Goal: Information Seeking & Learning: Learn about a topic

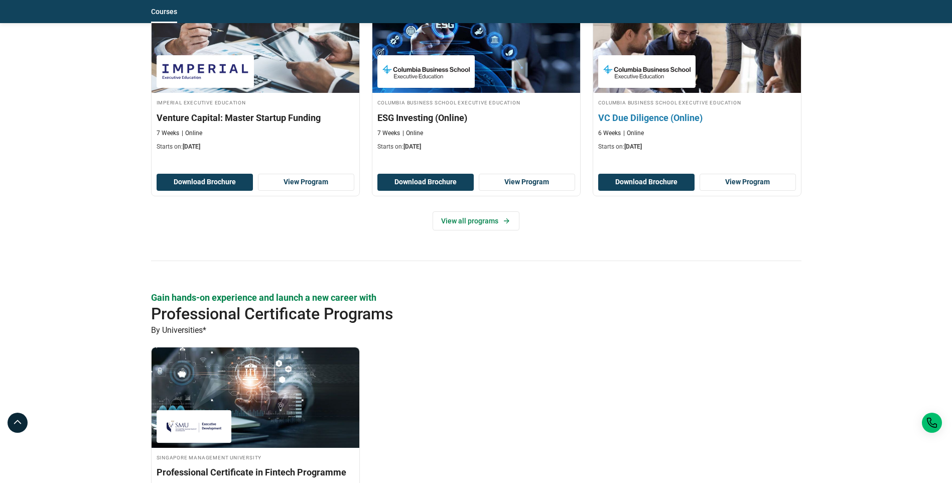
scroll to position [1054, 0]
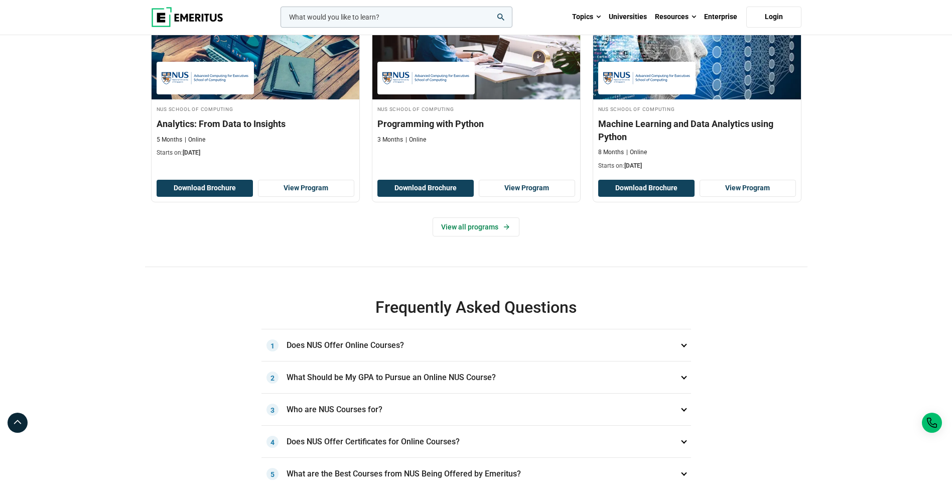
scroll to position [703, 0]
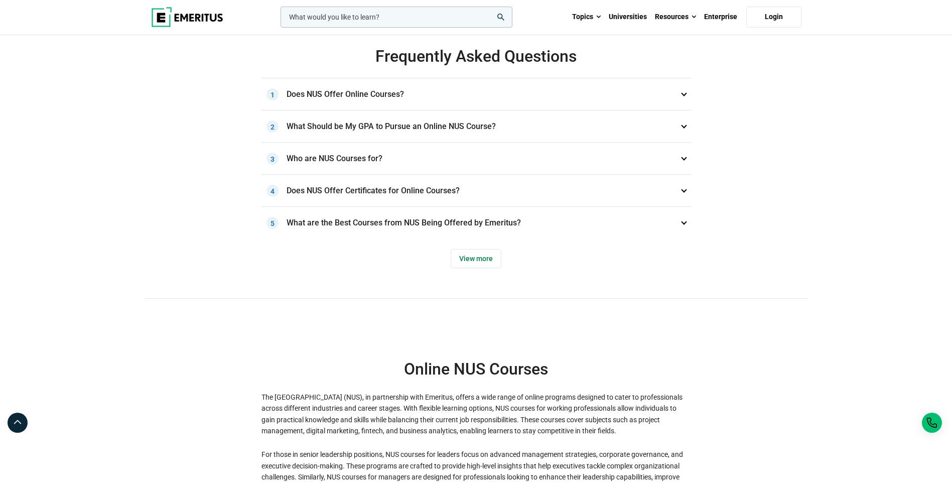
click at [686, 110] on h3 "Does NUS Offer Online Courses? 1" at bounding box center [476, 94] width 430 height 32
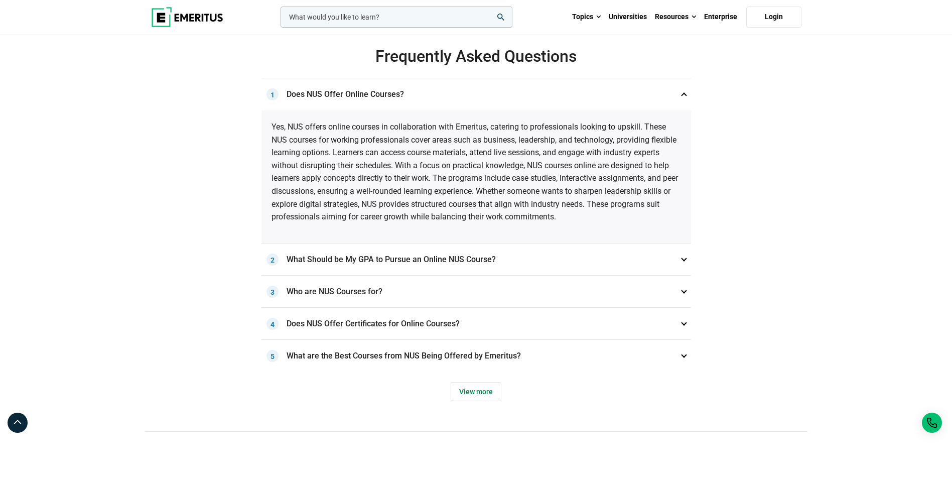
click at [686, 110] on h3 "Does NUS Offer Online Courses? 1" at bounding box center [476, 94] width 430 height 32
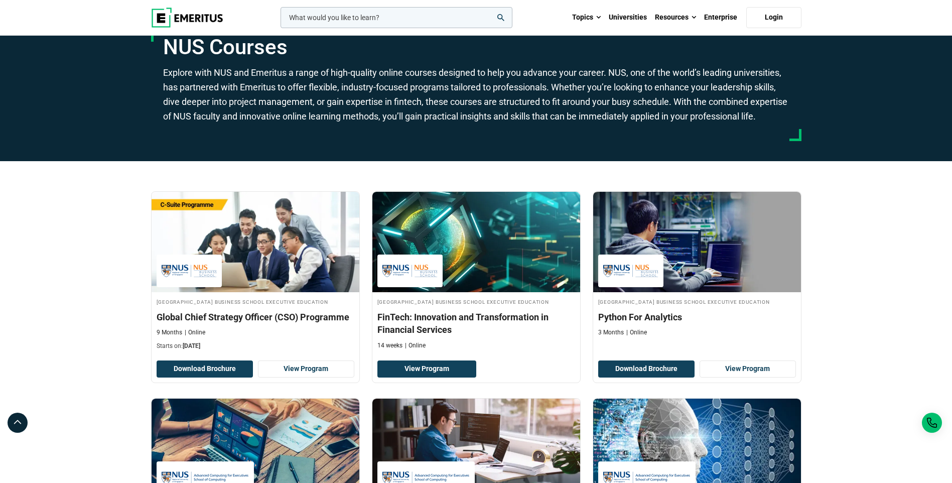
scroll to position [151, 0]
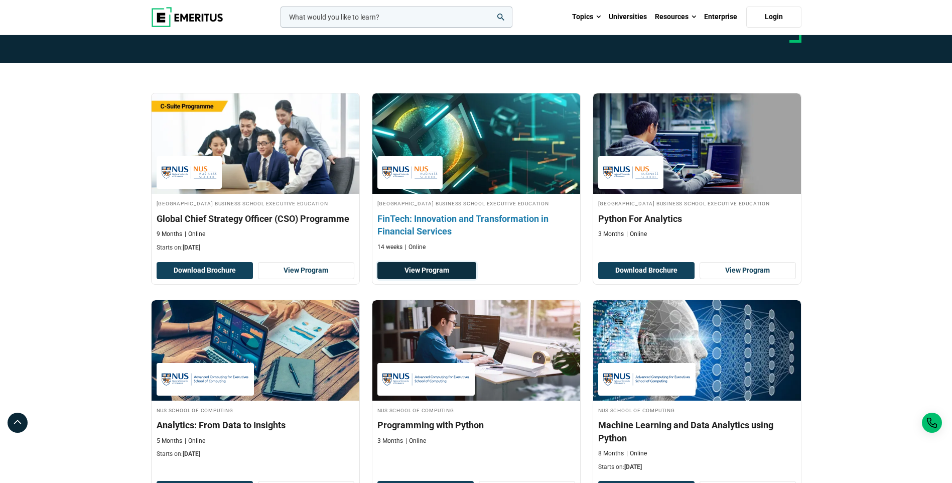
click at [453, 279] on link "View Program" at bounding box center [426, 270] width 99 height 17
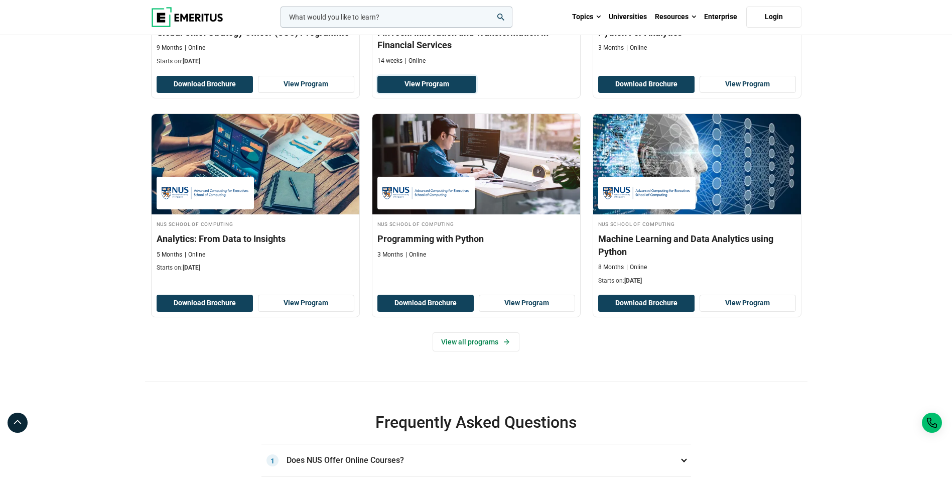
scroll to position [402, 0]
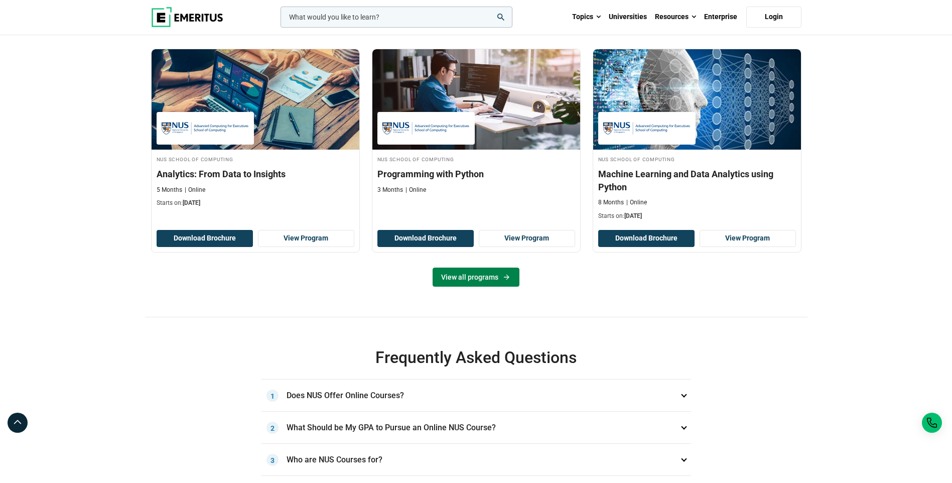
click at [468, 287] on link "View all programs" at bounding box center [476, 277] width 87 height 19
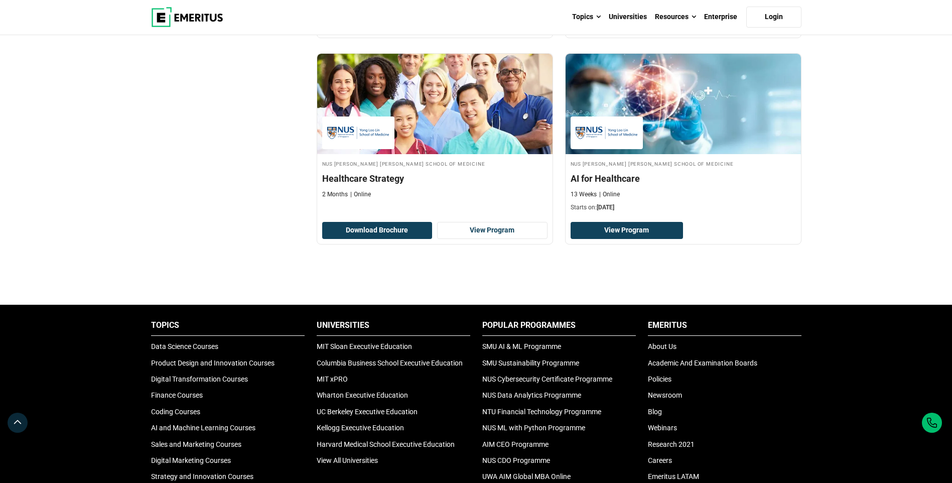
scroll to position [1154, 0]
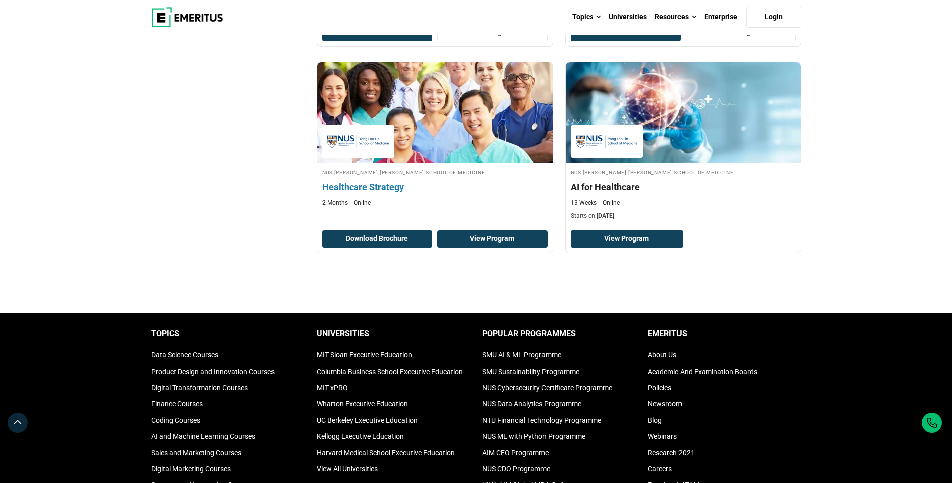
click at [488, 235] on link "View Program" at bounding box center [492, 238] width 110 height 17
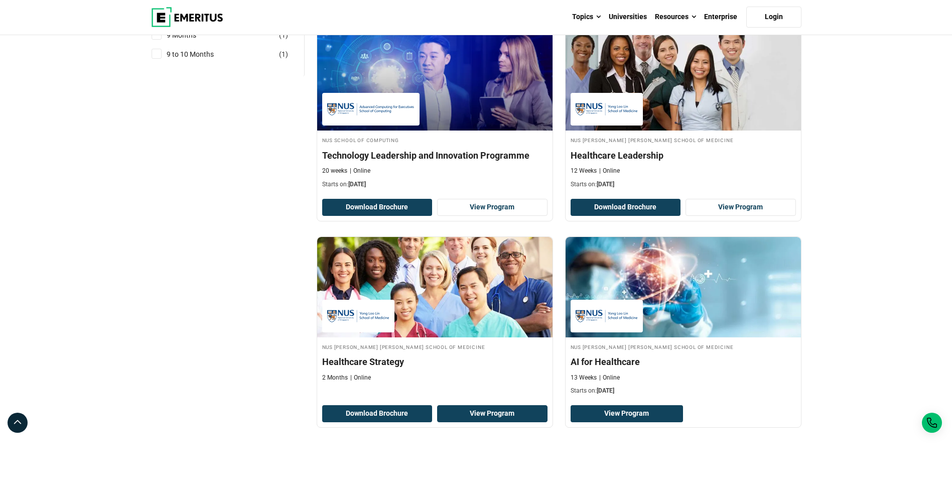
scroll to position [954, 0]
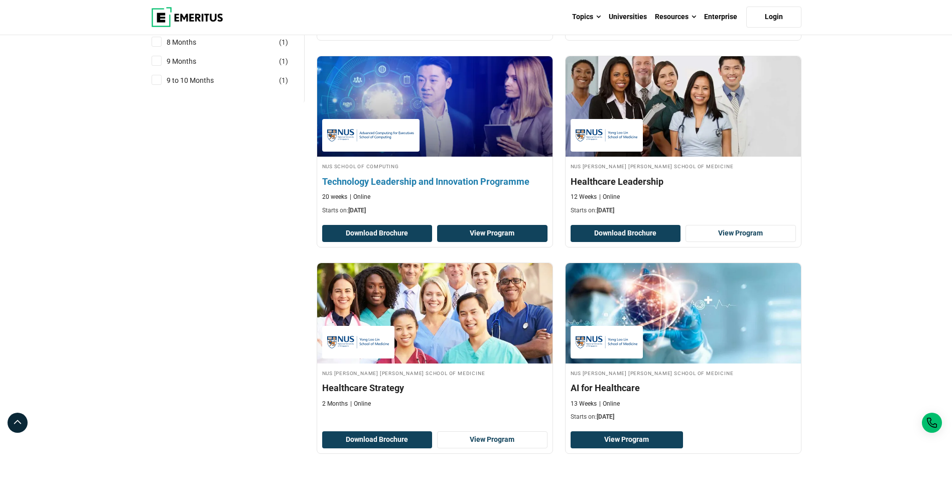
click at [469, 232] on link "View Program" at bounding box center [492, 233] width 110 height 17
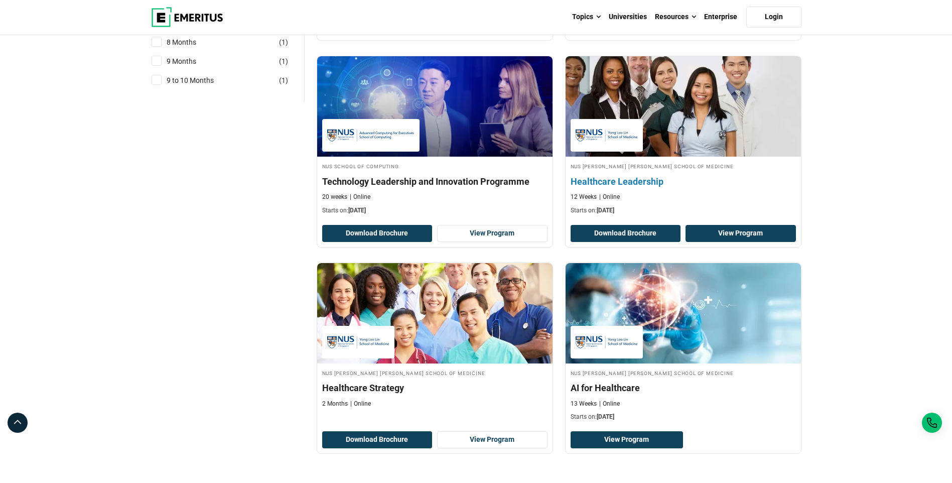
click at [710, 234] on link "View Program" at bounding box center [741, 233] width 110 height 17
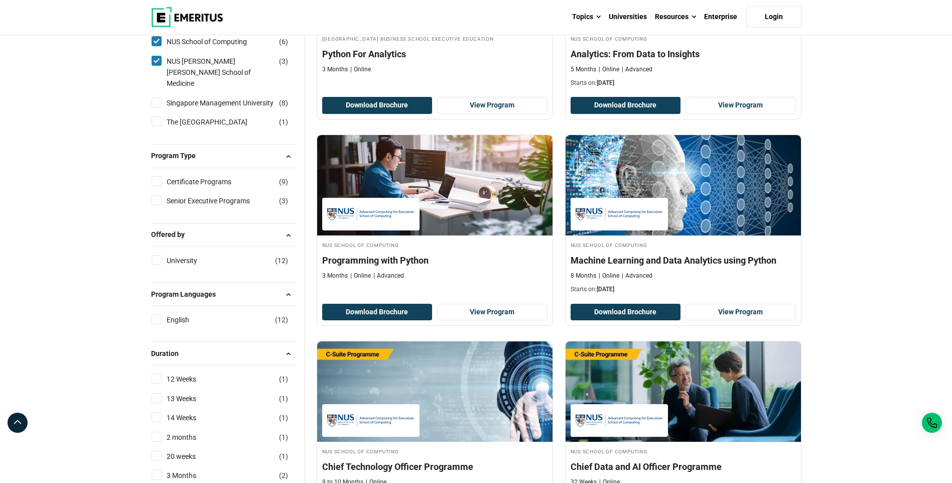
scroll to position [452, 0]
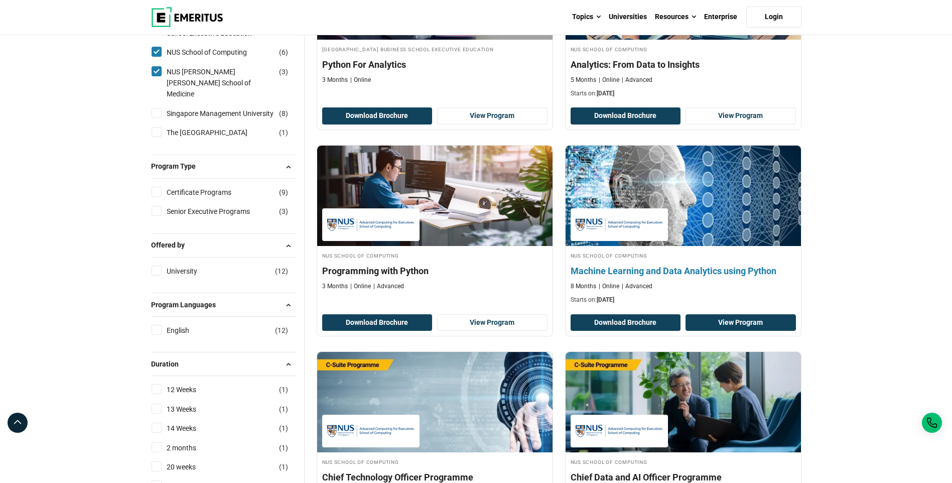
click at [733, 315] on link "View Program" at bounding box center [741, 322] width 110 height 17
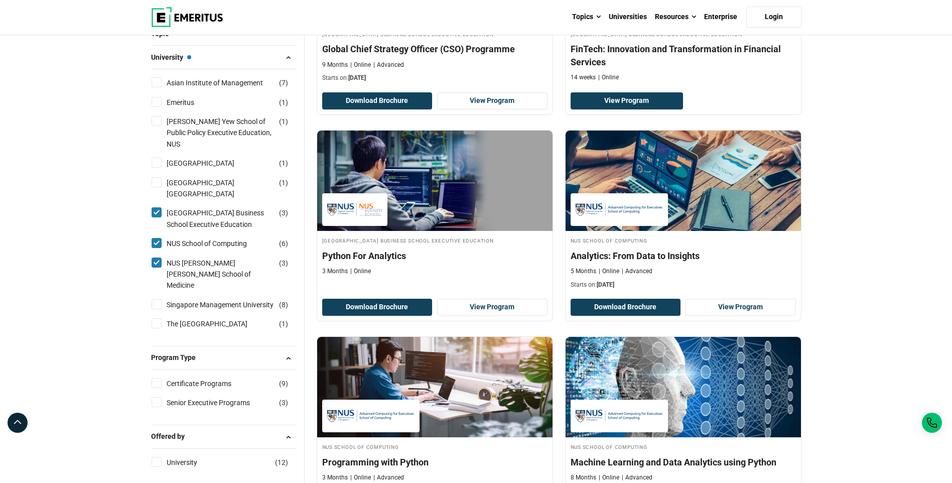
scroll to position [251, 0]
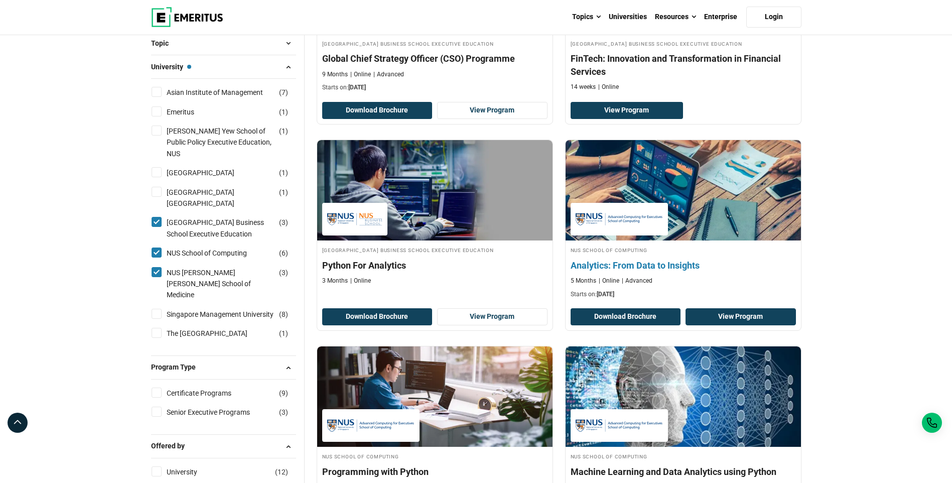
click at [785, 316] on link "View Program" at bounding box center [741, 316] width 110 height 17
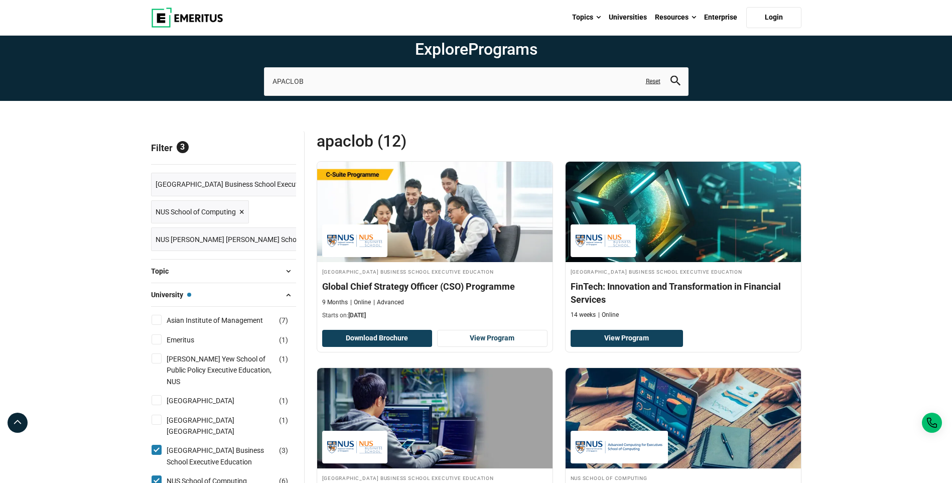
scroll to position [50, 0]
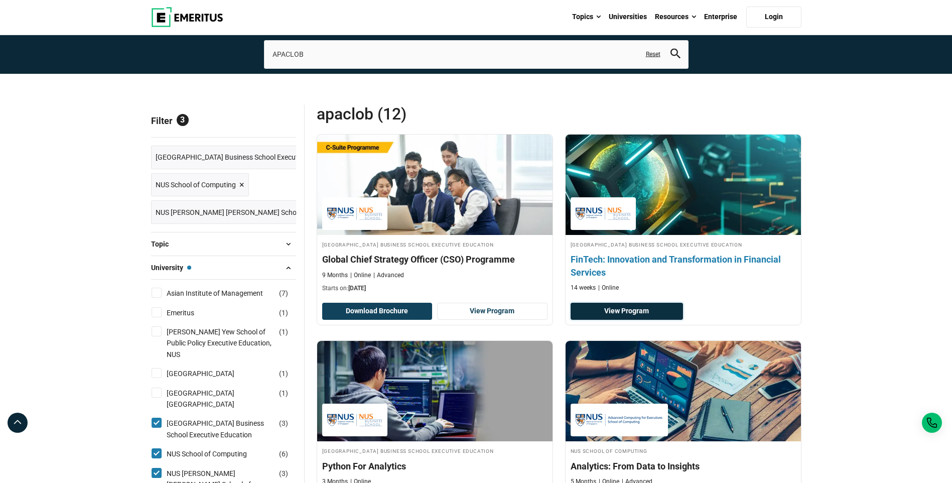
click at [675, 313] on link "View Program" at bounding box center [627, 311] width 113 height 17
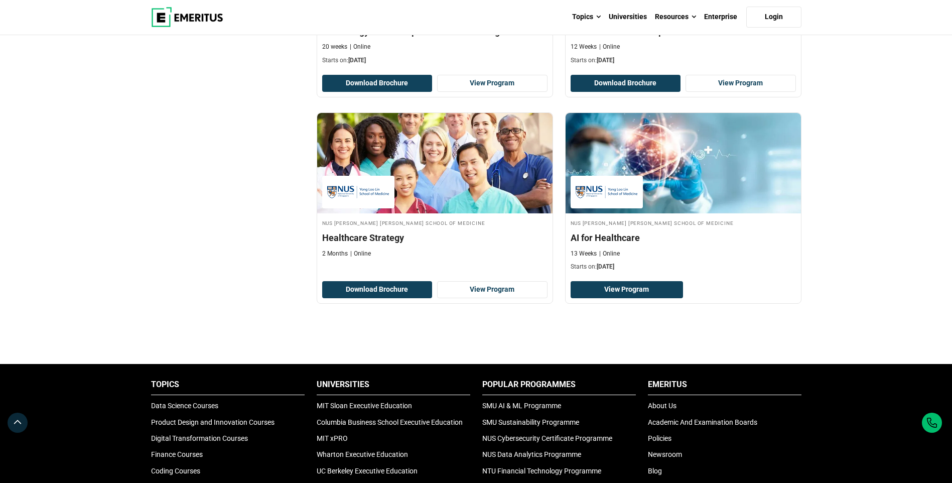
scroll to position [1104, 0]
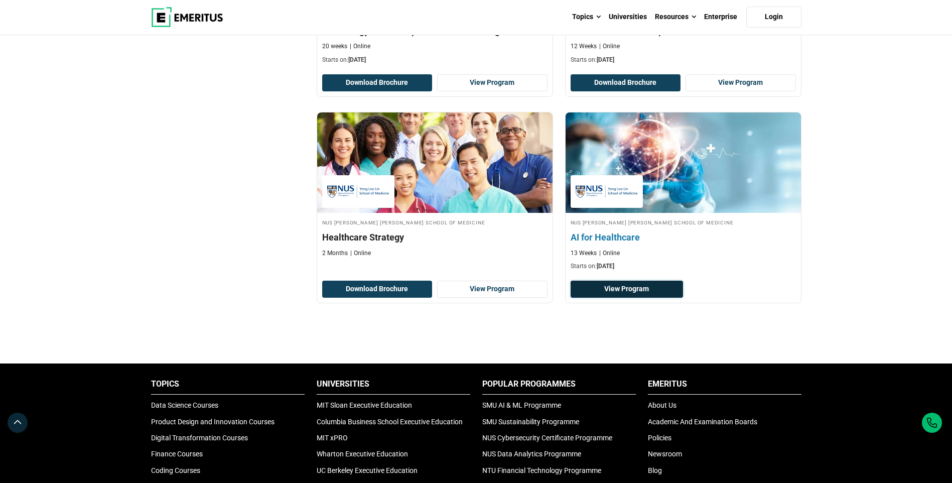
click at [642, 294] on link "View Program" at bounding box center [627, 289] width 113 height 17
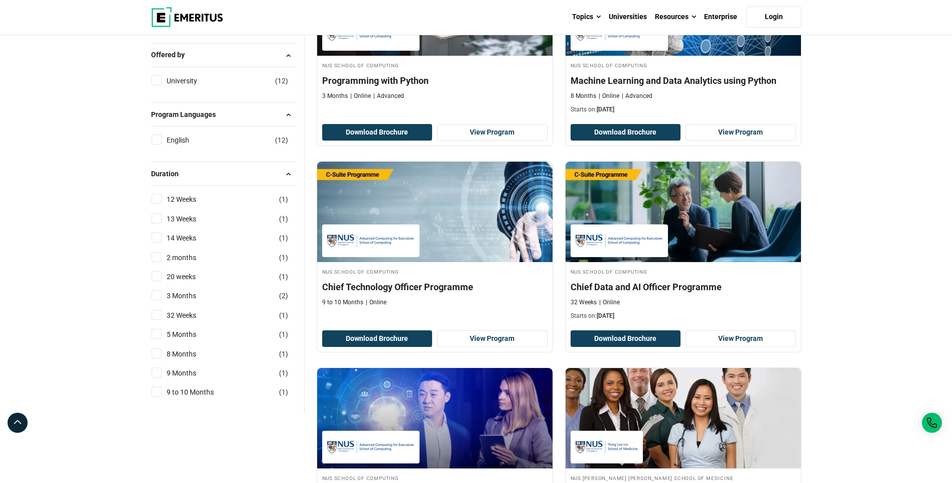
scroll to position [502, 0]
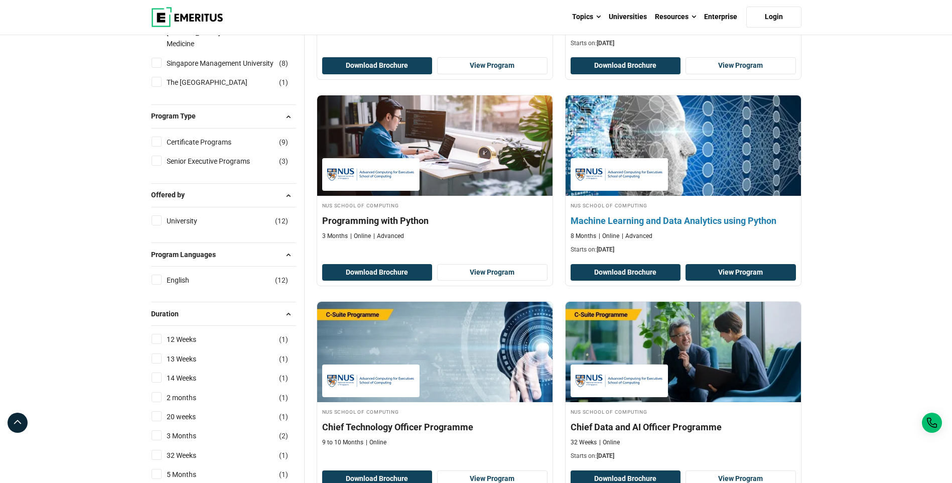
click at [715, 271] on link "View Program" at bounding box center [741, 272] width 110 height 17
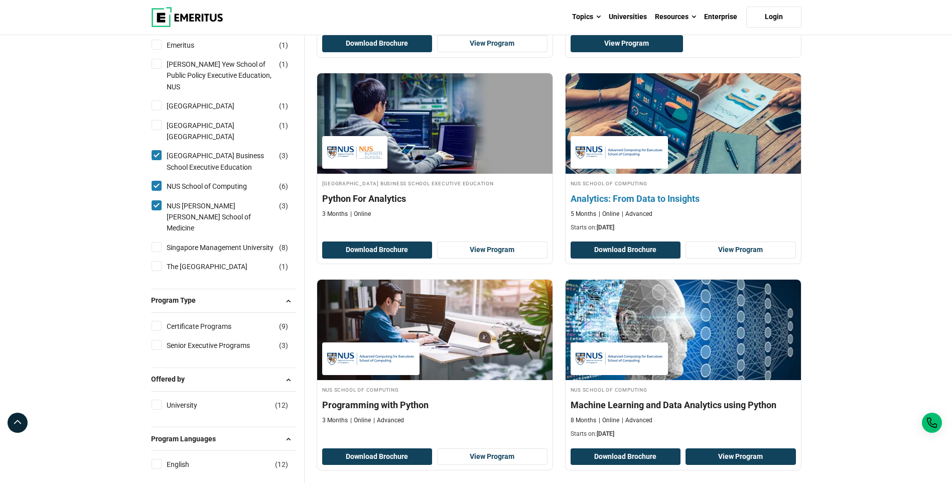
scroll to position [301, 0]
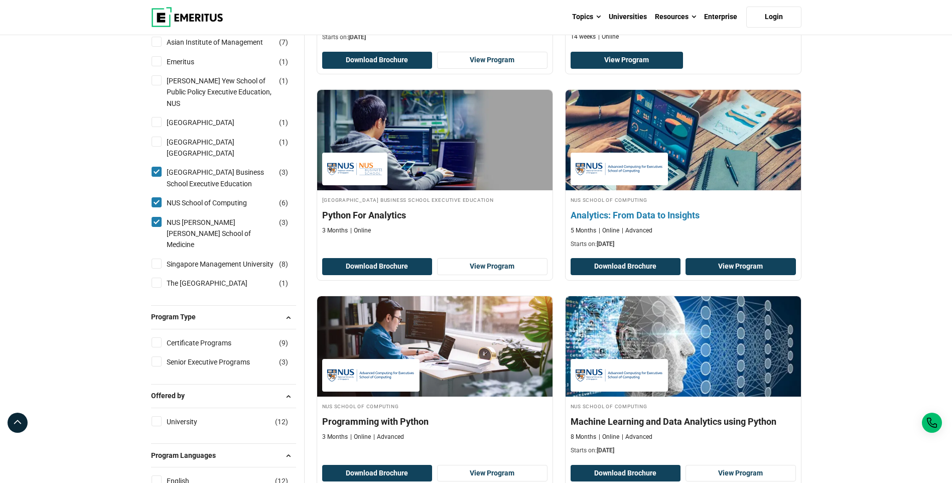
click at [738, 271] on link "View Program" at bounding box center [741, 266] width 110 height 17
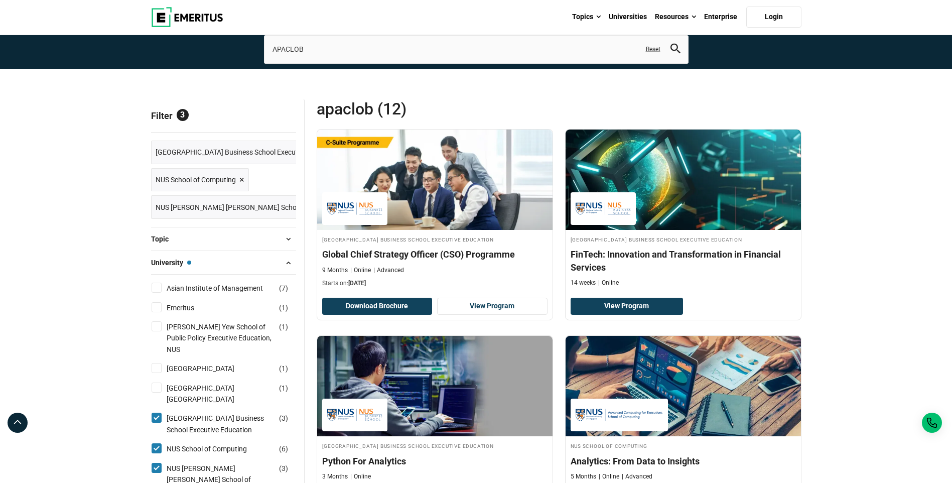
scroll to position [50, 0]
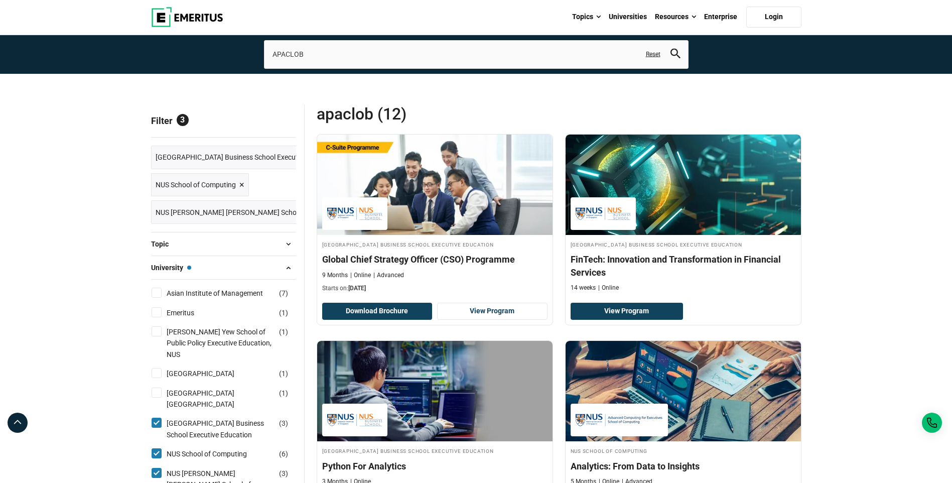
click at [343, 206] on span "×" at bounding box center [345, 212] width 5 height 15
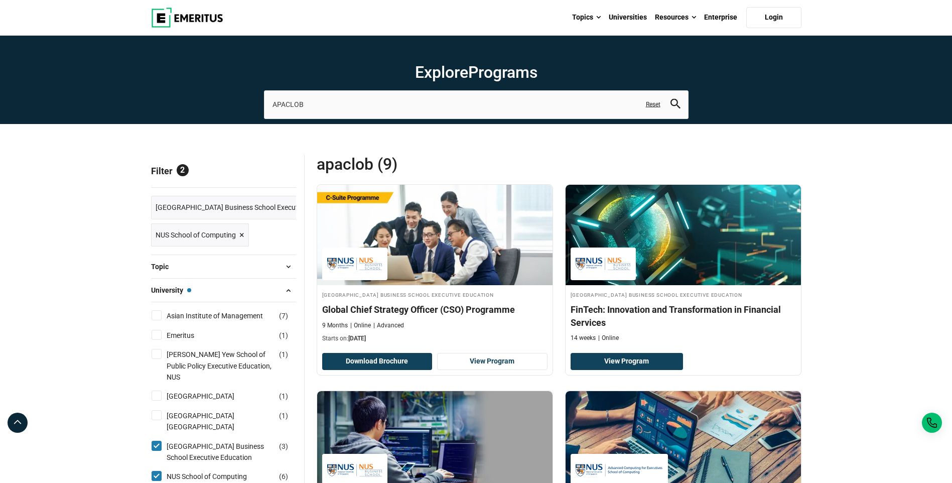
click at [244, 232] on span "×" at bounding box center [241, 235] width 5 height 15
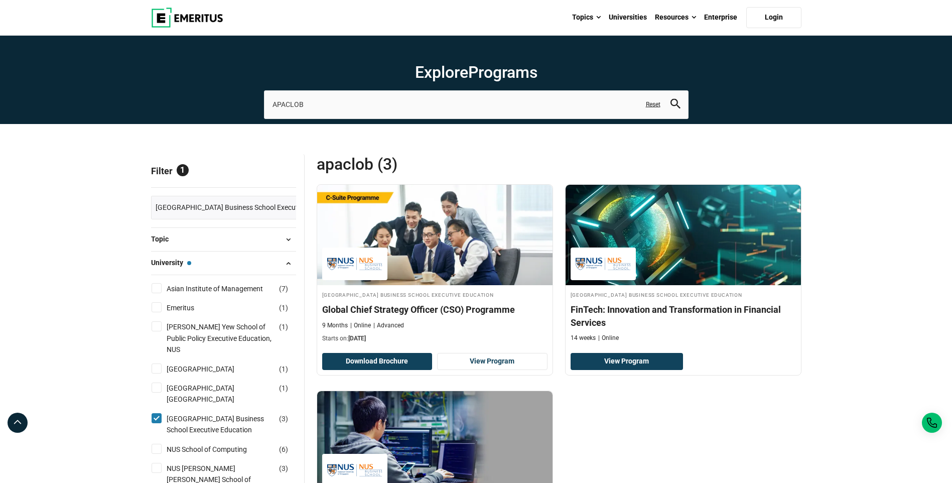
click at [283, 175] on span "Reset all" at bounding box center [280, 172] width 31 height 13
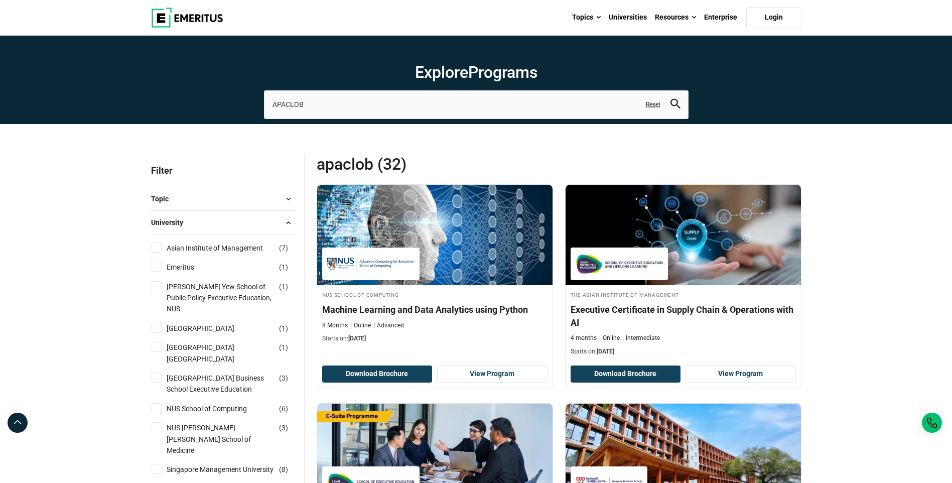
click at [157, 248] on input "Asian Institute of Management ( 7 )" at bounding box center [157, 247] width 10 height 10
checkbox input "true"
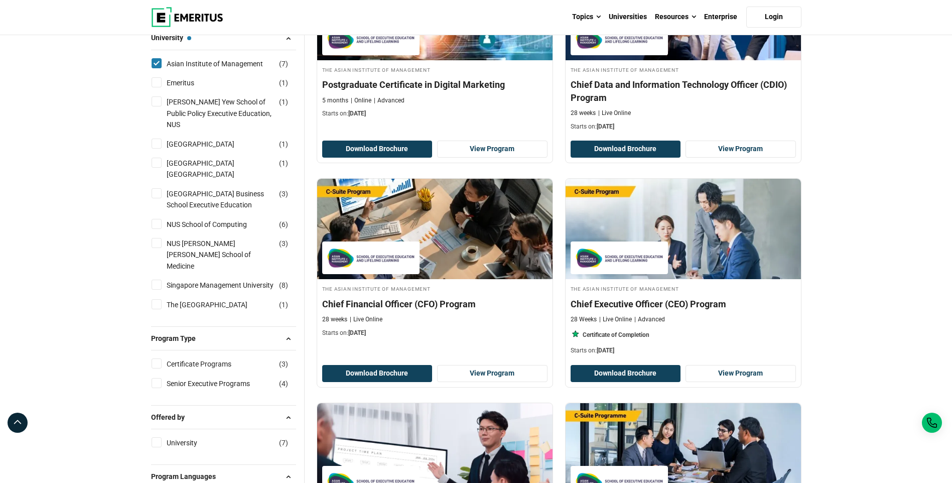
scroll to position [100, 0]
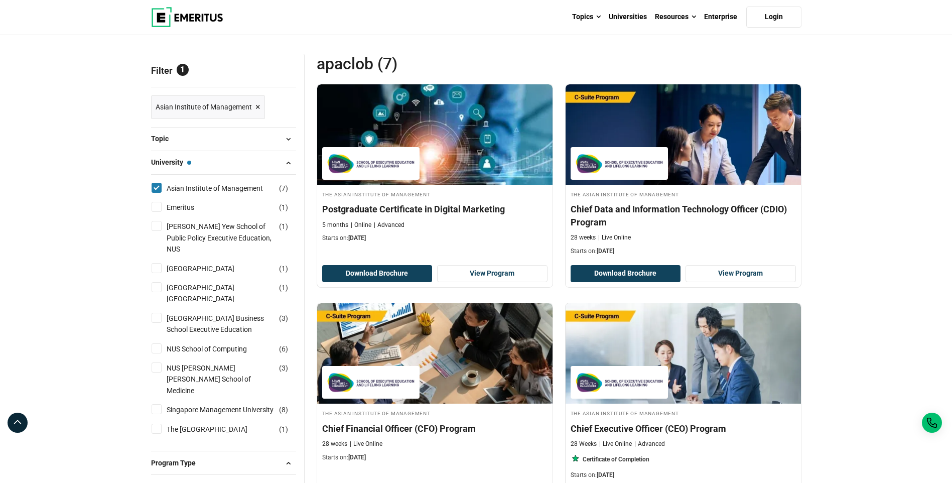
click at [154, 189] on input "Asian Institute of Management ( 7 )" at bounding box center [157, 188] width 10 height 10
checkbox input "false"
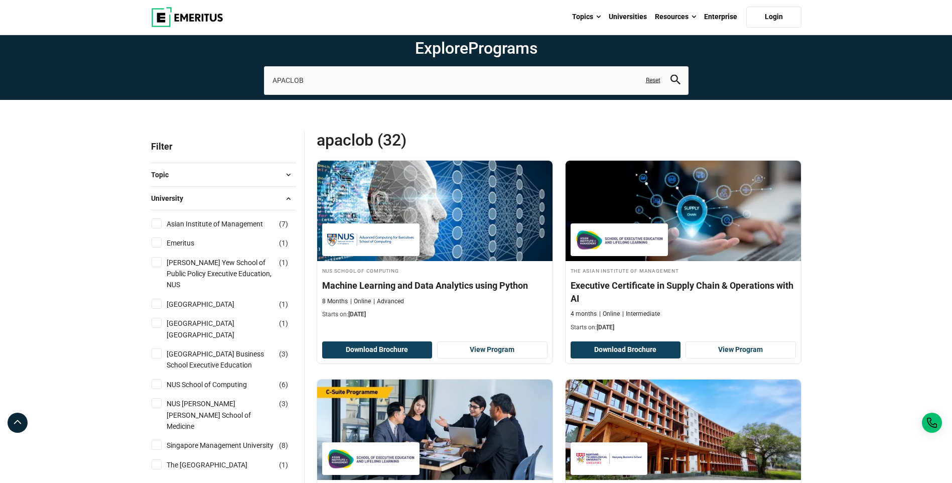
scroll to position [50, 0]
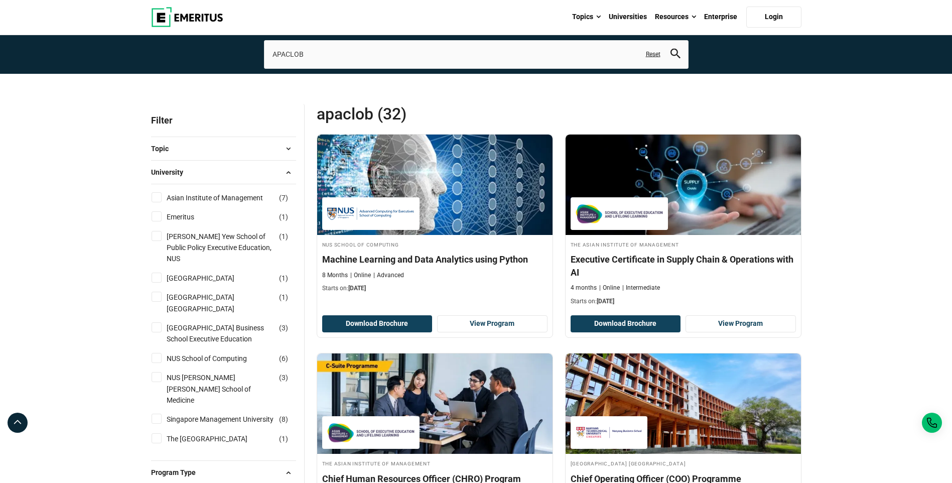
click at [163, 241] on label "Lee Kuan Yew School of Public Policy Executive Education, NUS ( 1 )" at bounding box center [230, 248] width 134 height 34
click at [162, 241] on input "Lee Kuan Yew School of Public Policy Executive Education, NUS ( 1 )" at bounding box center [157, 236] width 10 height 10
checkbox input "true"
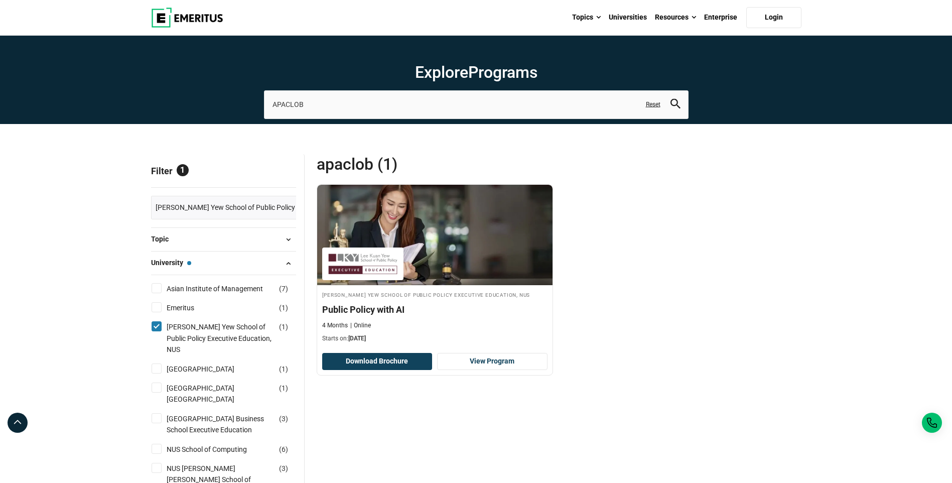
click at [158, 326] on input "Lee Kuan Yew School of Public Policy Executive Education, NUS ( 1 )" at bounding box center [157, 326] width 10 height 10
checkbox input "false"
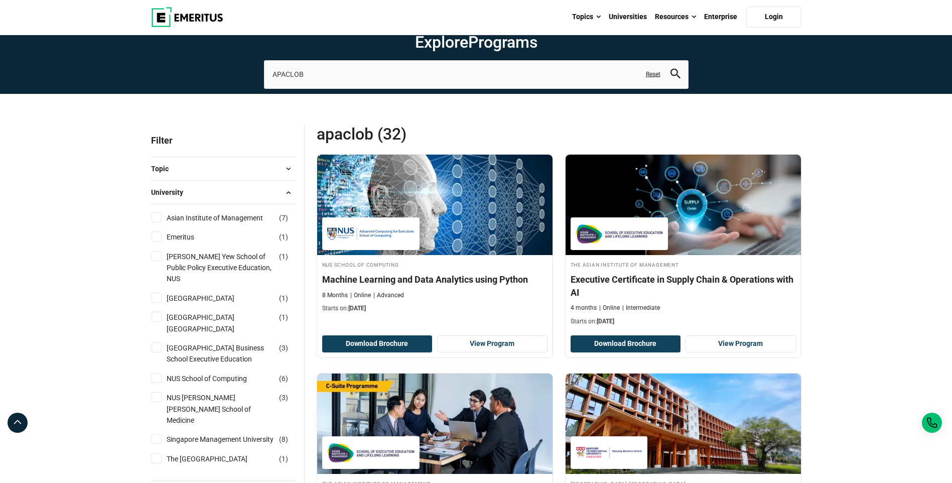
scroll to position [50, 0]
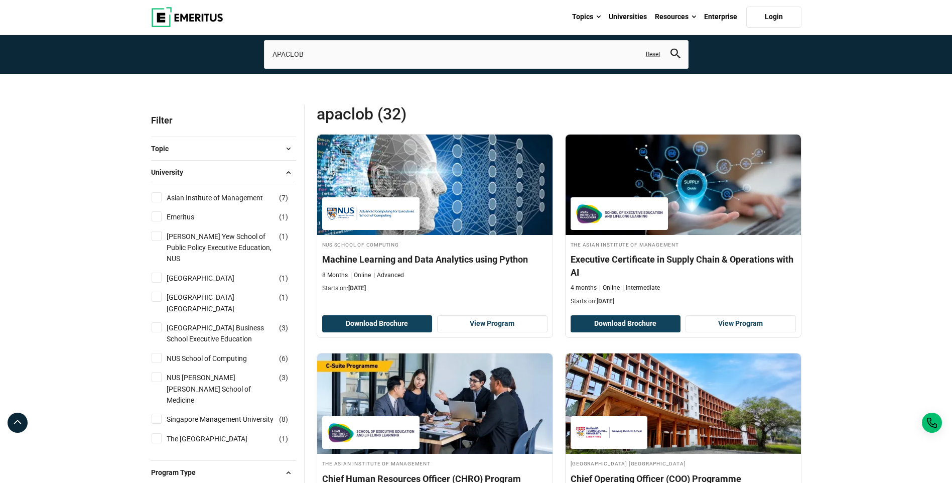
click at [161, 273] on input "[GEOGRAPHIC_DATA] ( 1 )" at bounding box center [157, 278] width 10 height 10
checkbox input "true"
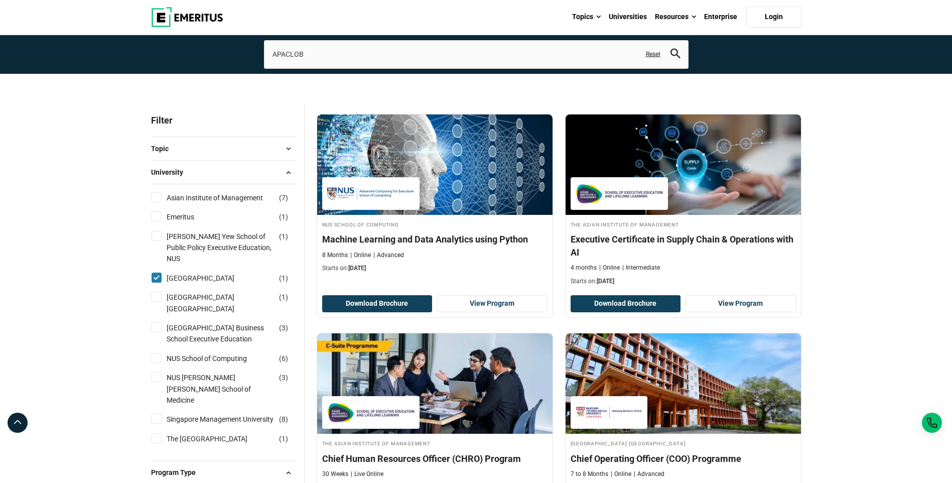
click at [160, 292] on input "Nanyang Technological University Nanyang Business School ( 1 )" at bounding box center [157, 297] width 10 height 10
checkbox input "true"
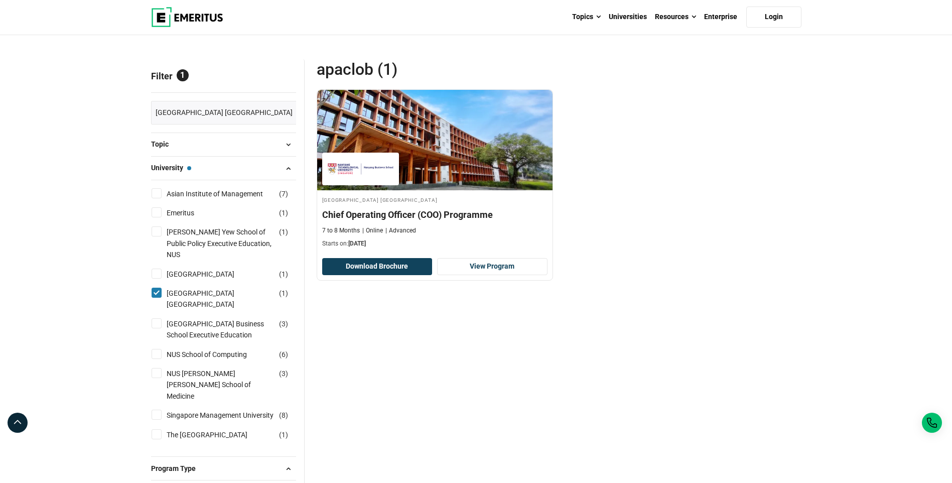
scroll to position [100, 0]
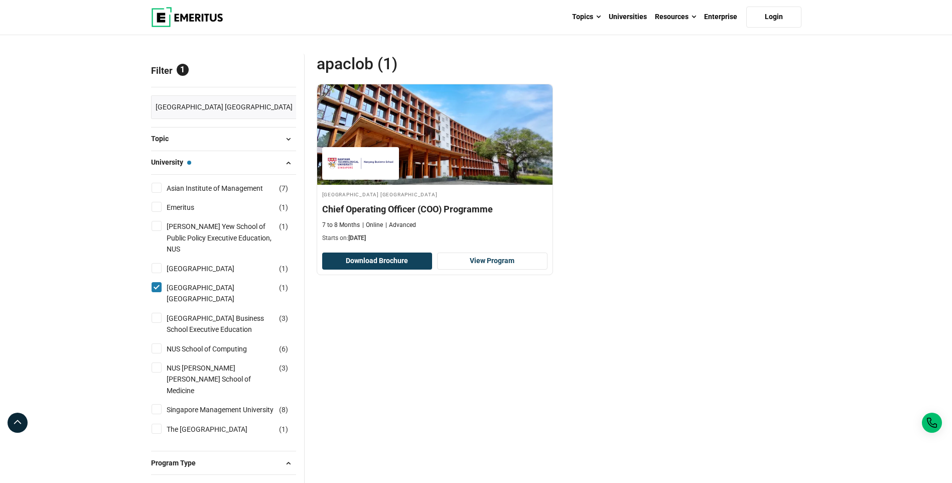
click at [158, 263] on input "[GEOGRAPHIC_DATA] ( 1 )" at bounding box center [157, 268] width 10 height 10
checkbox input "true"
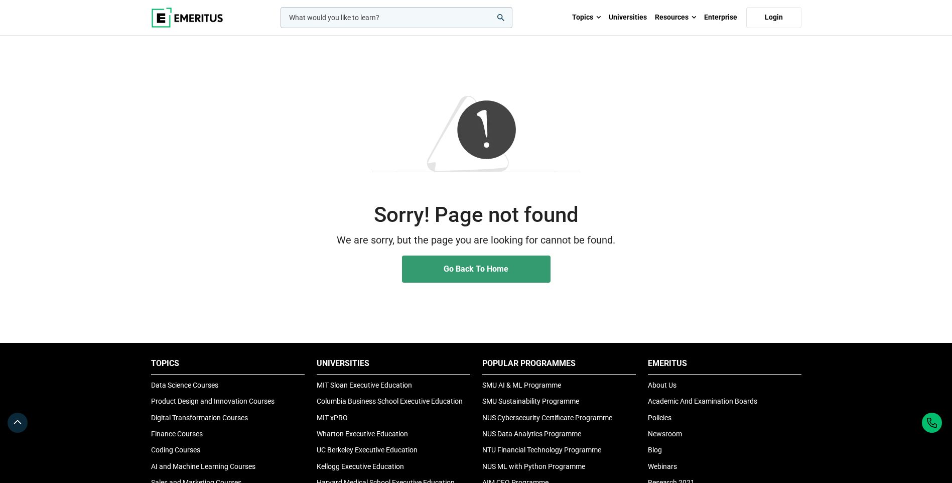
click at [463, 274] on link "Go Back To Home" at bounding box center [476, 268] width 149 height 27
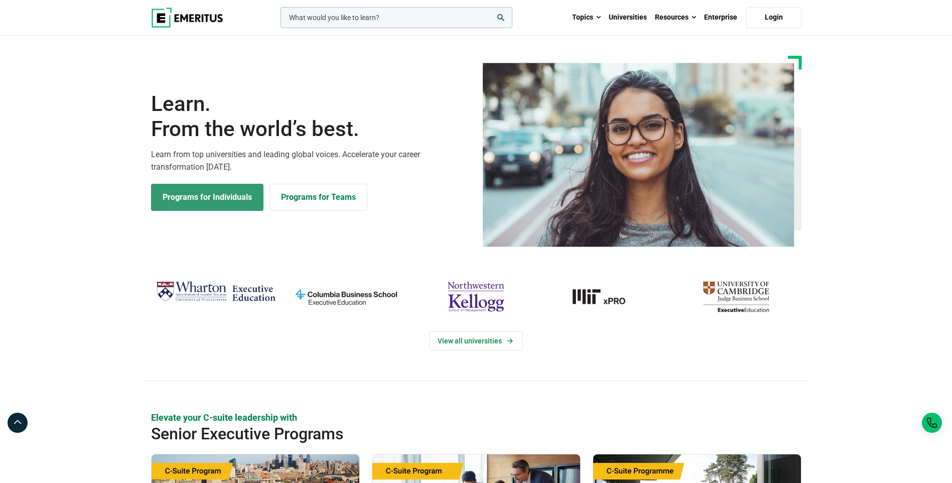
click at [200, 191] on link "Programs for Individuals" at bounding box center [207, 197] width 112 height 27
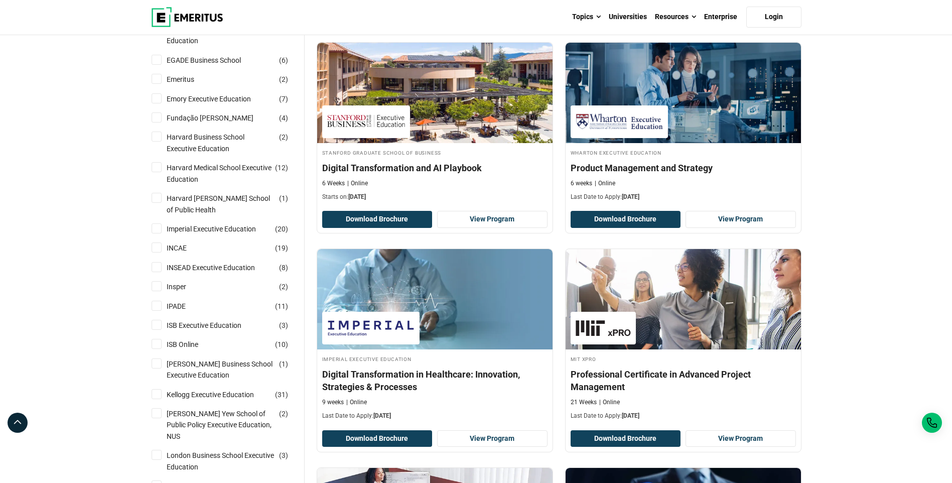
scroll to position [351, 0]
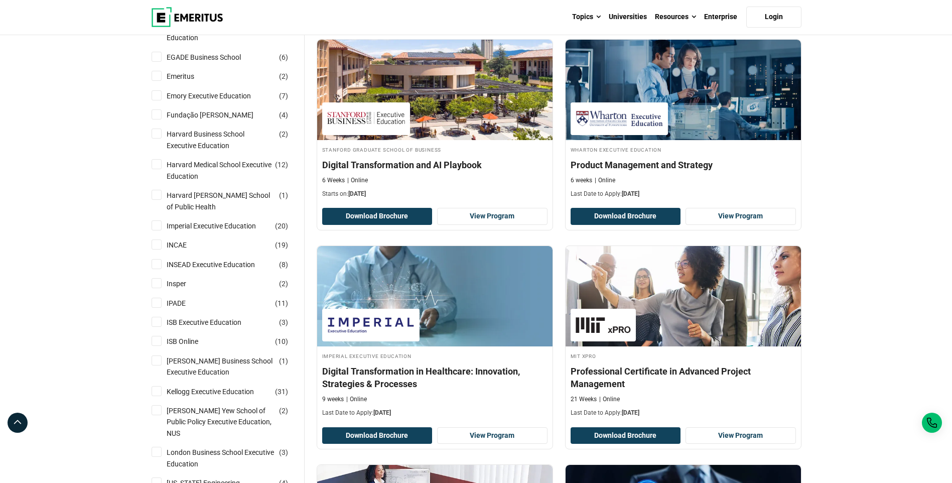
click at [157, 131] on input "Harvard Business School Executive Education ( 2 )" at bounding box center [157, 133] width 10 height 10
checkbox input "true"
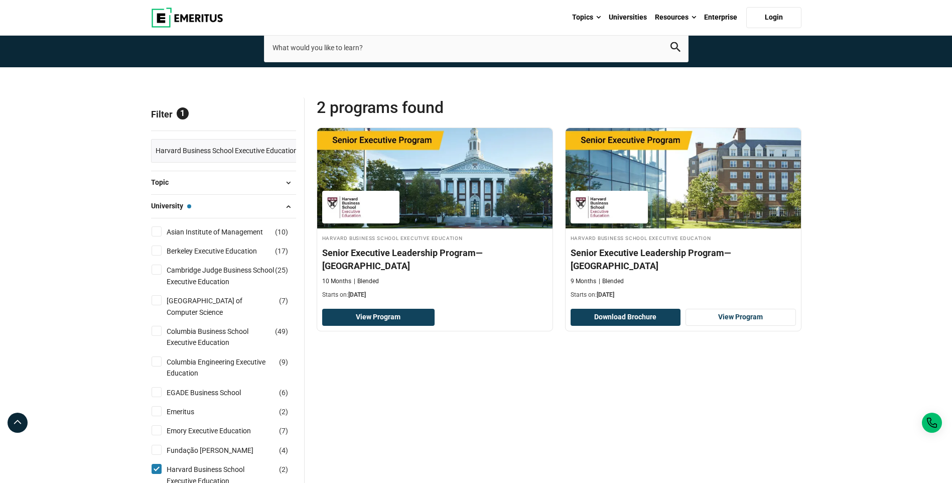
scroll to position [151, 0]
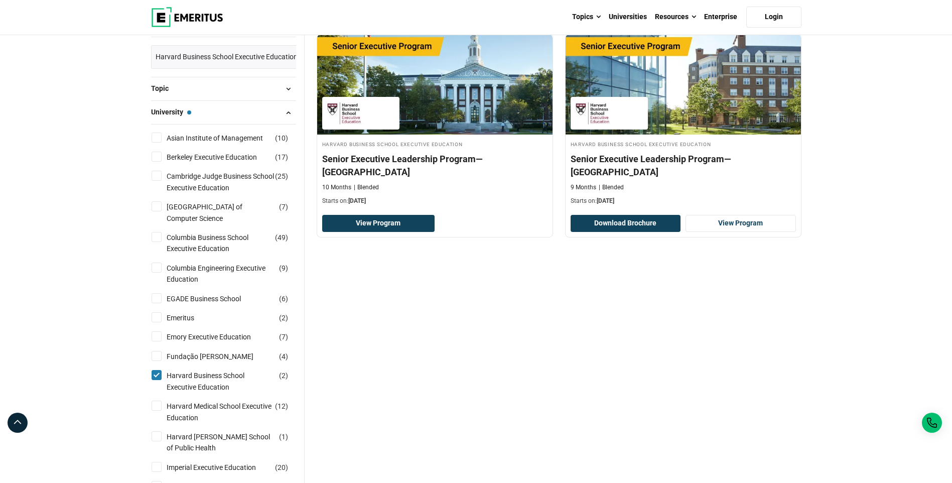
click at [153, 376] on input "Harvard Business School Executive Education ( 2 )" at bounding box center [157, 375] width 10 height 10
checkbox input "false"
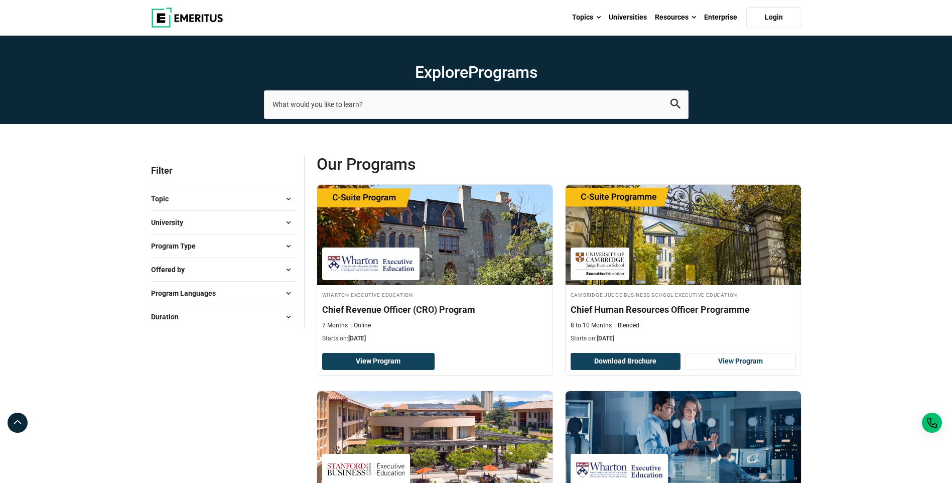
click at [208, 228] on button "University" at bounding box center [223, 222] width 145 height 15
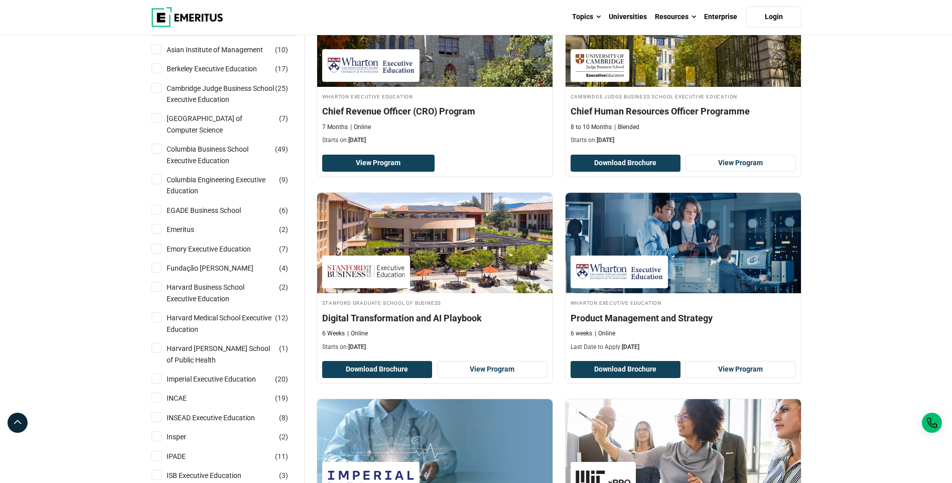
scroll to position [402, 0]
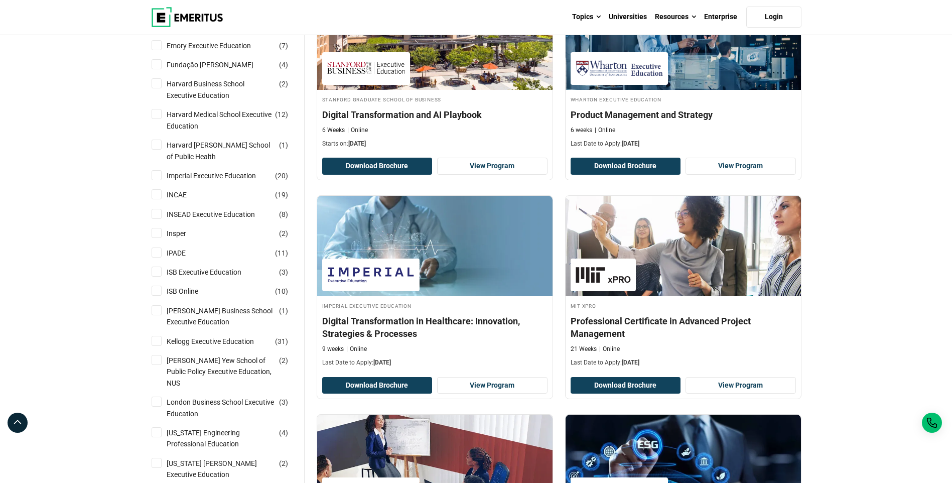
click at [158, 214] on input "INSEAD Executive Education ( 8 )" at bounding box center [157, 214] width 10 height 10
checkbox input "true"
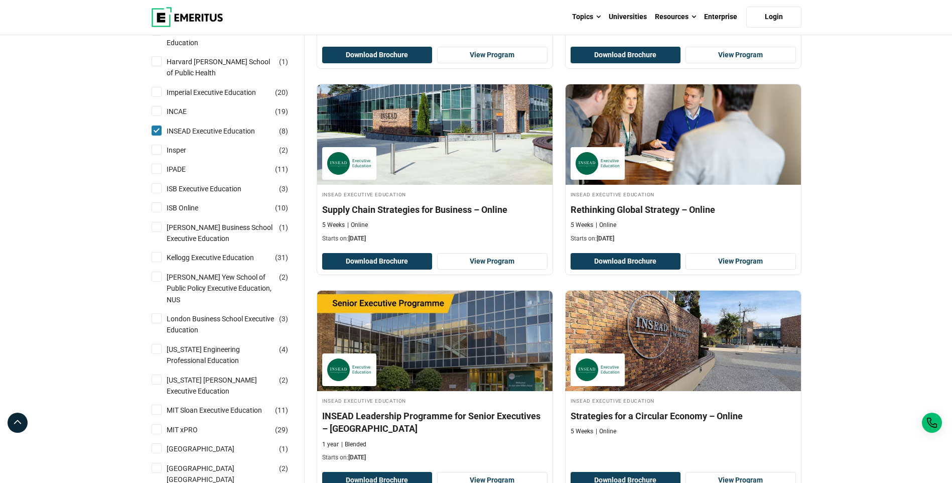
scroll to position [602, 0]
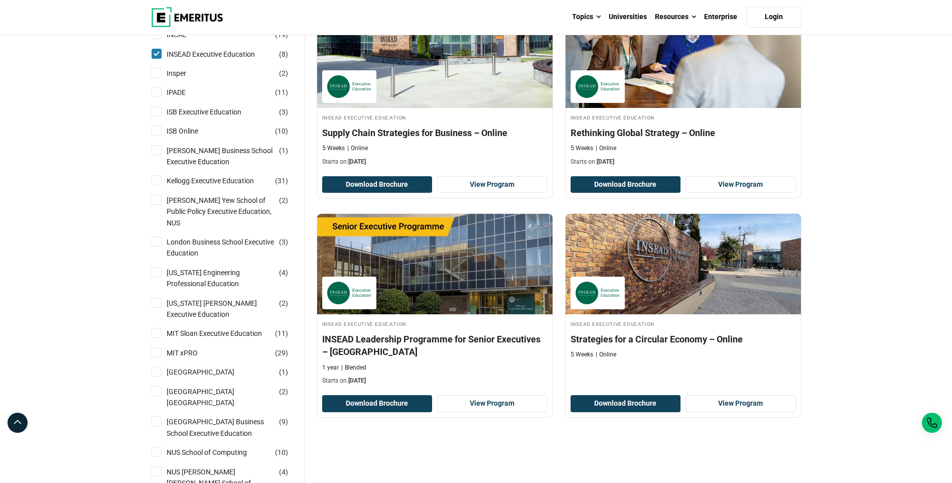
click at [154, 55] on input "INSEAD Executive Education ( 8 )" at bounding box center [157, 54] width 10 height 10
checkbox input "false"
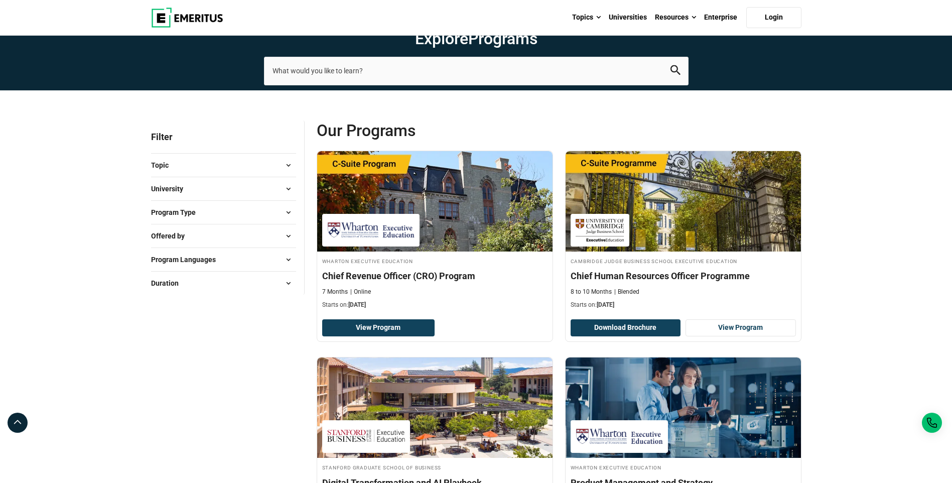
scroll to position [50, 0]
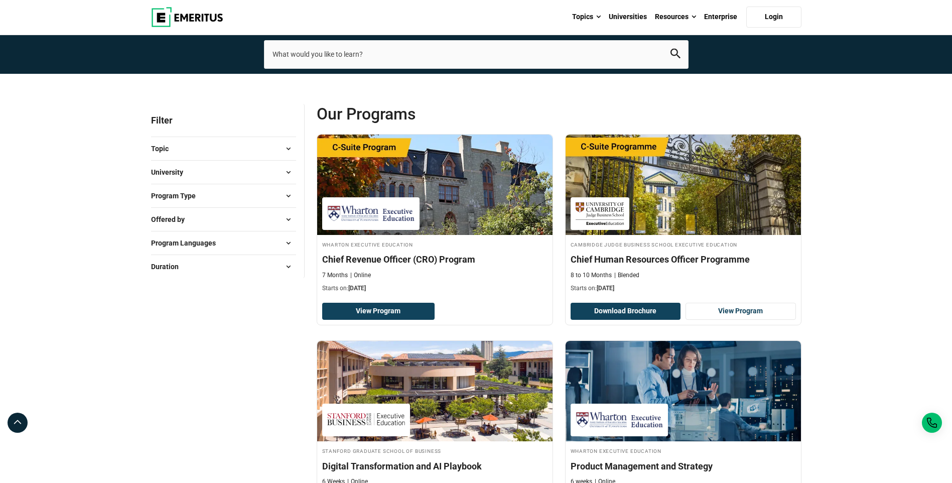
click at [227, 168] on button "University" at bounding box center [223, 172] width 145 height 15
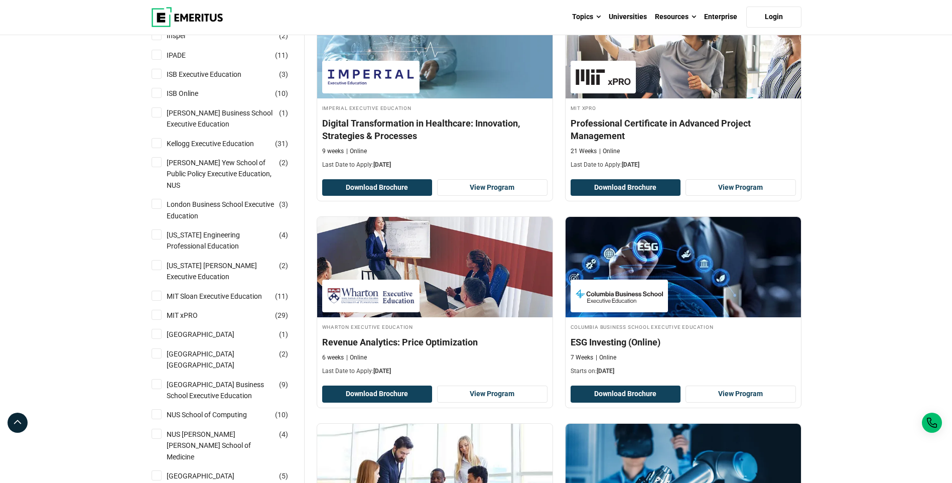
scroll to position [602, 0]
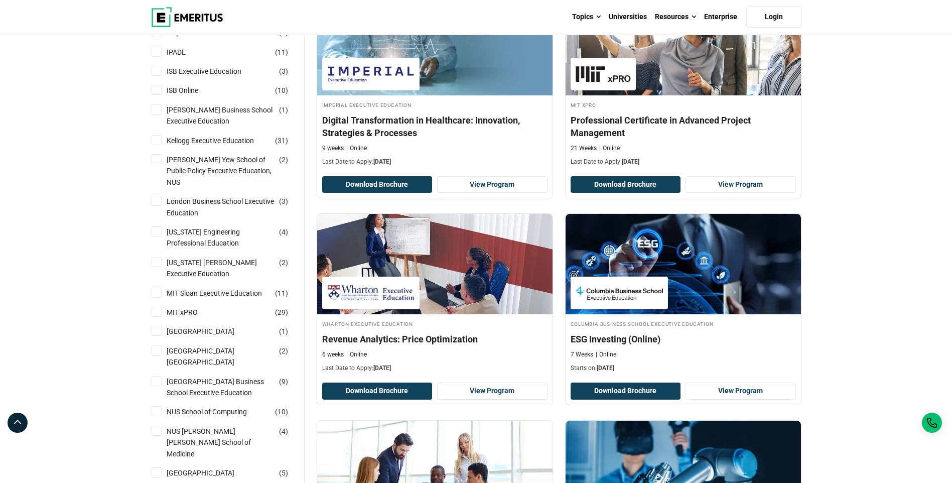
click at [162, 140] on div "Kellogg Executive Education ( 31 )" at bounding box center [223, 140] width 145 height 11
click at [154, 142] on input "Kellogg Executive Education ( 31 )" at bounding box center [157, 140] width 10 height 10
checkbox input "true"
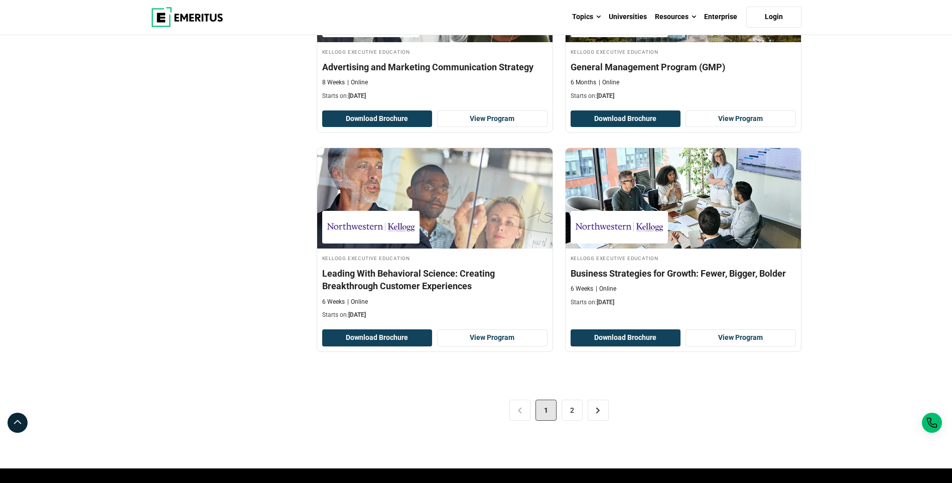
scroll to position [1957, 0]
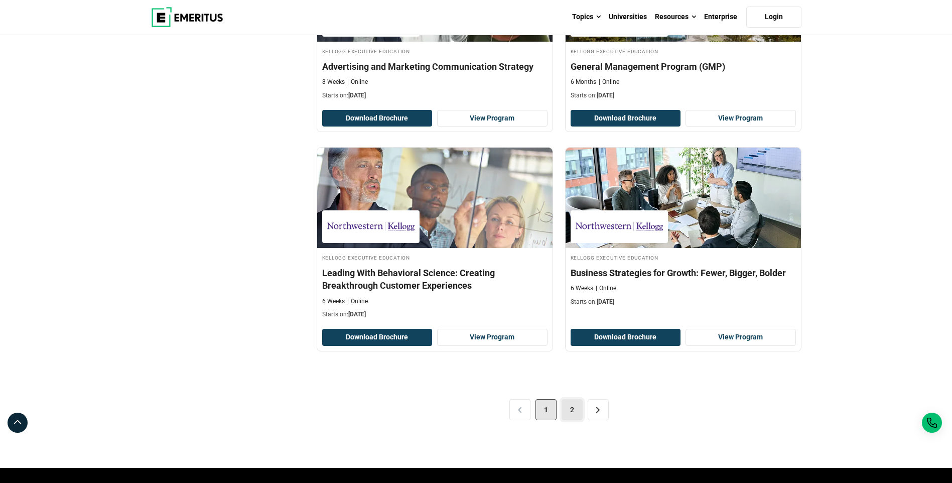
click at [567, 399] on link "2" at bounding box center [572, 409] width 21 height 21
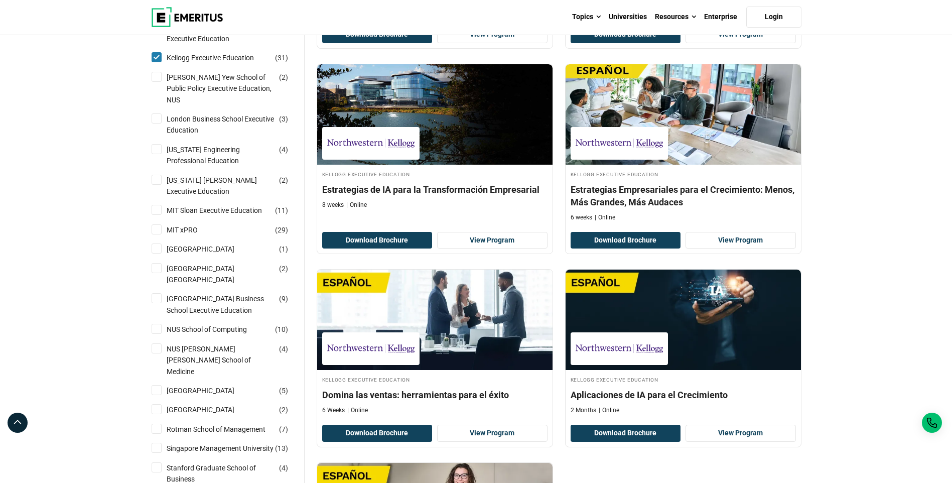
scroll to position [552, 0]
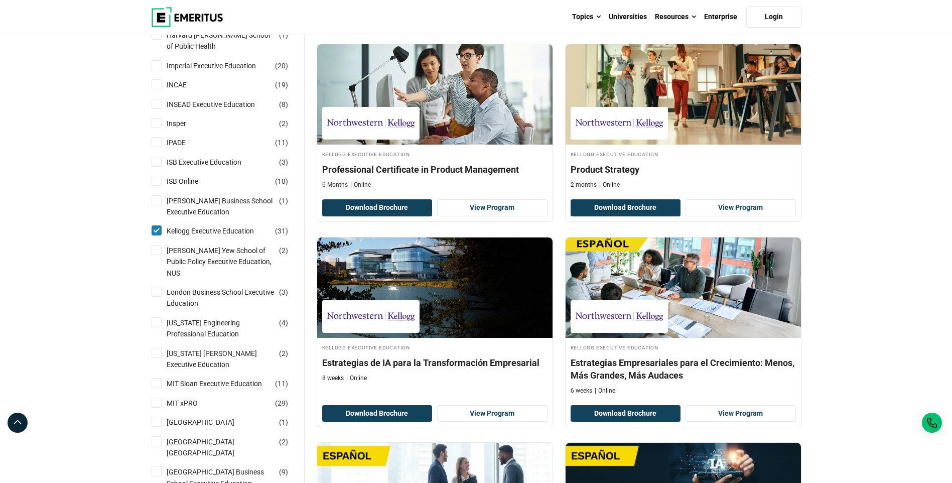
click at [159, 228] on input "Kellogg Executive Education ( 31 )" at bounding box center [157, 230] width 10 height 10
checkbox input "false"
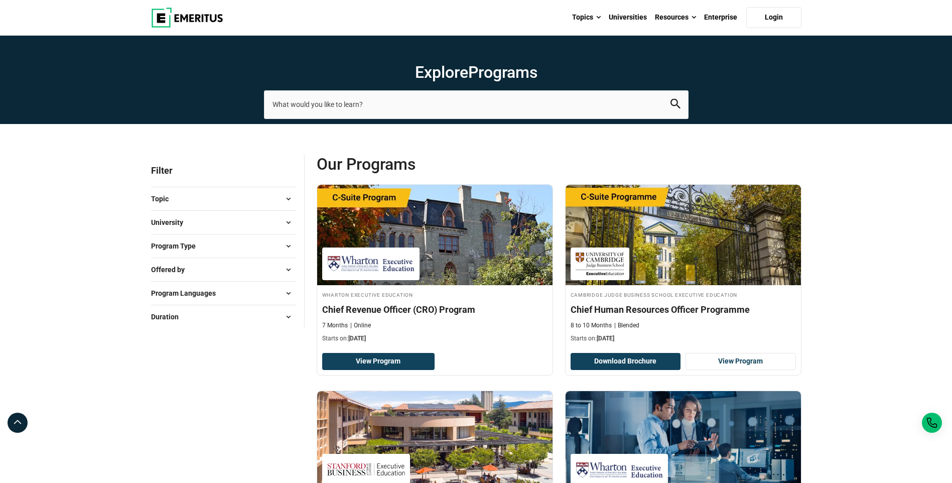
click at [194, 222] on button "University" at bounding box center [223, 222] width 145 height 15
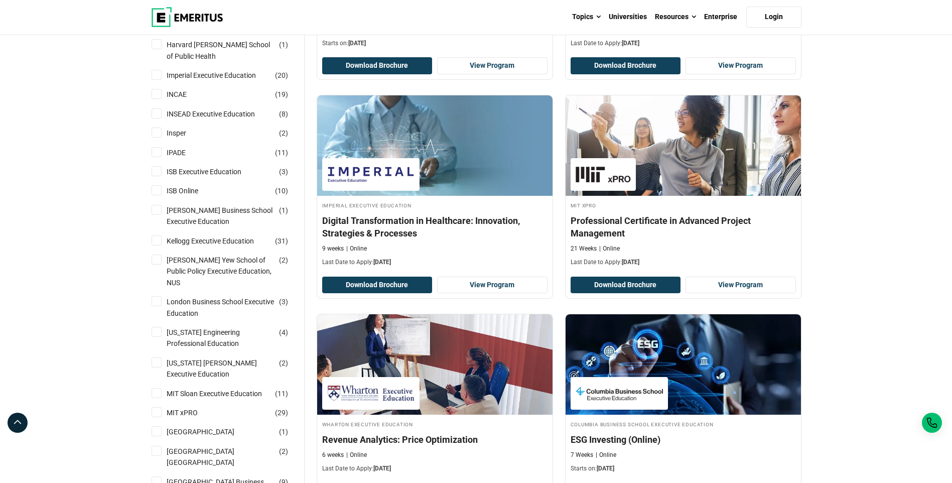
scroll to position [602, 0]
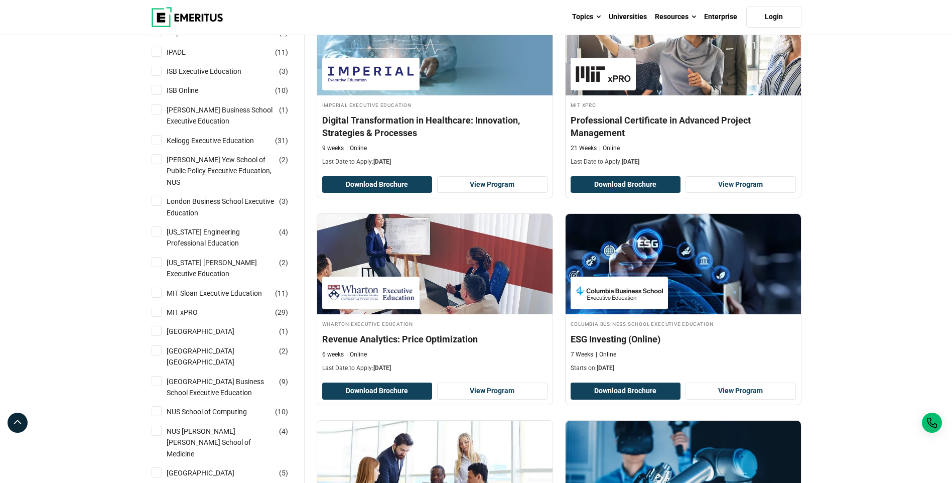
click at [160, 196] on input "London Business School Executive Education ( 3 )" at bounding box center [157, 201] width 10 height 10
checkbox input "true"
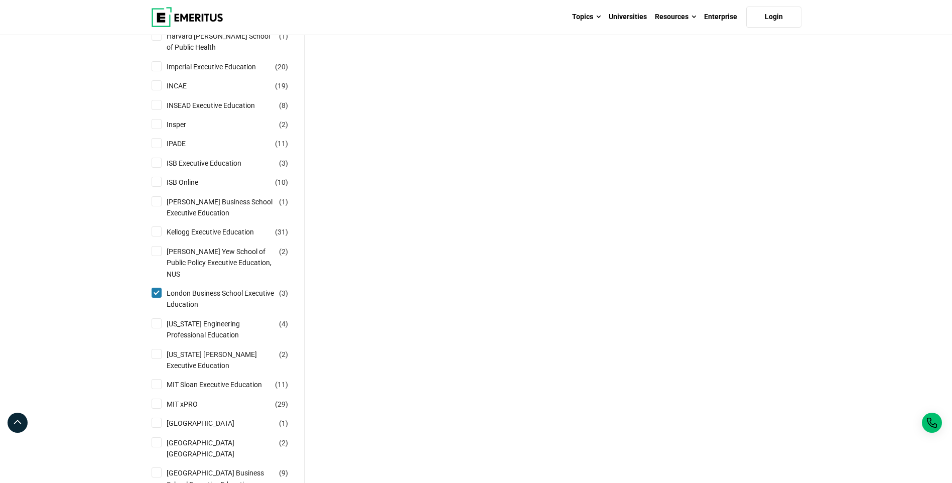
scroll to position [552, 0]
click at [154, 287] on input "London Business School Executive Education ( 3 )" at bounding box center [157, 292] width 10 height 10
checkbox input "false"
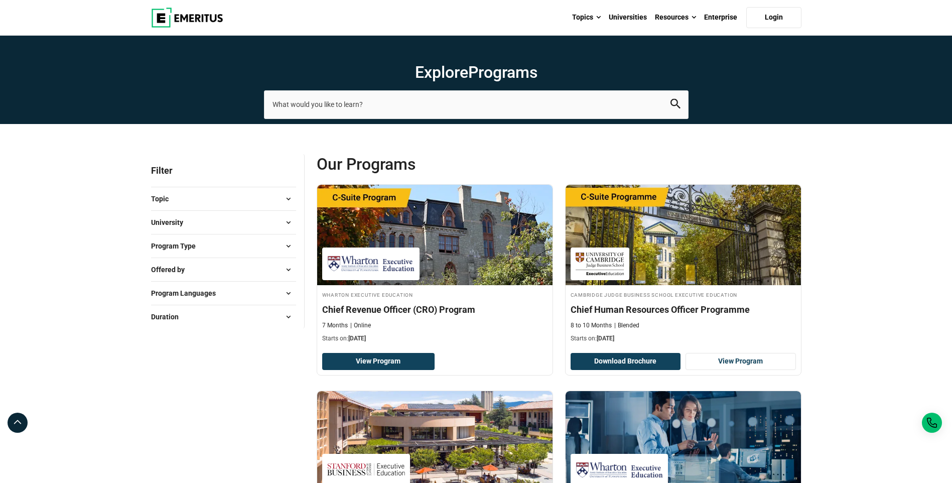
click at [226, 222] on button "University" at bounding box center [223, 222] width 145 height 15
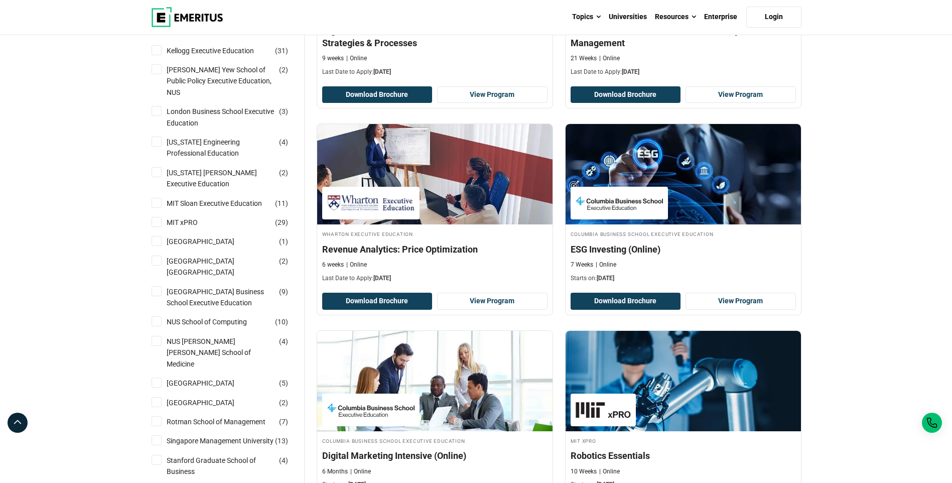
scroll to position [753, 0]
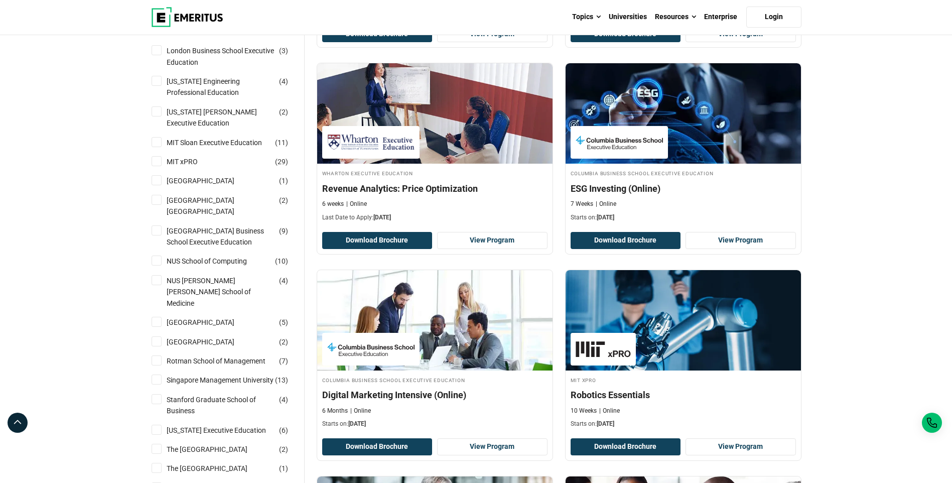
click at [157, 175] on input "Nanyang Technological University ( 1 )" at bounding box center [157, 180] width 10 height 10
checkbox input "true"
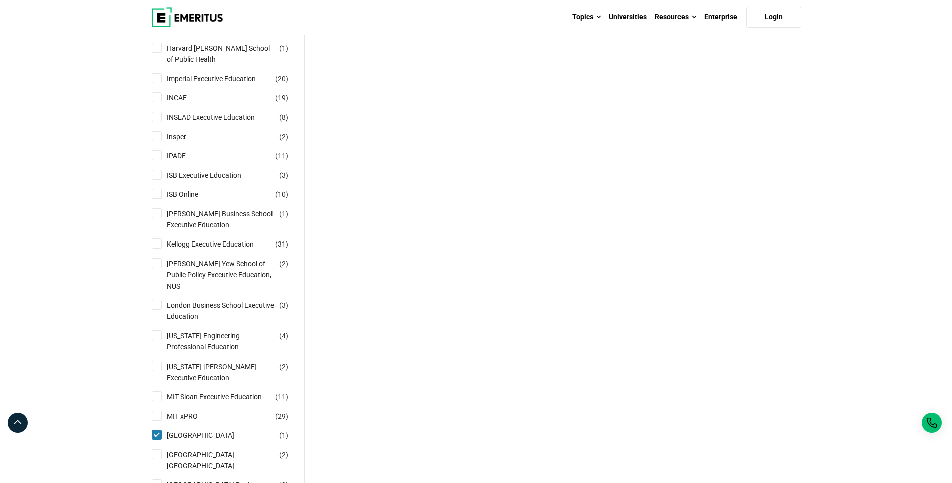
scroll to position [703, 0]
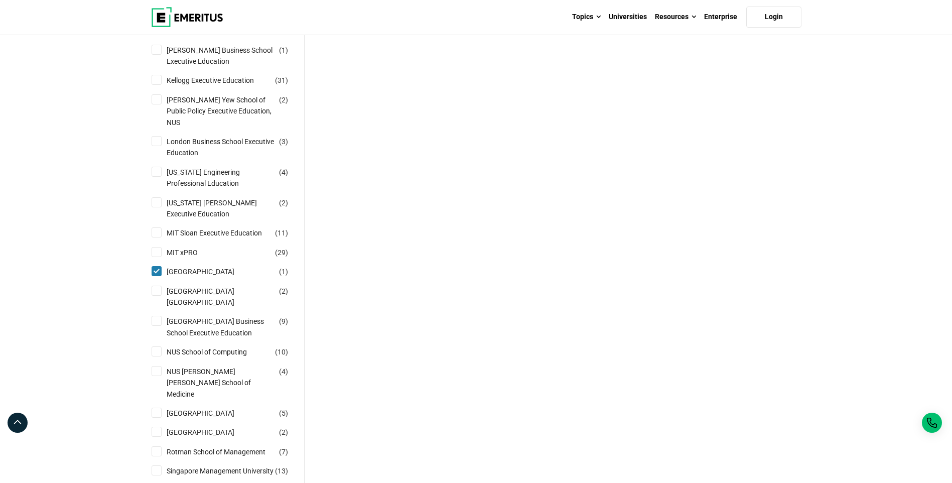
click at [158, 266] on input "[GEOGRAPHIC_DATA] ( 1 )" at bounding box center [157, 271] width 10 height 10
checkbox input "false"
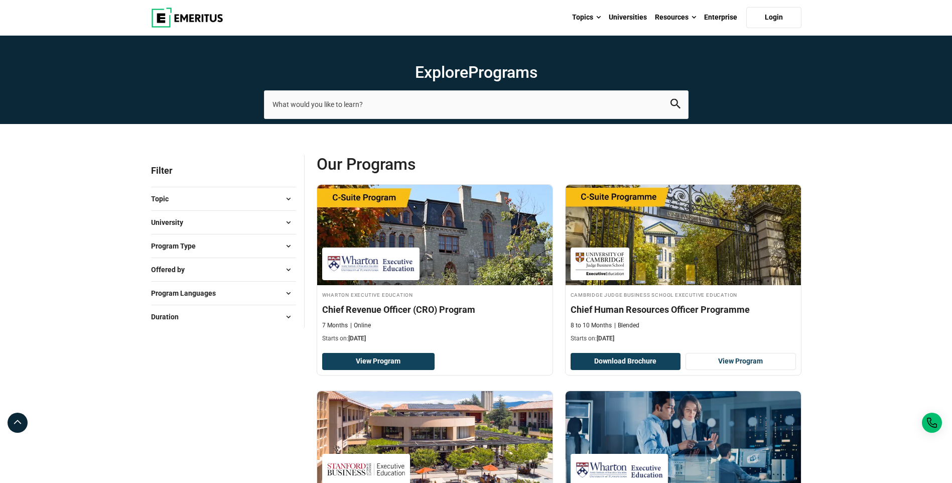
click at [217, 214] on div "University Asian Institute of Management ( 10 ) Berkeley Executive Education ( …" at bounding box center [223, 222] width 145 height 24
click at [216, 220] on button "University" at bounding box center [223, 222] width 145 height 15
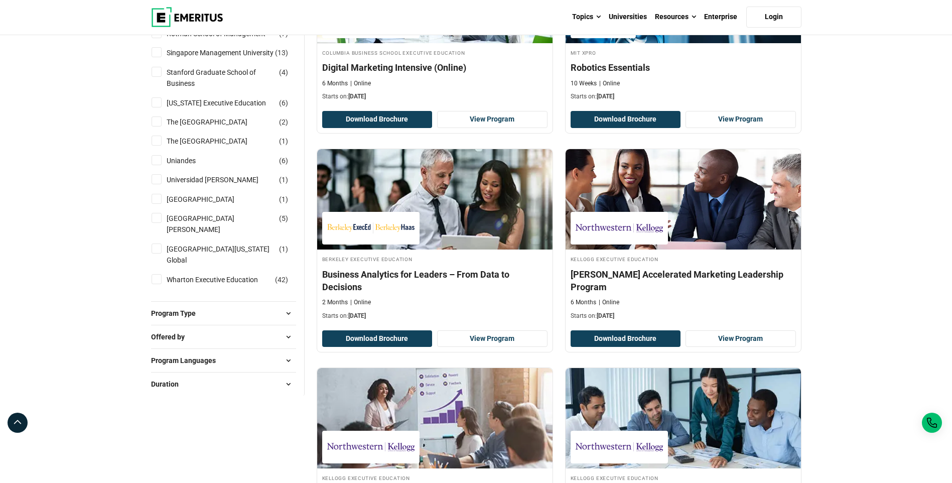
scroll to position [1054, 0]
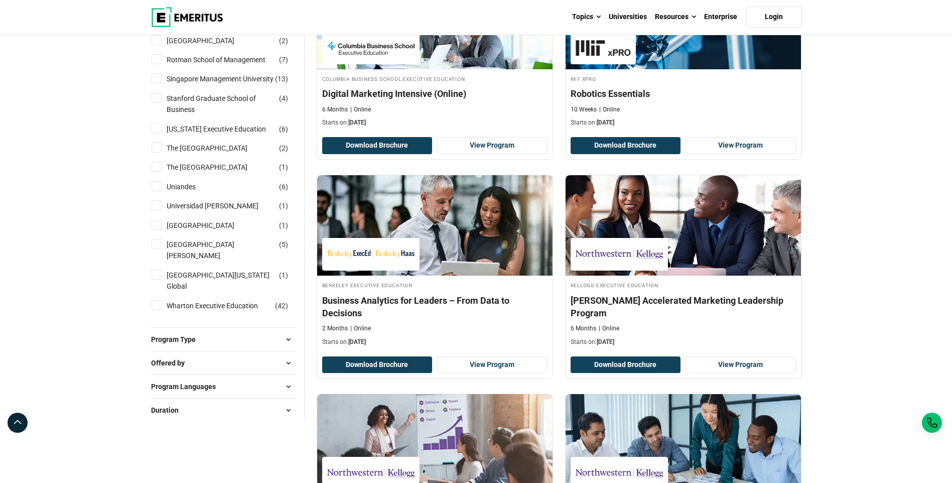
click at [160, 310] on input "[PERSON_NAME] Executive Education ( 42 )" at bounding box center [157, 305] width 10 height 10
checkbox input "true"
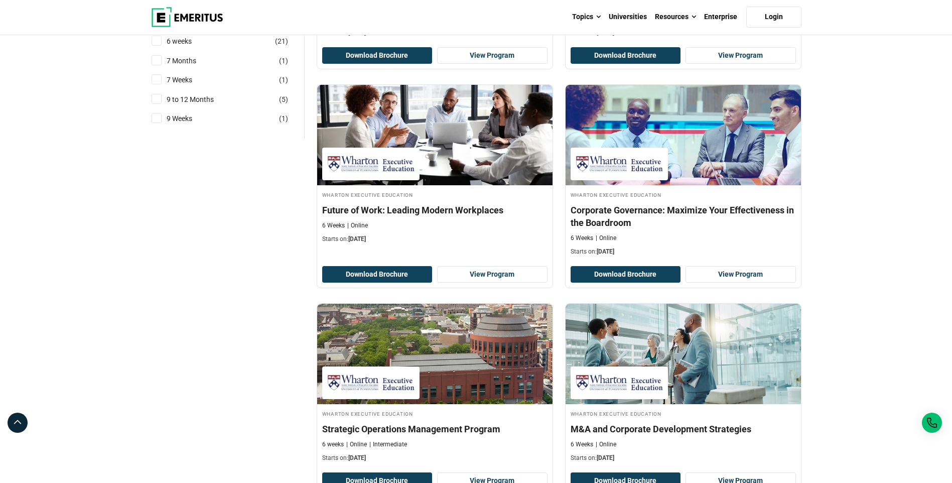
scroll to position [1907, 0]
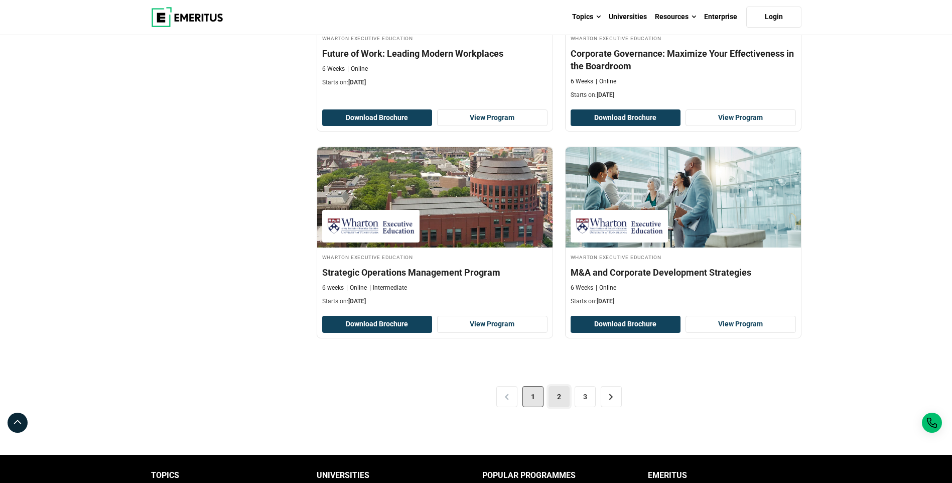
click at [562, 400] on link "2" at bounding box center [559, 396] width 21 height 21
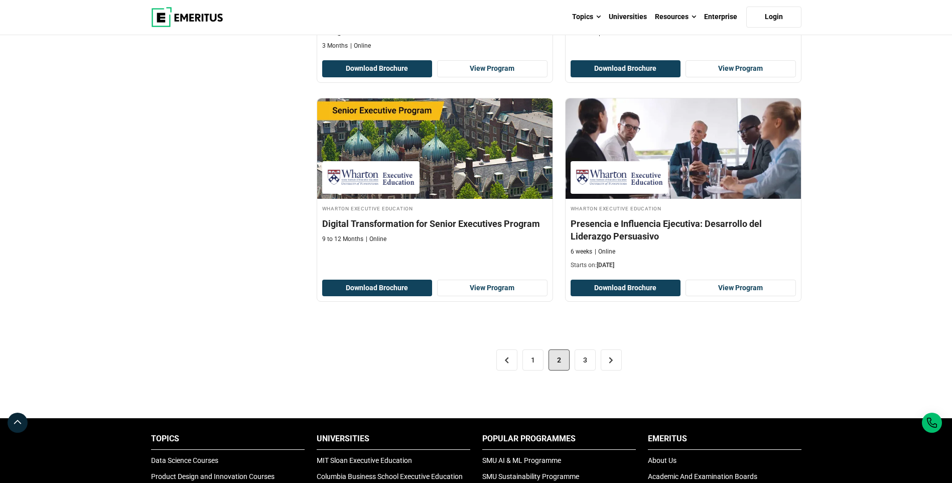
scroll to position [2108, 0]
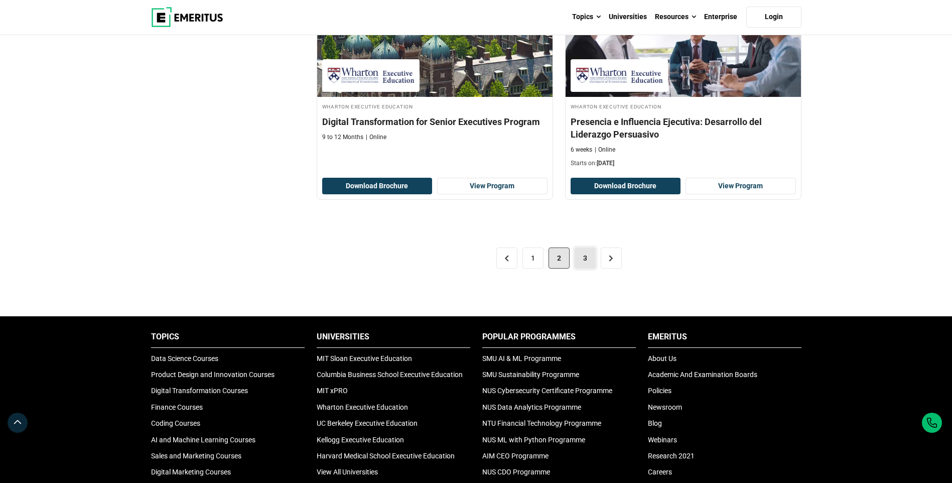
click at [592, 250] on link "3" at bounding box center [585, 257] width 21 height 21
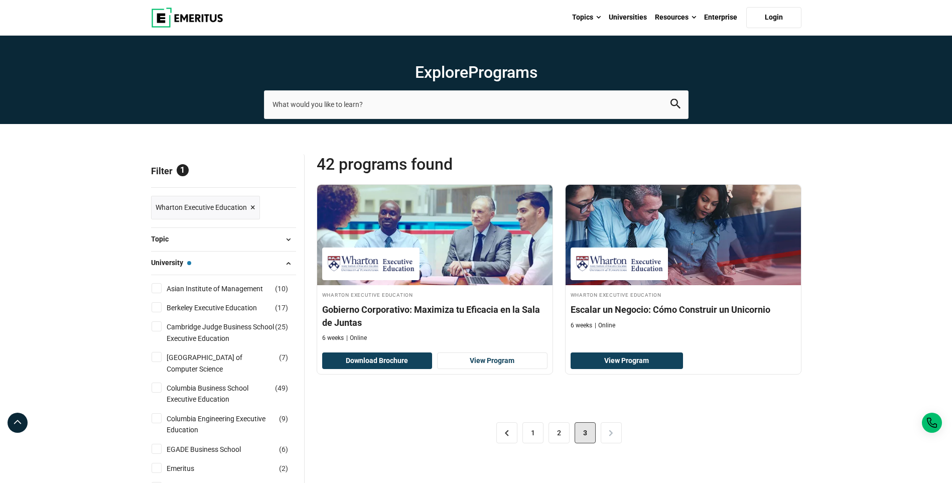
click at [285, 173] on span "Reset all" at bounding box center [280, 172] width 31 height 13
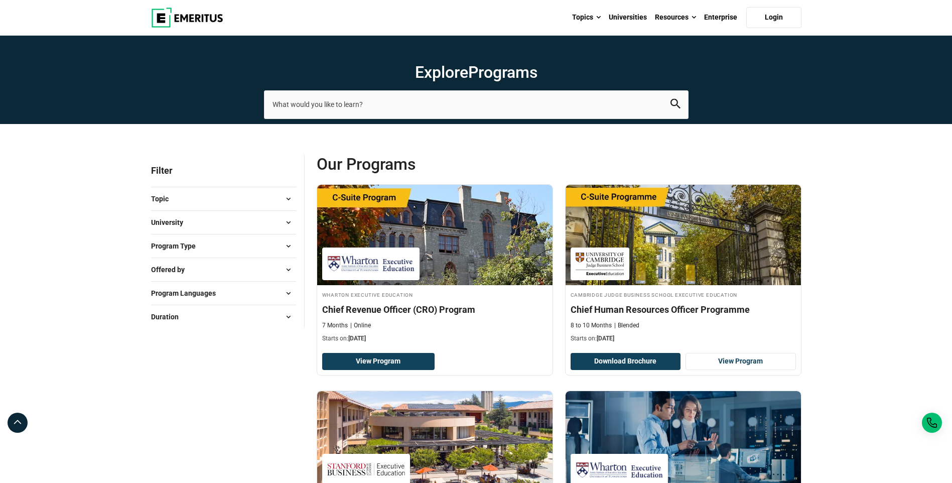
click at [185, 226] on span "University" at bounding box center [171, 222] width 40 height 11
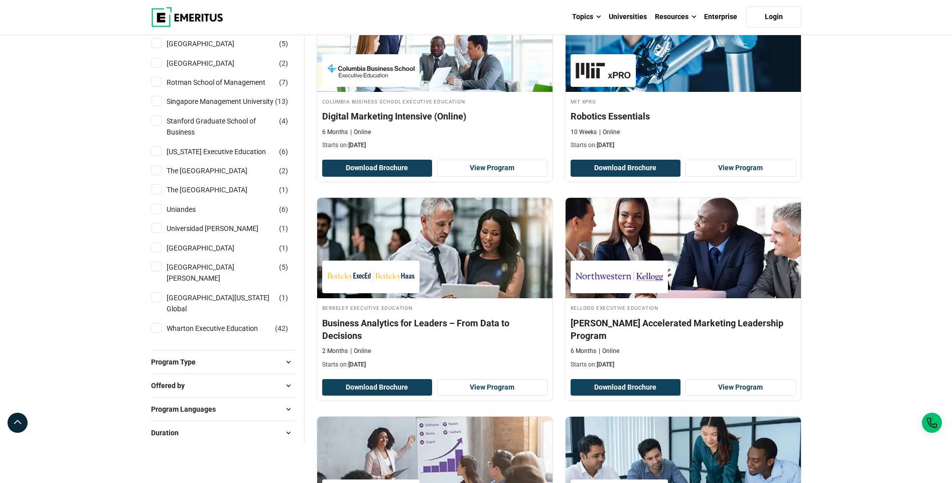
scroll to position [1004, 0]
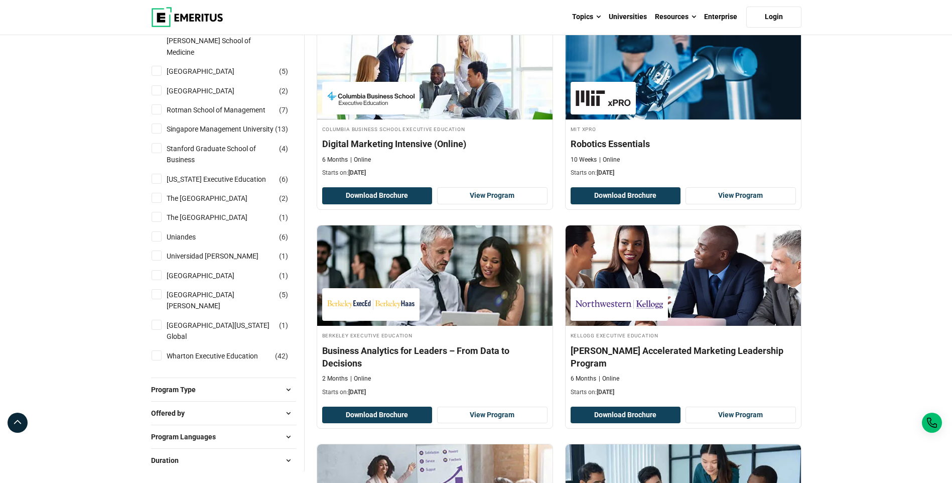
click at [155, 222] on input "The [GEOGRAPHIC_DATA] ( 1 )" at bounding box center [157, 217] width 10 height 10
checkbox input "true"
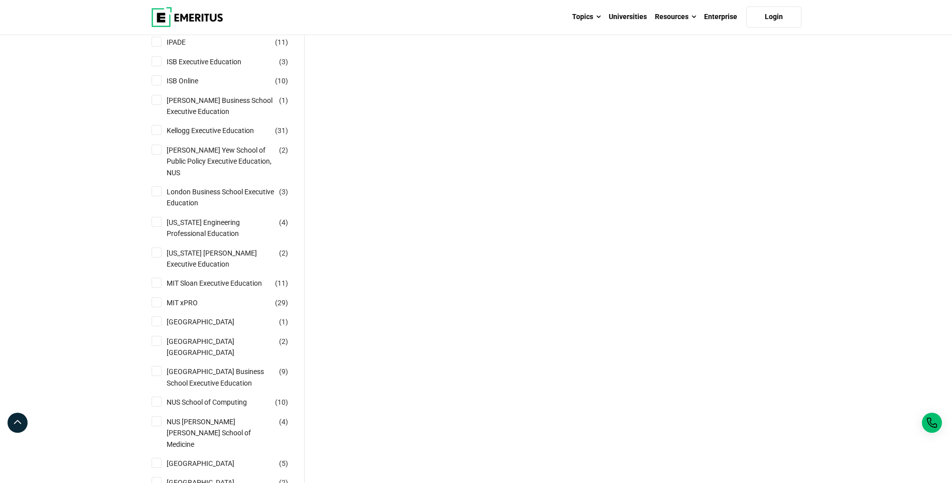
scroll to position [1054, 0]
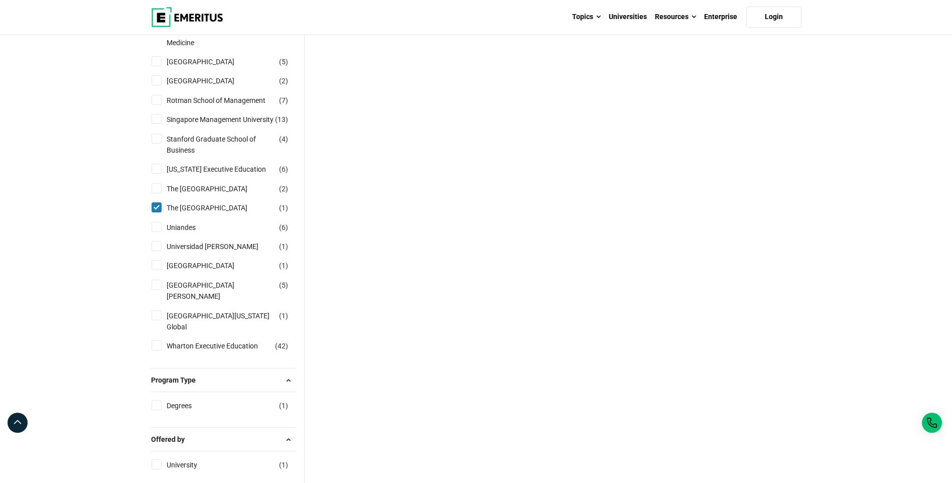
click at [156, 193] on div "The [GEOGRAPHIC_DATA] ( 2 )" at bounding box center [223, 188] width 145 height 11
click at [156, 191] on input "The [GEOGRAPHIC_DATA] ( 2 )" at bounding box center [157, 188] width 10 height 10
checkbox input "true"
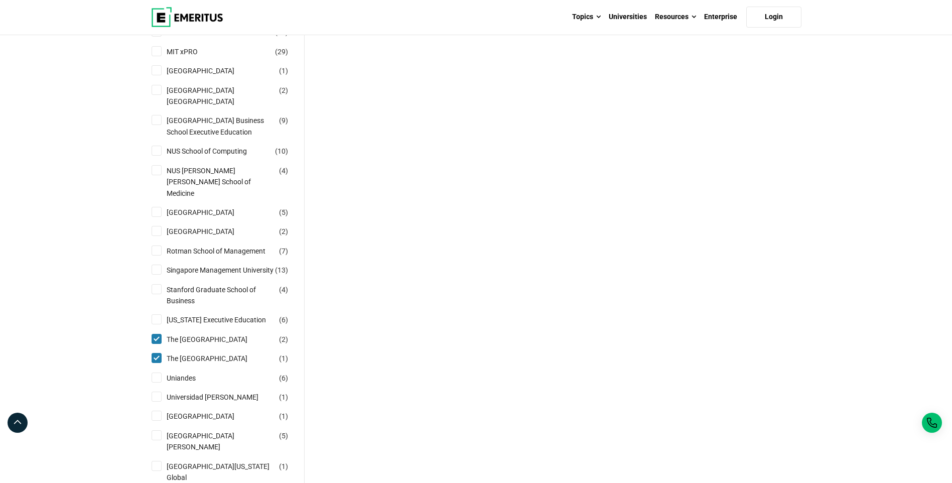
scroll to position [753, 0]
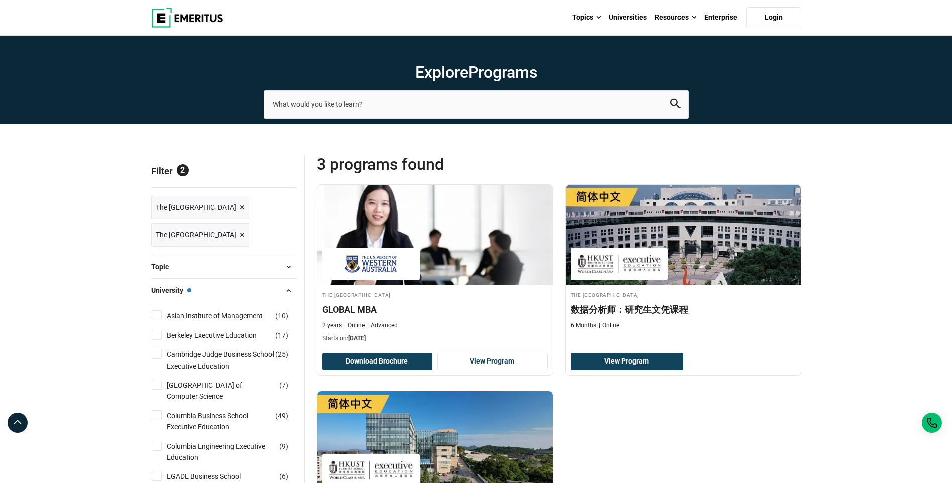
click at [275, 173] on span "Reset all" at bounding box center [280, 172] width 31 height 13
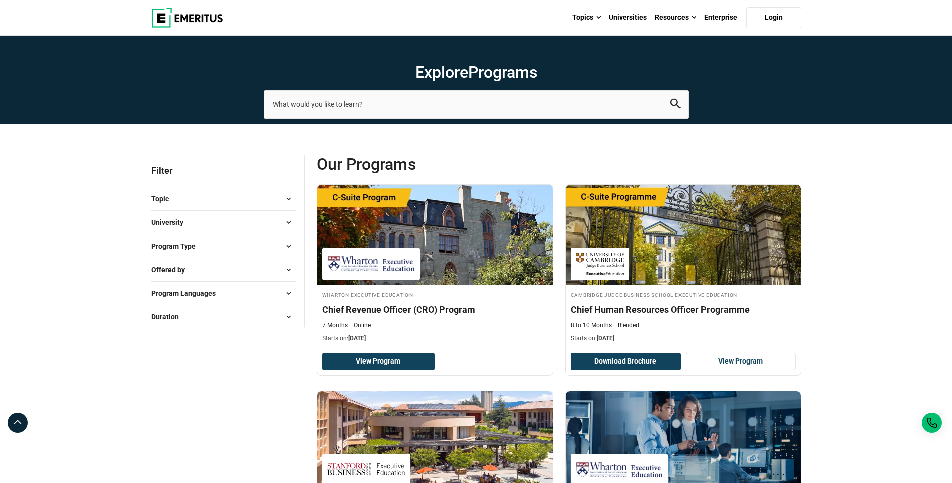
click at [205, 247] on button "Program Type" at bounding box center [223, 245] width 145 height 15
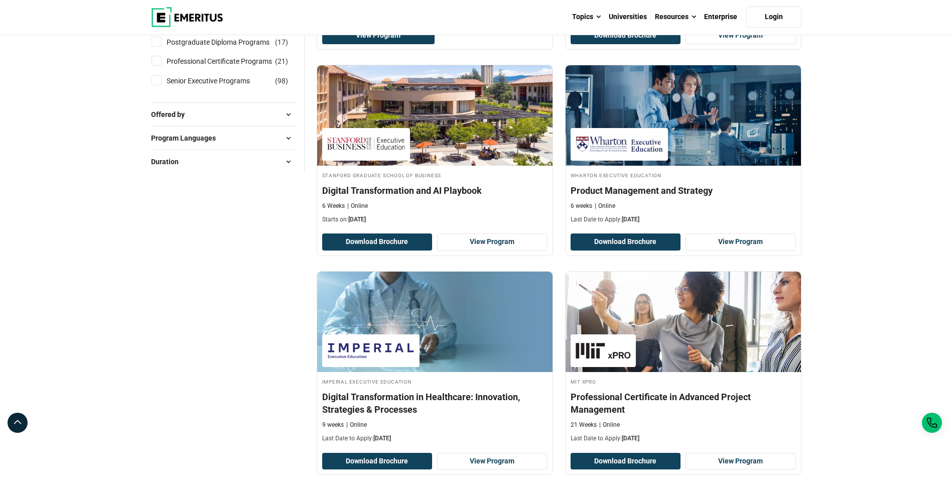
scroll to position [100, 0]
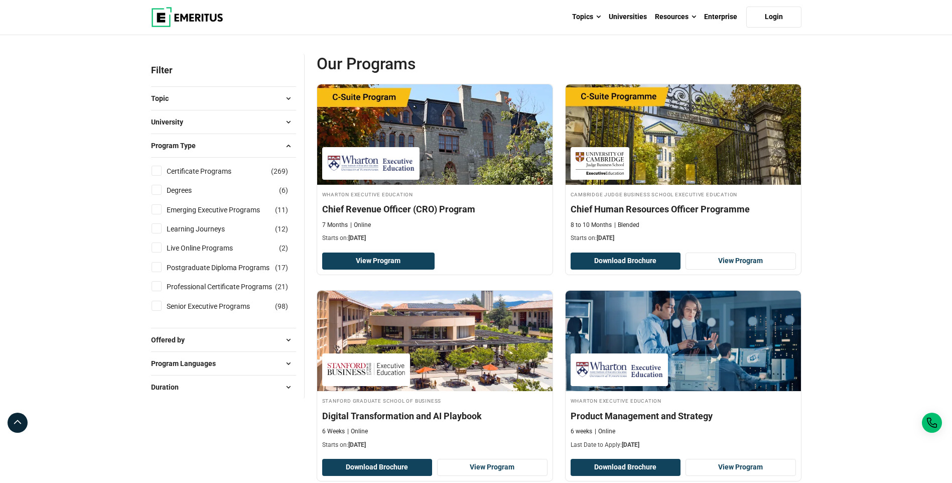
click at [201, 344] on button "Offered by" at bounding box center [223, 339] width 145 height 15
click at [218, 125] on button "University" at bounding box center [223, 121] width 145 height 15
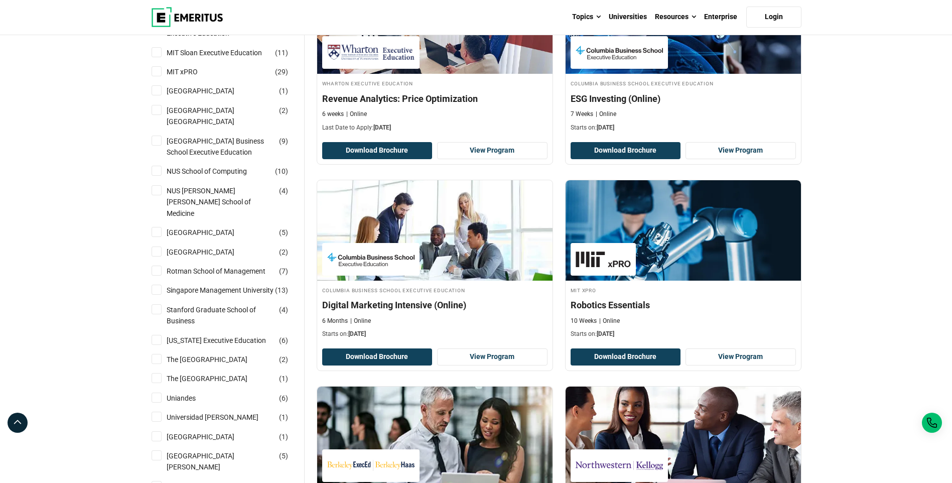
scroll to position [903, 0]
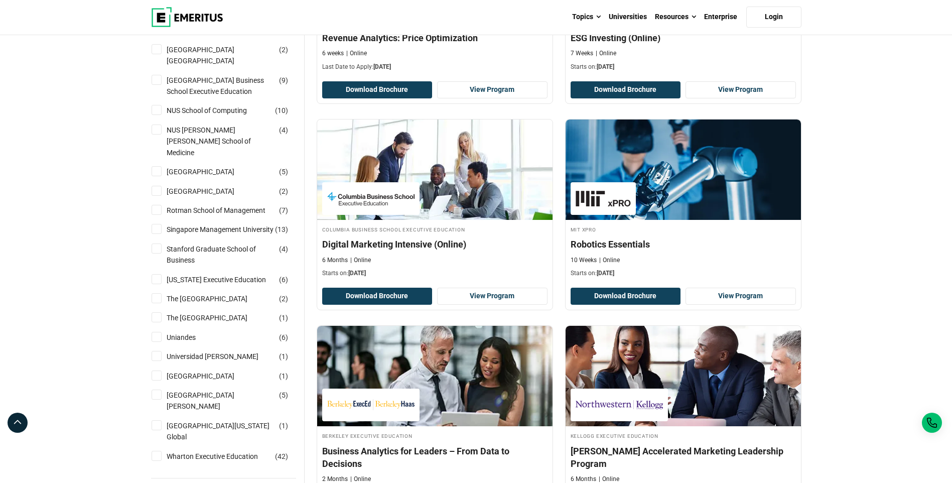
click at [159, 229] on input "Singapore Management University ( 13 )" at bounding box center [157, 229] width 10 height 10
checkbox input "true"
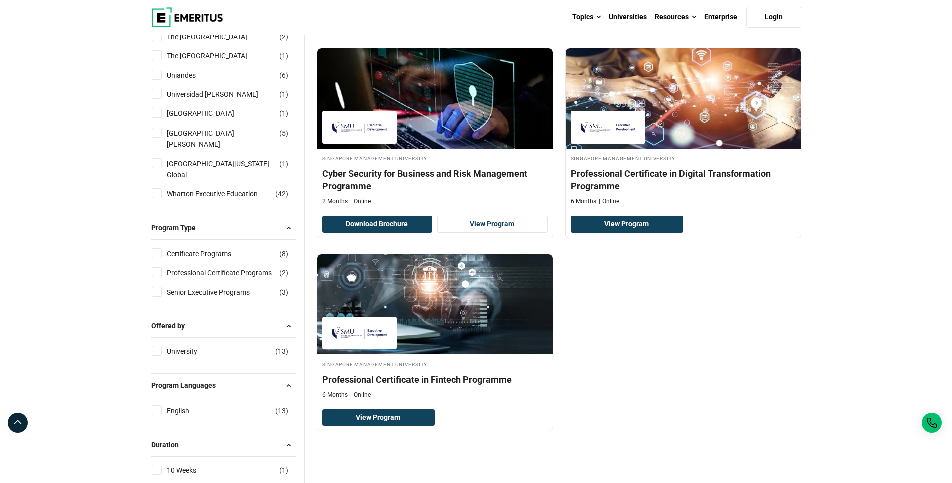
scroll to position [1205, 0]
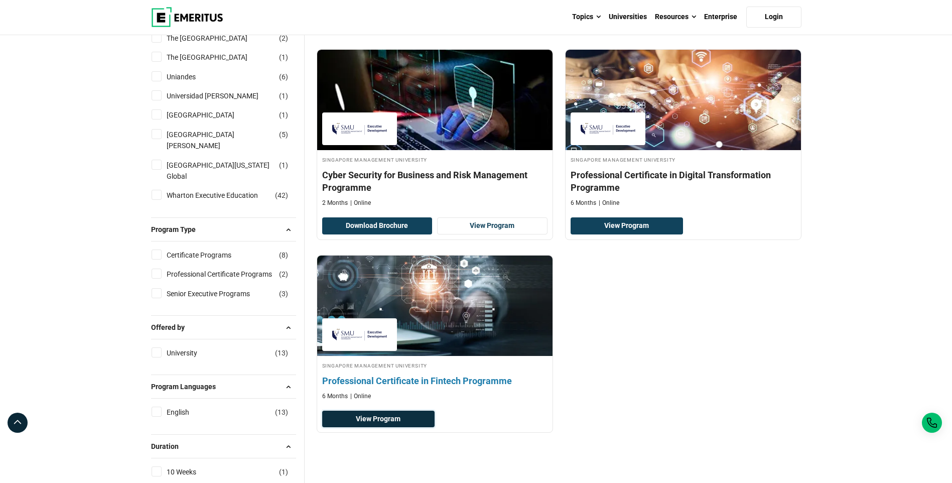
click at [390, 422] on link "View Program" at bounding box center [378, 419] width 113 height 17
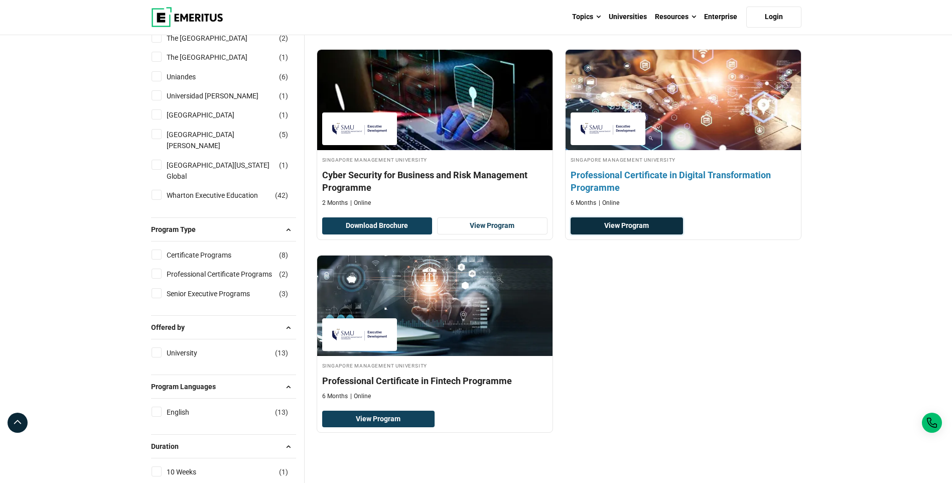
click at [653, 233] on link "View Program" at bounding box center [627, 225] width 113 height 17
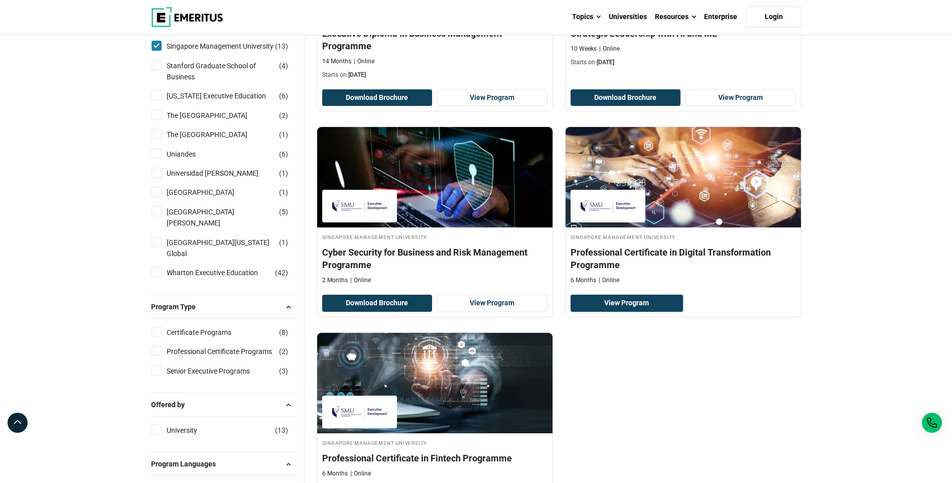
scroll to position [1104, 0]
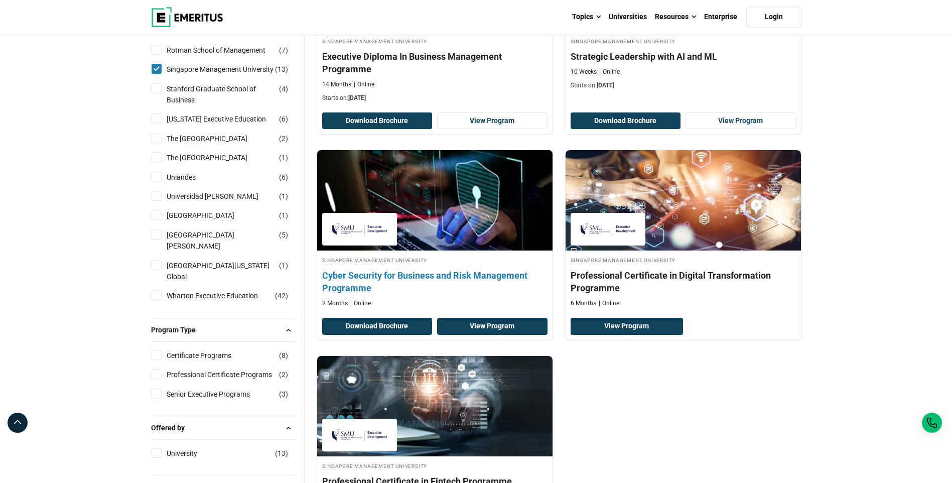
click at [487, 328] on link "View Program" at bounding box center [492, 326] width 110 height 17
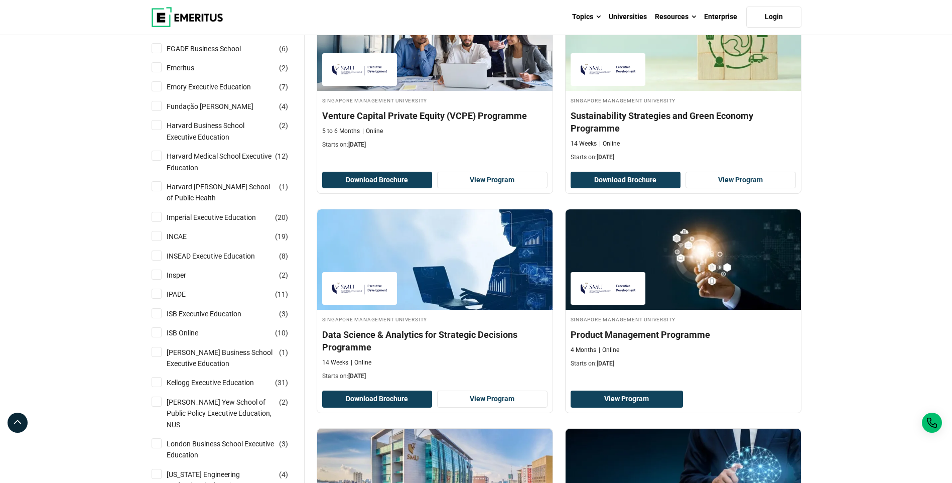
scroll to position [402, 0]
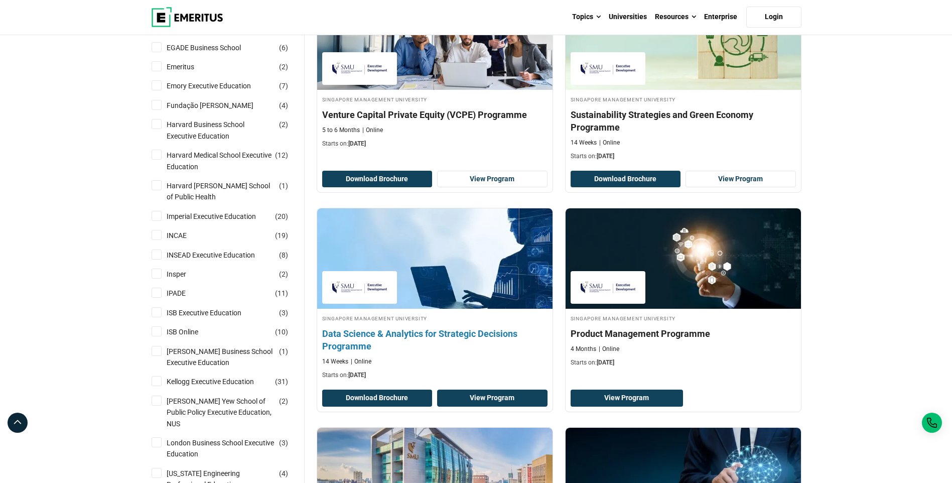
click at [508, 400] on link "View Program" at bounding box center [492, 397] width 110 height 17
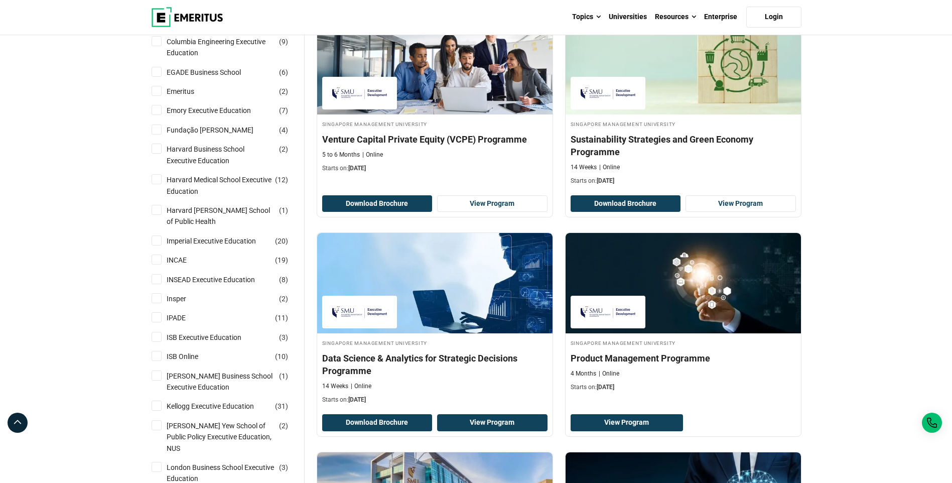
scroll to position [351, 0]
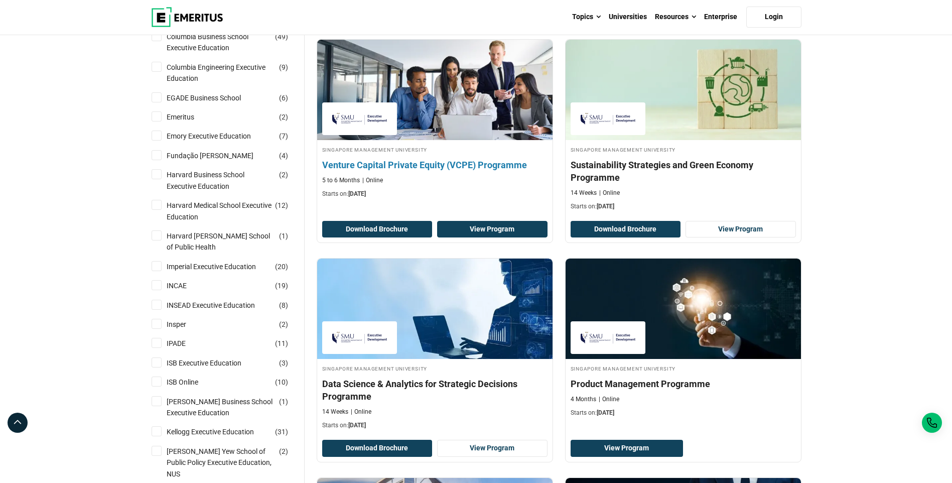
click at [504, 232] on link "View Program" at bounding box center [492, 229] width 110 height 17
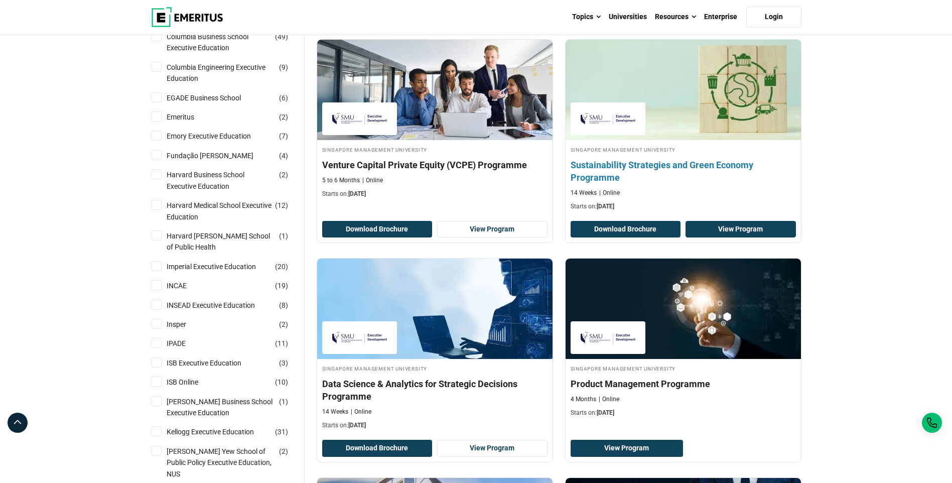
click at [720, 229] on link "View Program" at bounding box center [741, 229] width 110 height 17
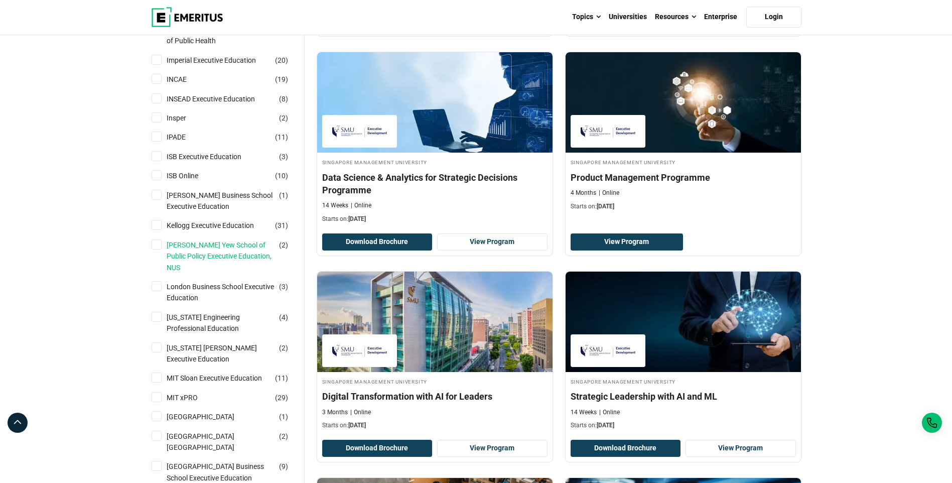
scroll to position [753, 0]
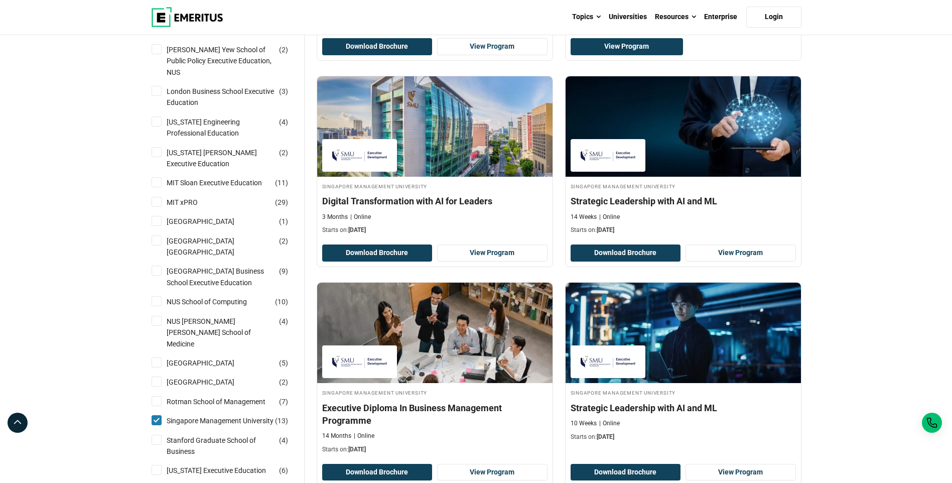
click at [156, 422] on input "Singapore Management University ( 13 )" at bounding box center [157, 420] width 10 height 10
checkbox input "false"
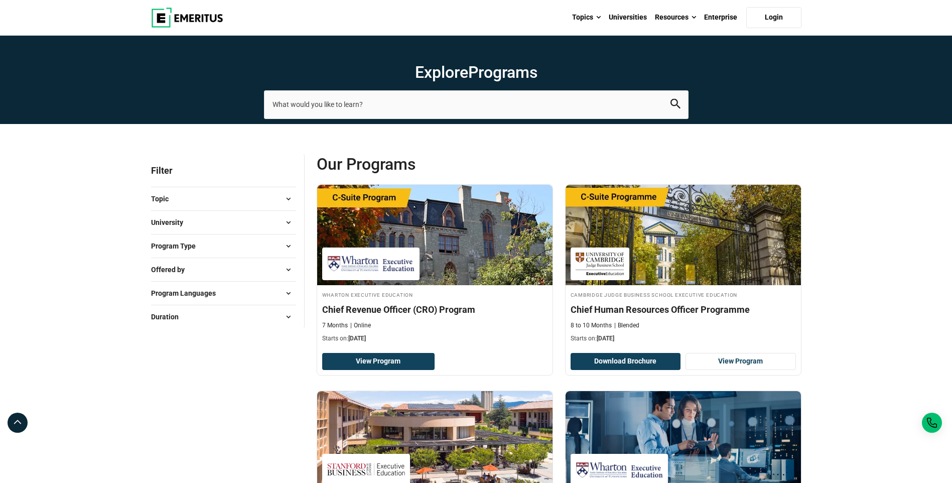
click at [205, 227] on button "University" at bounding box center [223, 222] width 145 height 15
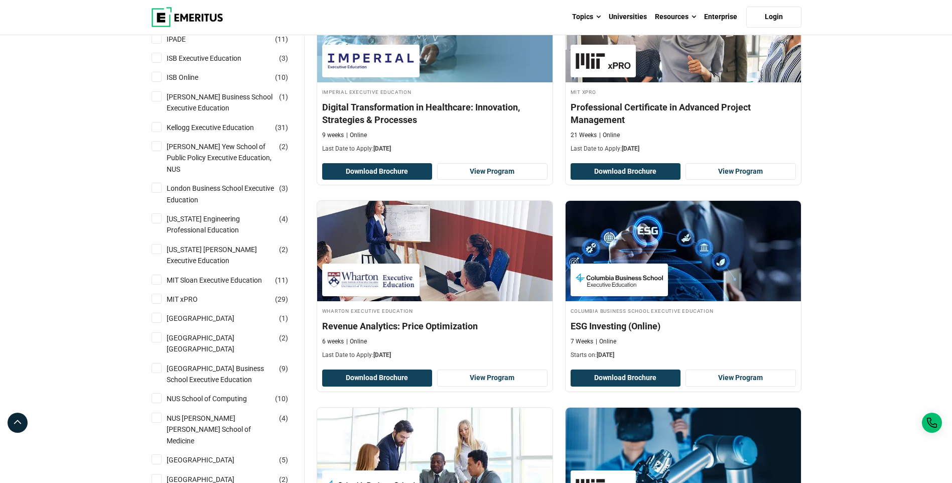
scroll to position [753, 0]
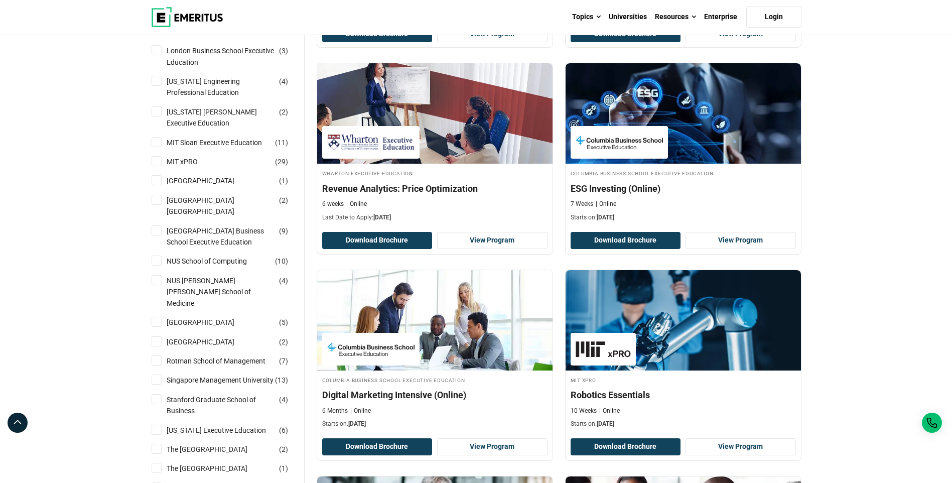
click at [156, 279] on input "NUS Yong Loo Lin School of Medicine ( 4 )" at bounding box center [157, 280] width 10 height 10
checkbox input "true"
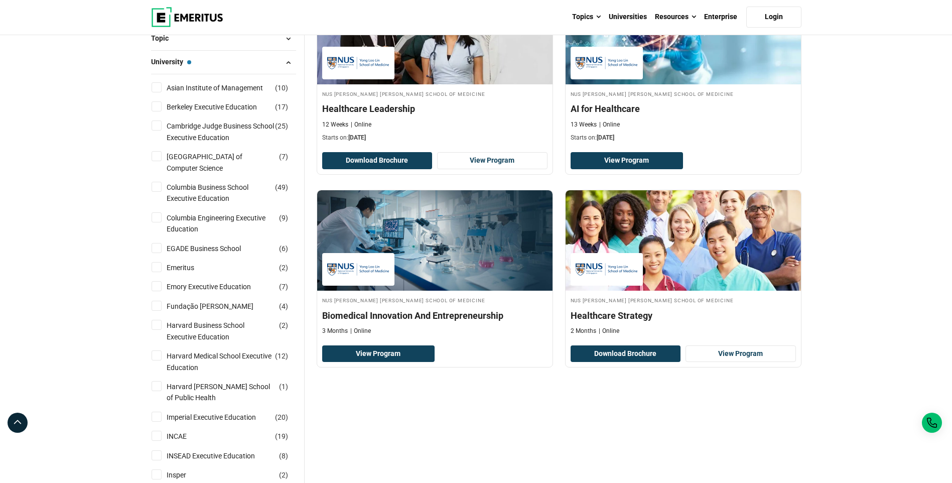
scroll to position [151, 0]
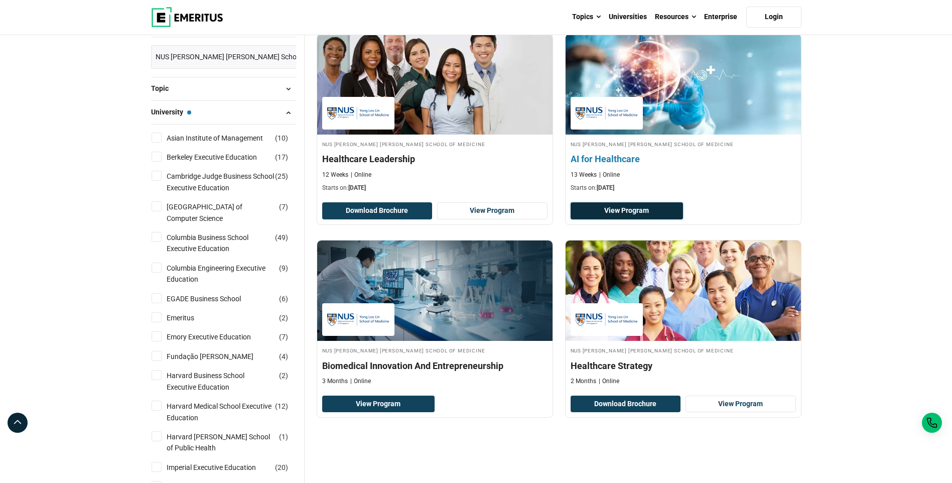
click at [664, 214] on link "View Program" at bounding box center [627, 210] width 113 height 17
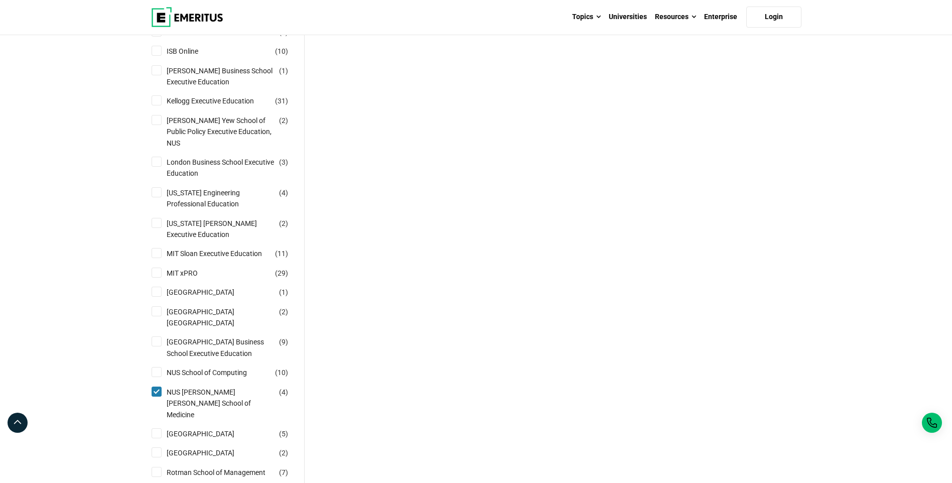
scroll to position [903, 0]
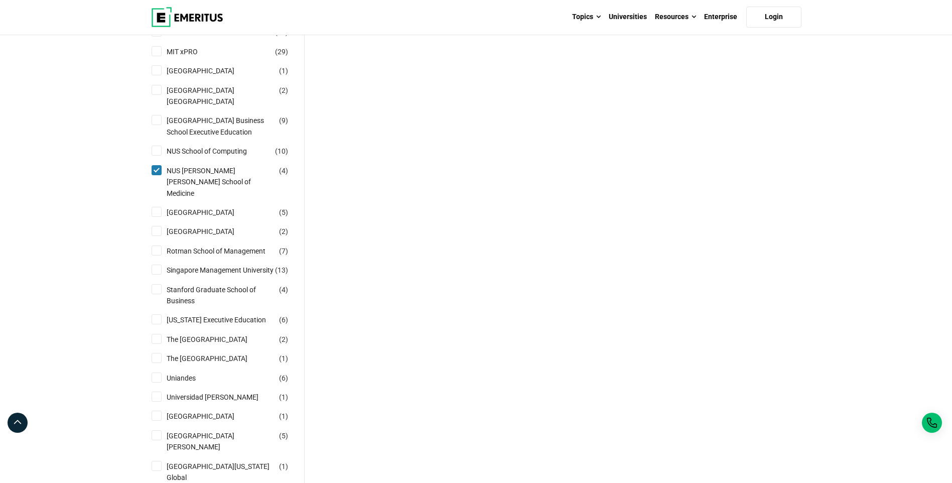
click at [154, 170] on input "NUS Yong Loo Lin School of Medicine ( 4 )" at bounding box center [157, 170] width 10 height 10
checkbox input "false"
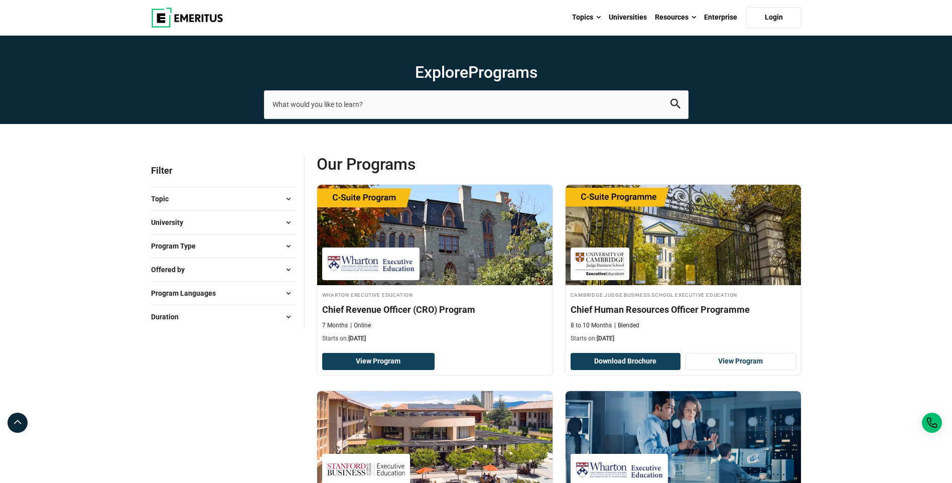
click at [202, 229] on button "University" at bounding box center [223, 222] width 145 height 15
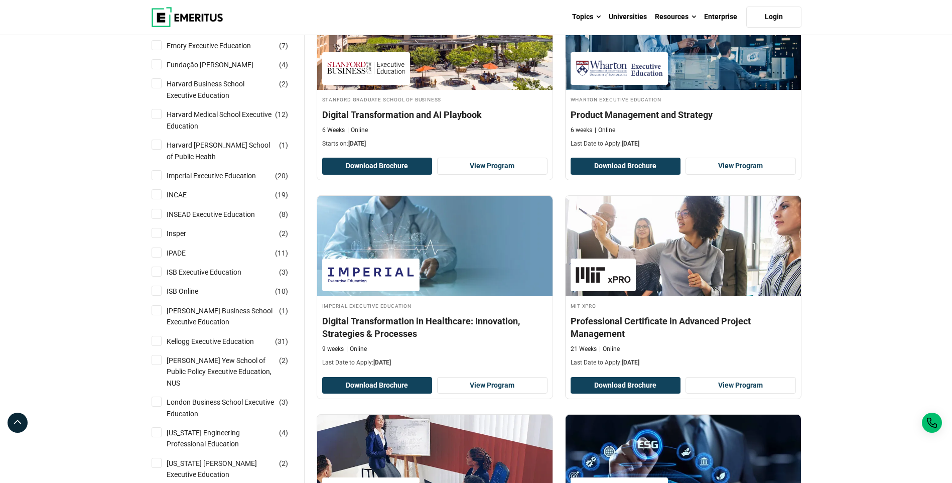
scroll to position [803, 0]
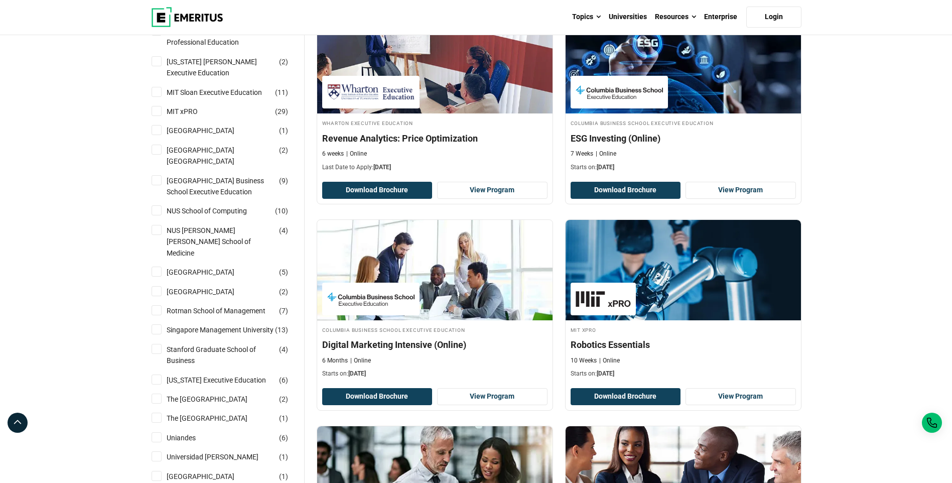
click at [161, 207] on input "NUS School of Computing ( 10 )" at bounding box center [157, 210] width 10 height 10
checkbox input "true"
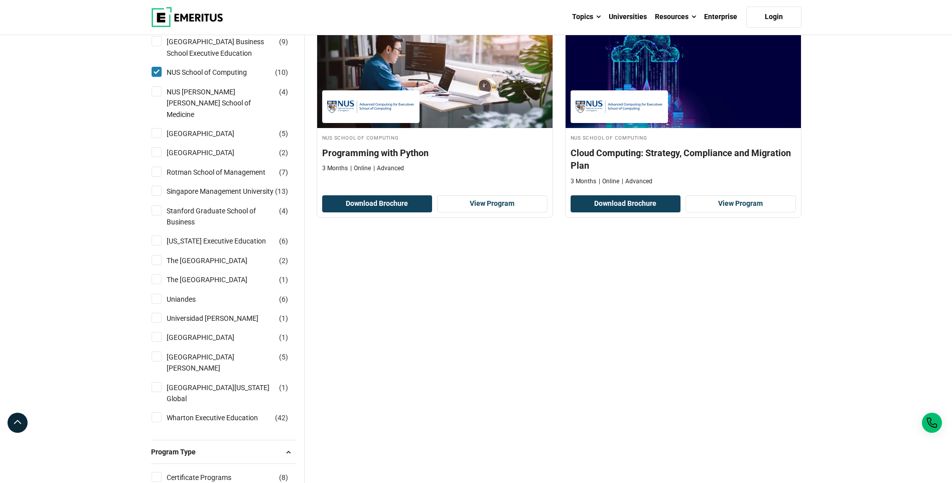
scroll to position [853, 0]
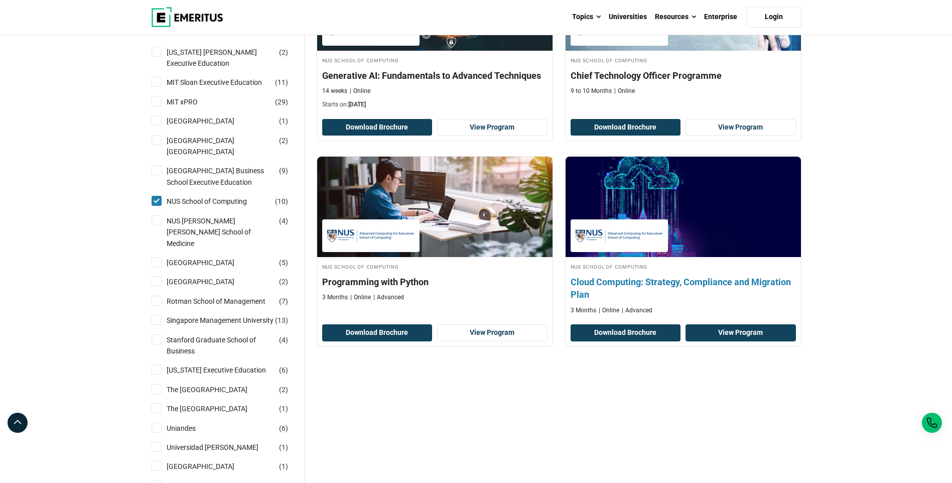
click at [776, 336] on link "View Program" at bounding box center [741, 332] width 110 height 17
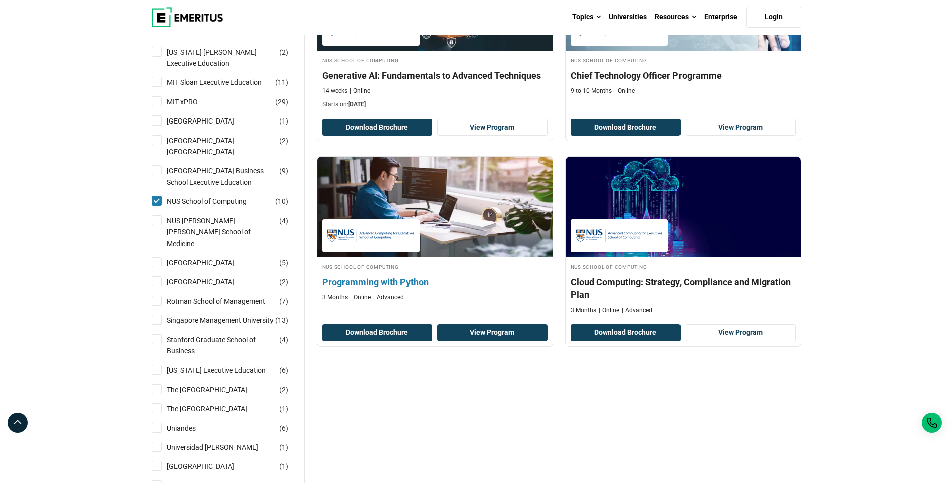
click at [501, 334] on link "View Program" at bounding box center [492, 332] width 110 height 17
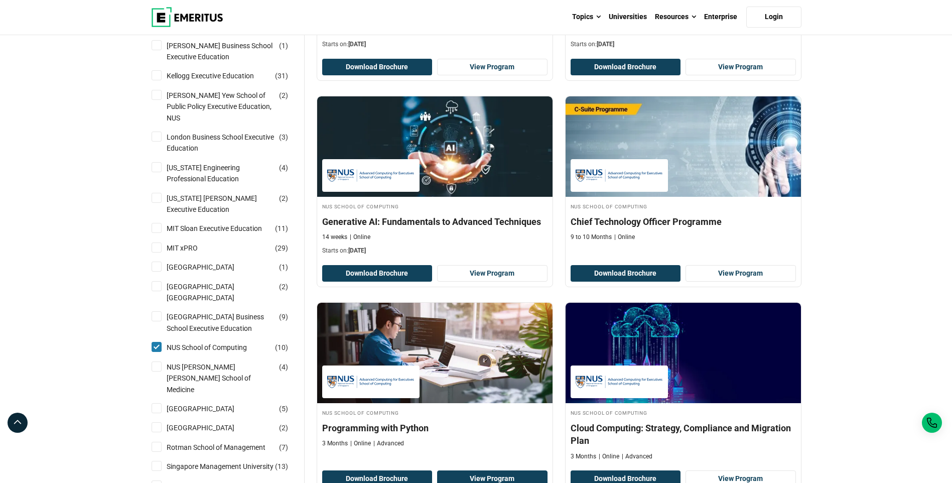
scroll to position [703, 0]
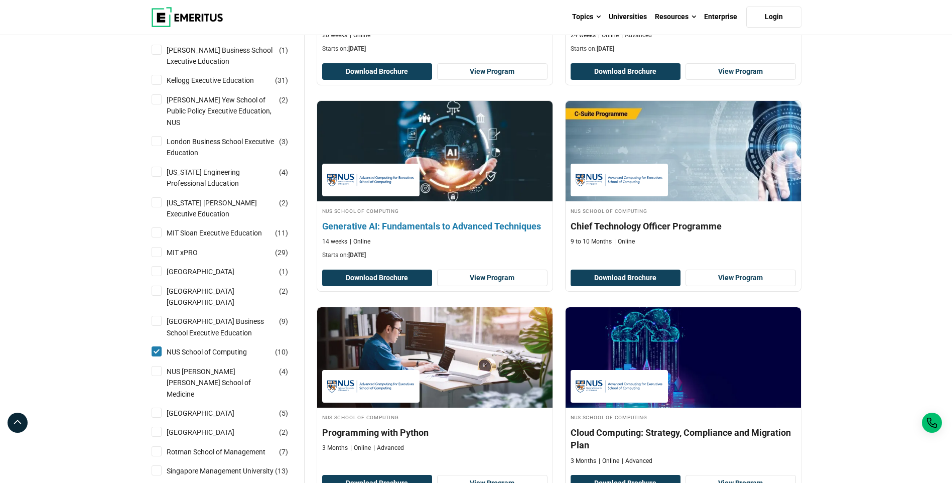
click at [476, 287] on div "NUS School of Computing Generative AI: Fundamentals to Advanced Techniques 14 w…" at bounding box center [435, 195] width 236 height 191
click at [481, 273] on link "View Program" at bounding box center [492, 278] width 110 height 17
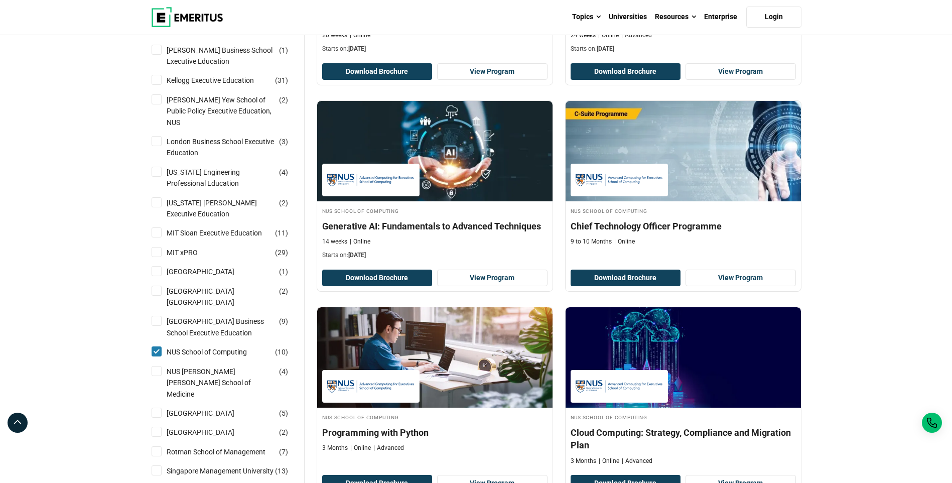
click at [156, 354] on input "NUS School of Computing ( 10 )" at bounding box center [157, 351] width 10 height 10
checkbox input "false"
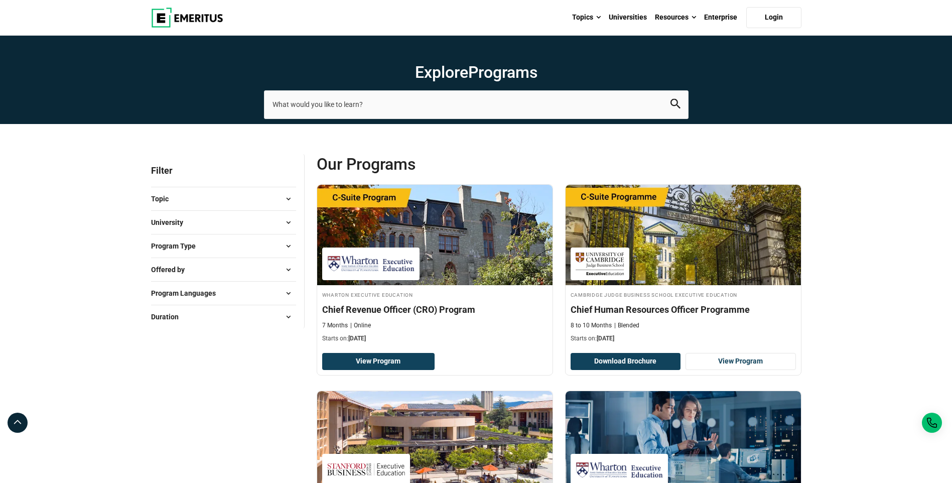
click at [204, 245] on button "Program Type" at bounding box center [223, 245] width 145 height 15
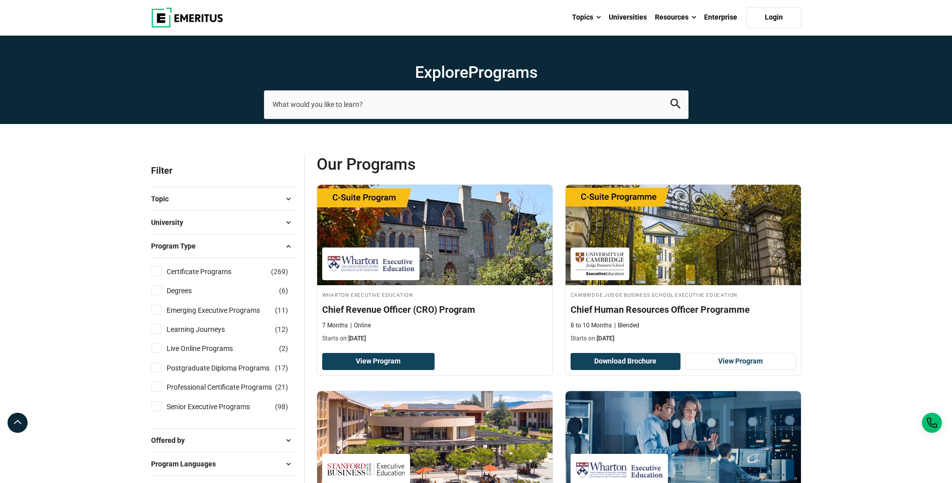
click at [204, 245] on button "Program Type" at bounding box center [223, 245] width 145 height 15
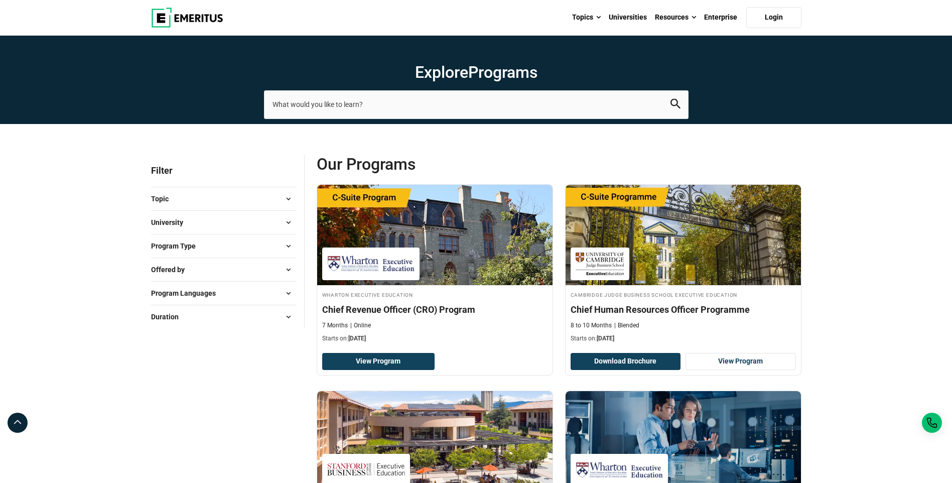
click at [206, 221] on button "University" at bounding box center [223, 222] width 145 height 15
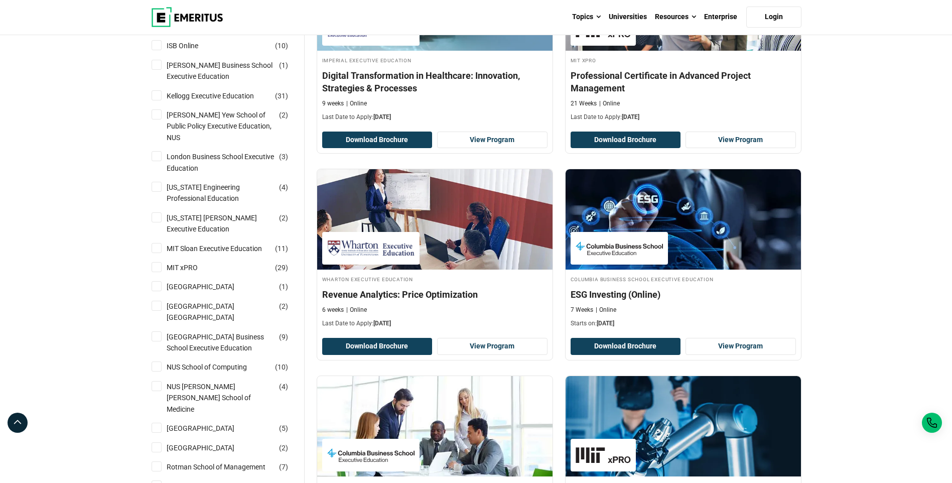
scroll to position [652, 0]
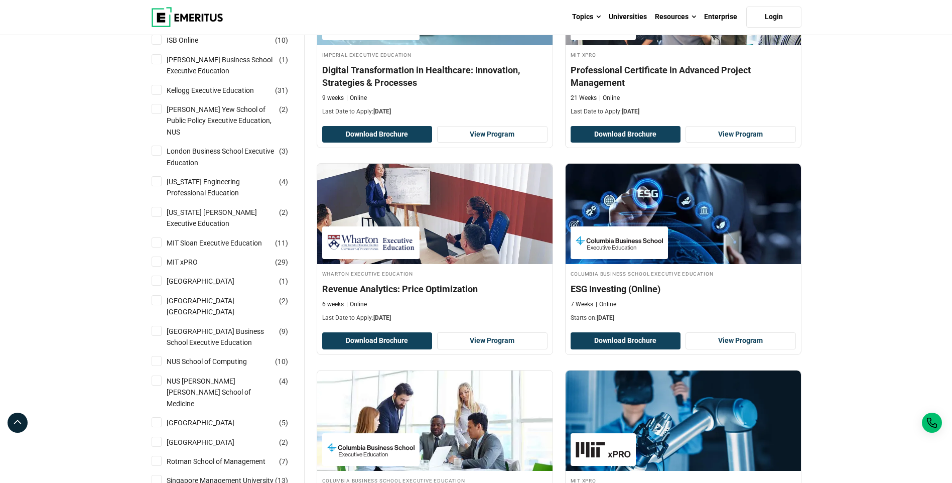
click at [158, 276] on input "[GEOGRAPHIC_DATA] ( 1 )" at bounding box center [157, 281] width 10 height 10
checkbox input "true"
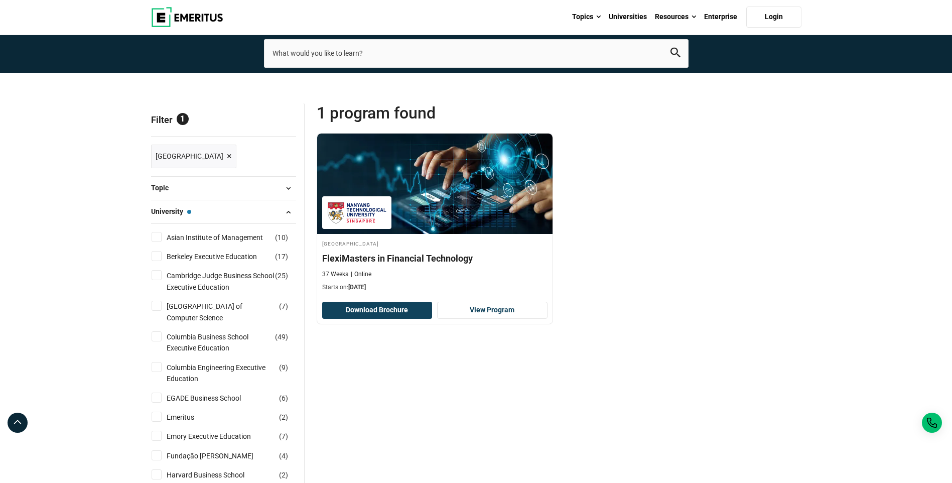
scroll to position [50, 0]
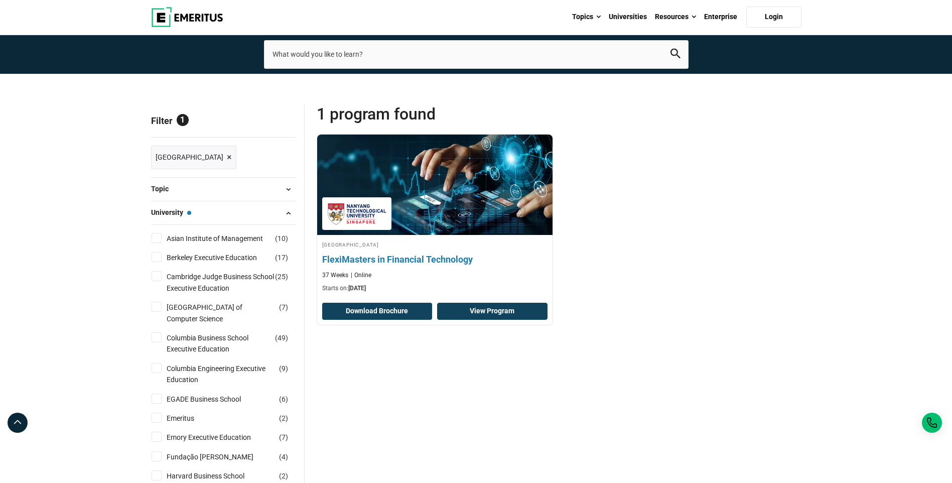
click at [478, 313] on link "View Program" at bounding box center [492, 311] width 110 height 17
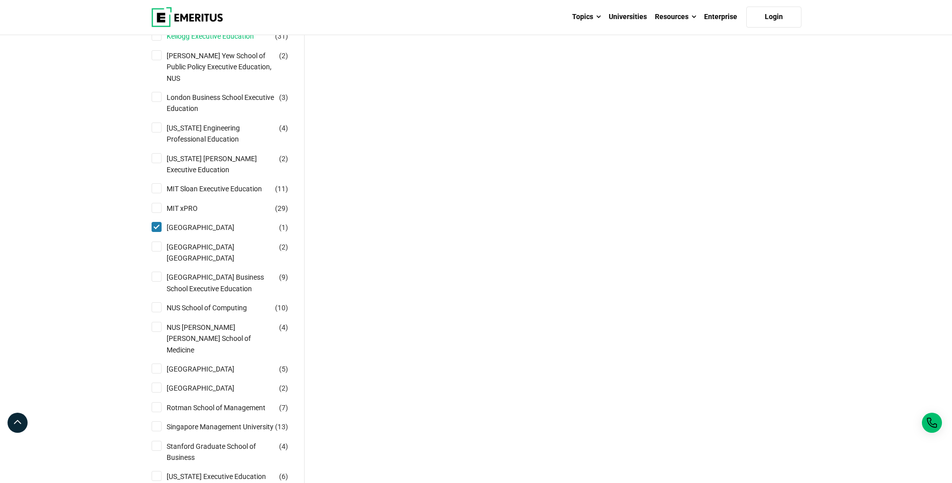
scroll to position [753, 0]
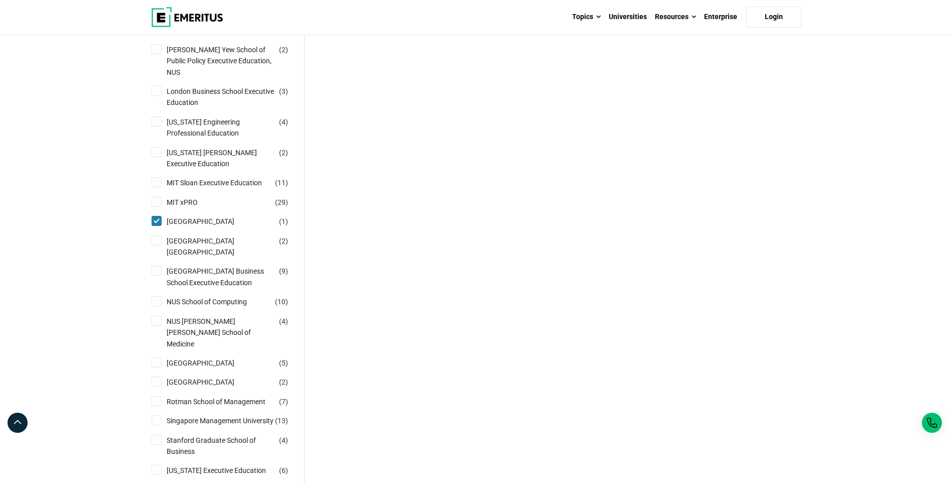
click at [155, 216] on input "[GEOGRAPHIC_DATA] ( 1 )" at bounding box center [157, 221] width 10 height 10
checkbox input "false"
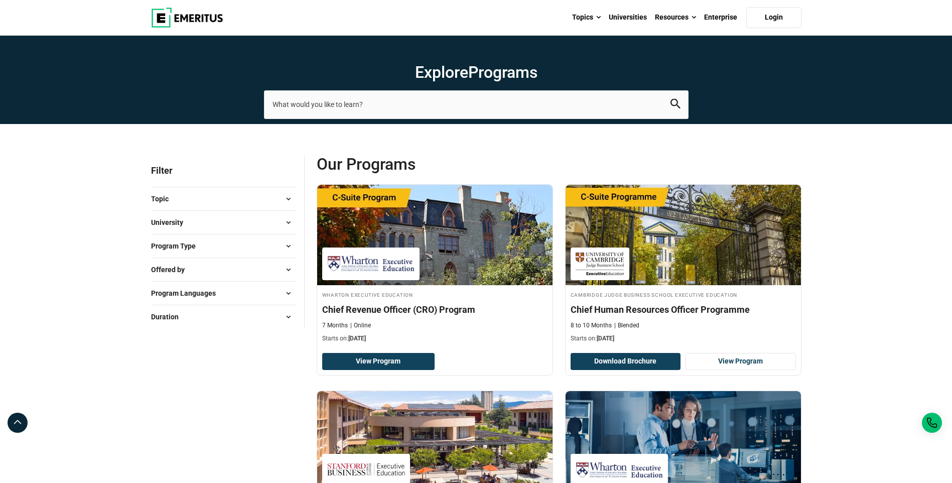
click at [191, 227] on button "University" at bounding box center [223, 222] width 145 height 15
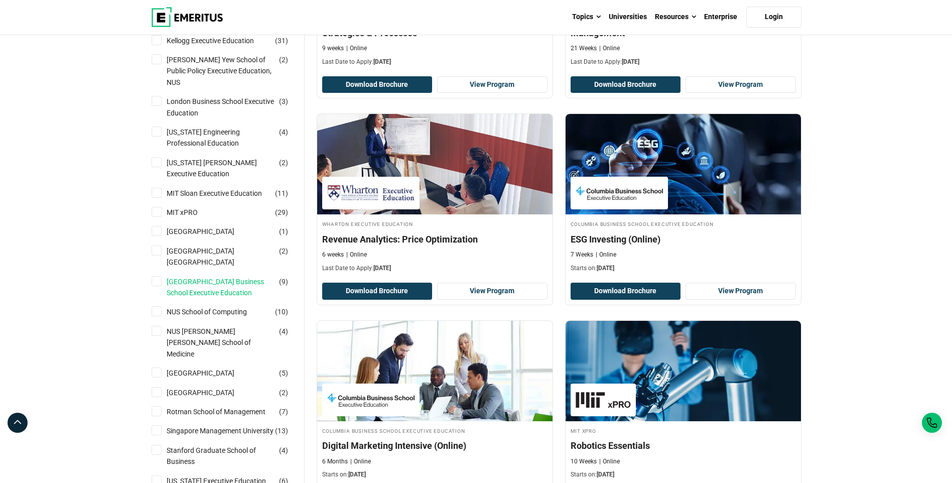
scroll to position [703, 0]
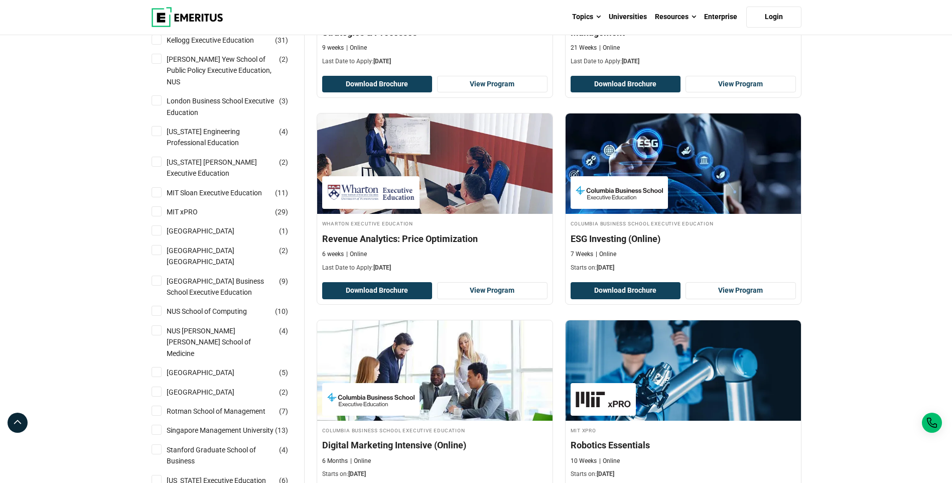
click at [158, 245] on input "[GEOGRAPHIC_DATA] ( 2 )" at bounding box center [157, 250] width 10 height 10
checkbox input "true"
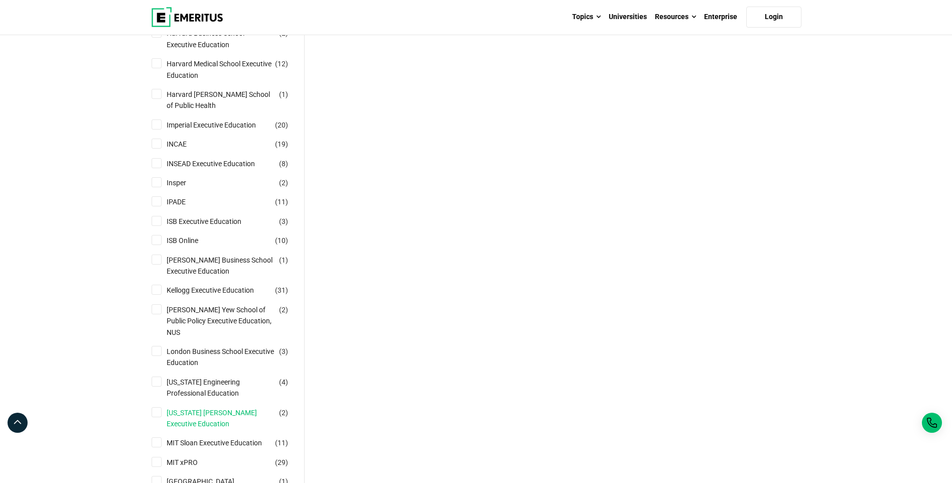
scroll to position [602, 0]
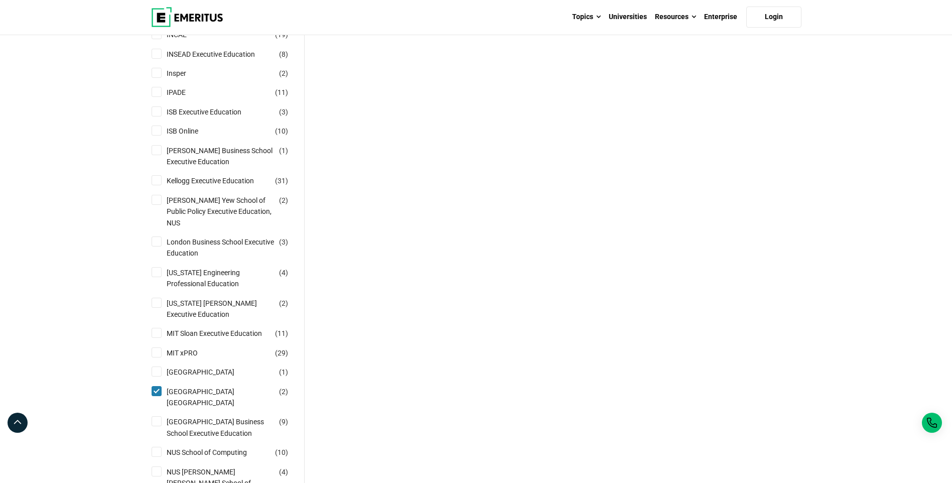
click at [154, 386] on input "[GEOGRAPHIC_DATA] ( 2 )" at bounding box center [157, 391] width 10 height 10
checkbox input "false"
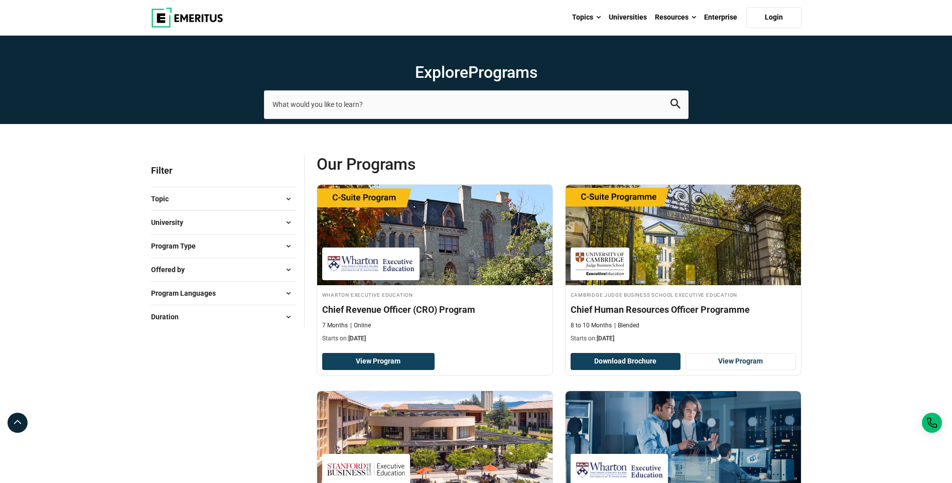
click at [191, 240] on span "Program Type" at bounding box center [177, 245] width 53 height 11
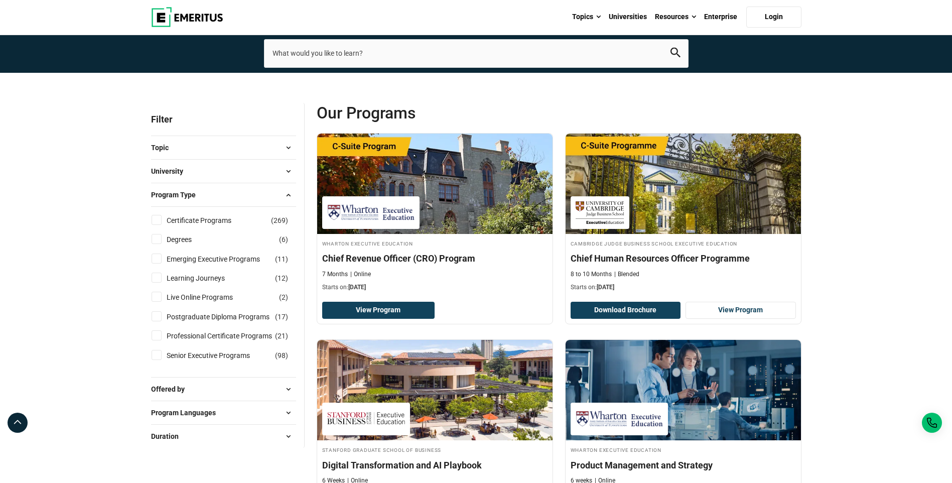
scroll to position [50, 0]
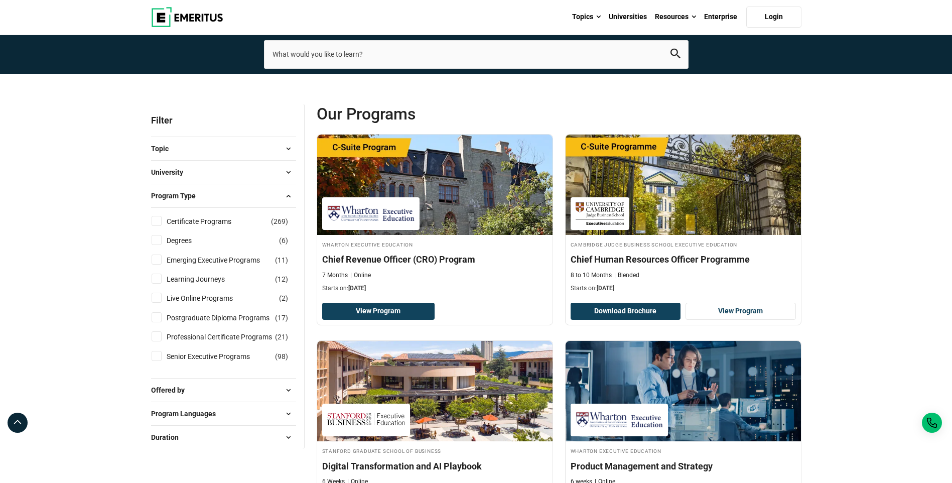
click at [220, 172] on button "University" at bounding box center [223, 172] width 145 height 15
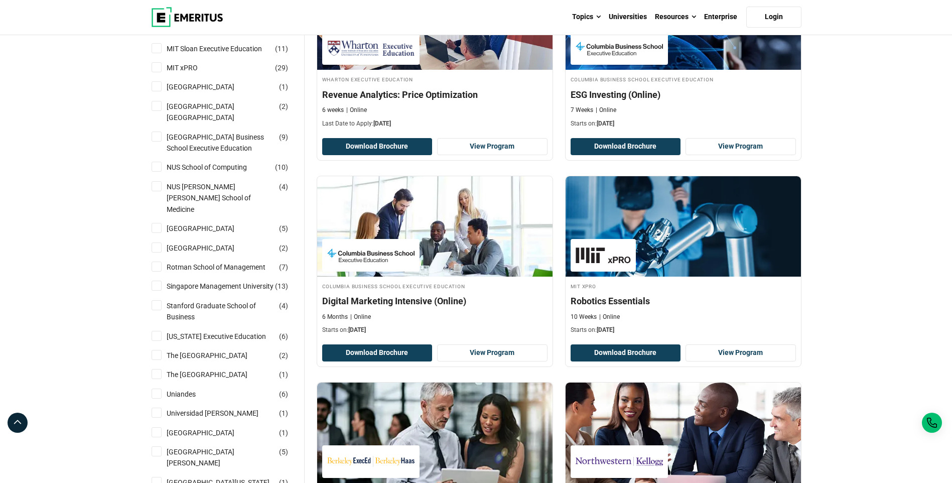
scroll to position [853, 0]
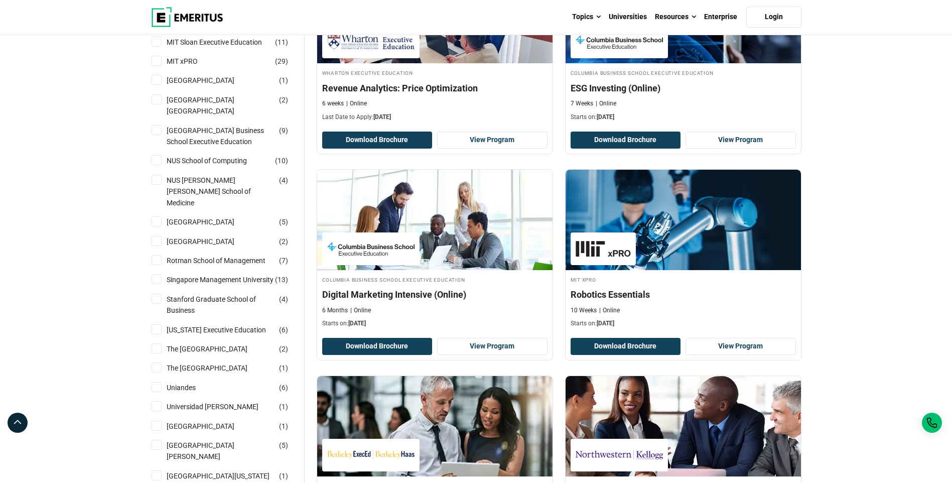
click at [158, 125] on input "[GEOGRAPHIC_DATA] Business School Executive Education ( 9 )" at bounding box center [157, 130] width 10 height 10
checkbox input "true"
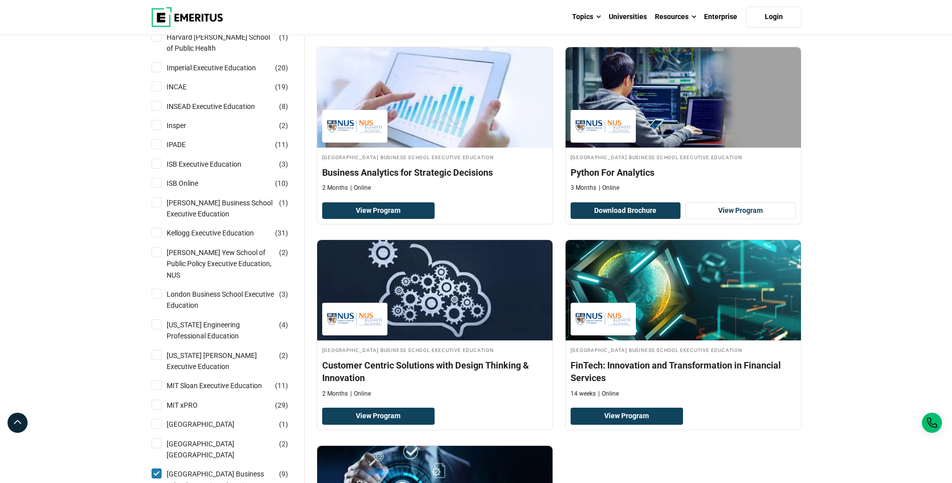
scroll to position [552, 0]
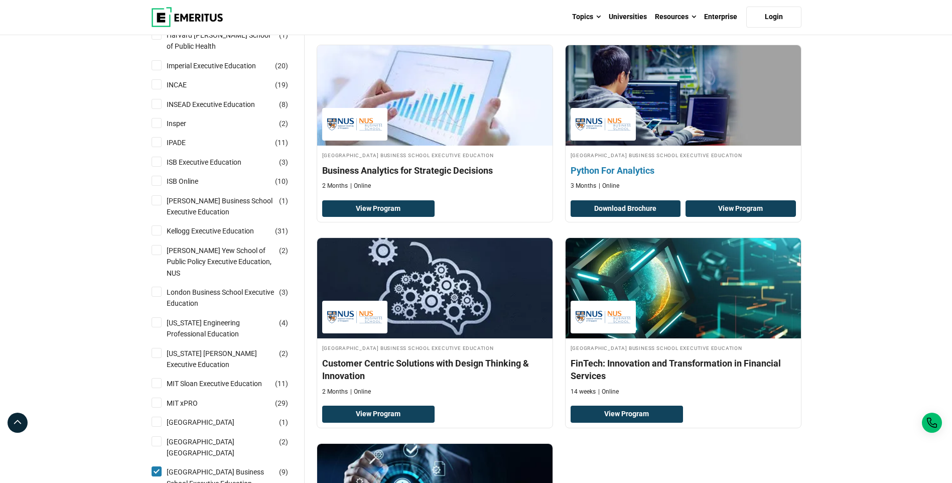
click at [736, 213] on link "View Program" at bounding box center [741, 208] width 110 height 17
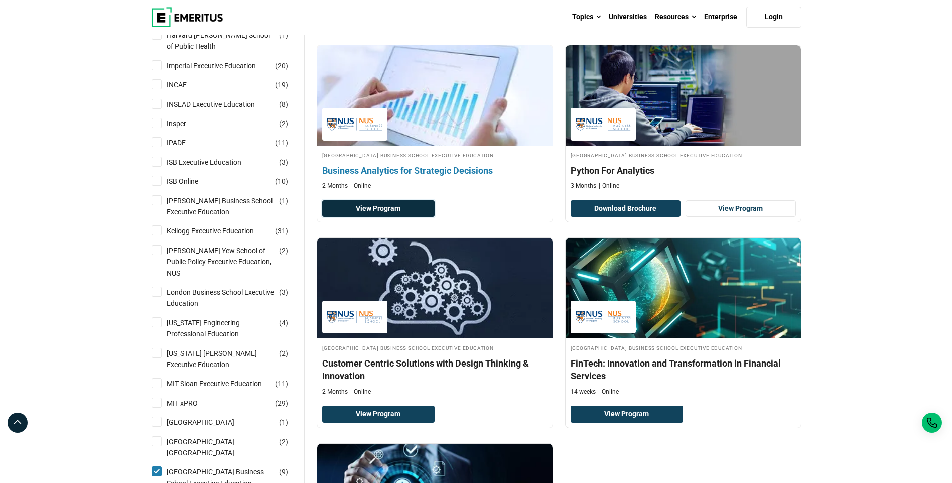
click at [398, 208] on link "View Program" at bounding box center [378, 208] width 113 height 17
click at [402, 210] on link "View Program" at bounding box center [378, 208] width 113 height 17
click at [495, 89] on img at bounding box center [434, 95] width 259 height 110
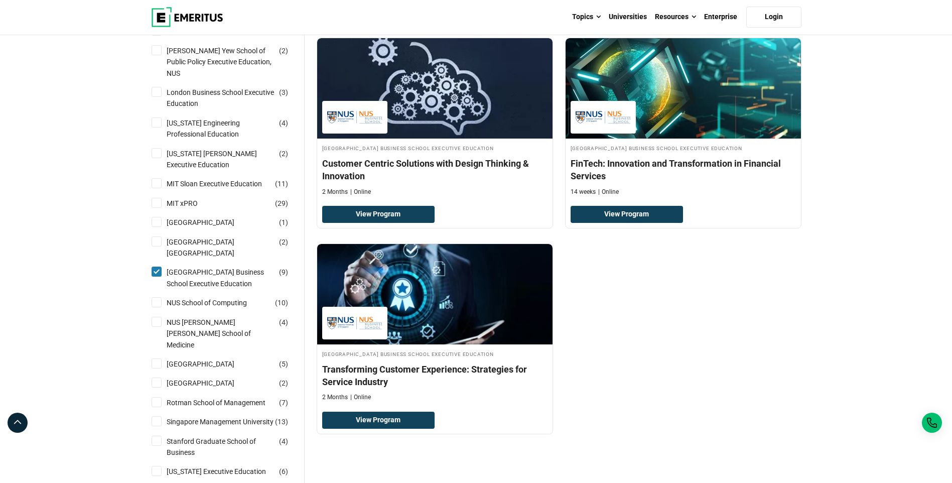
scroll to position [753, 0]
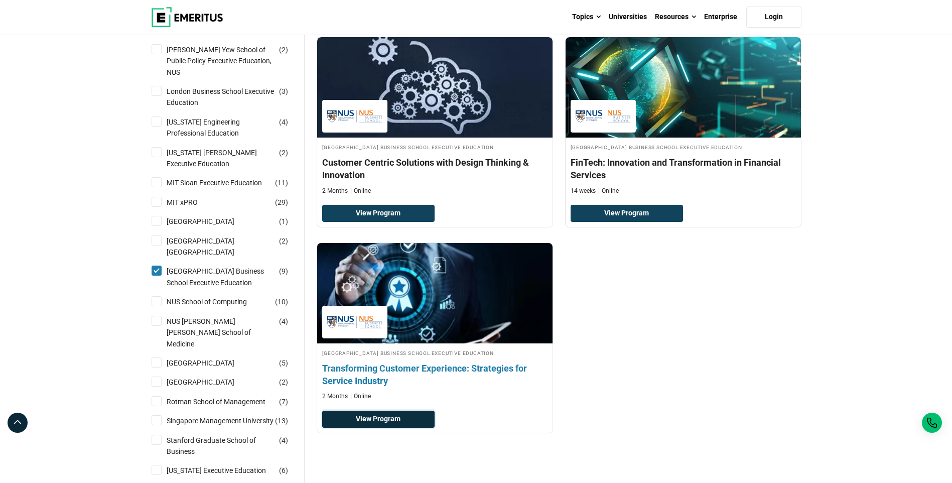
click at [415, 420] on link "View Program" at bounding box center [378, 419] width 113 height 17
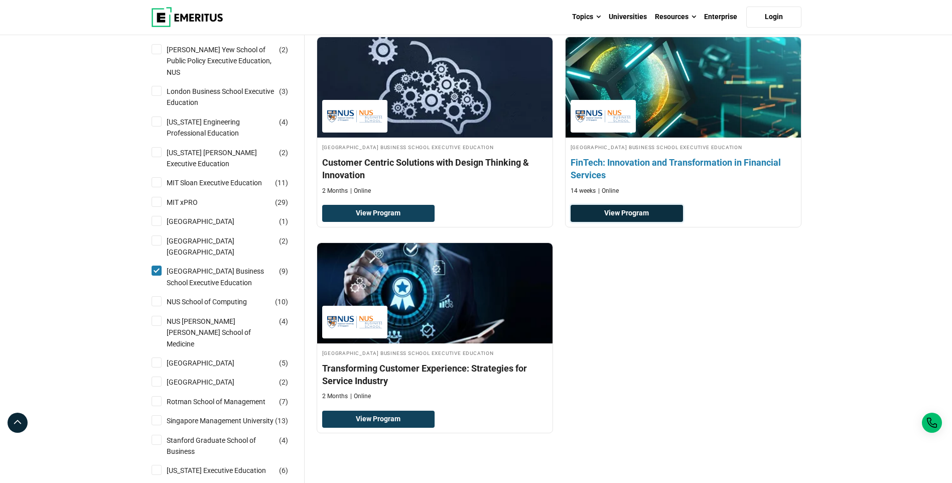
click at [657, 217] on link "View Program" at bounding box center [627, 213] width 113 height 17
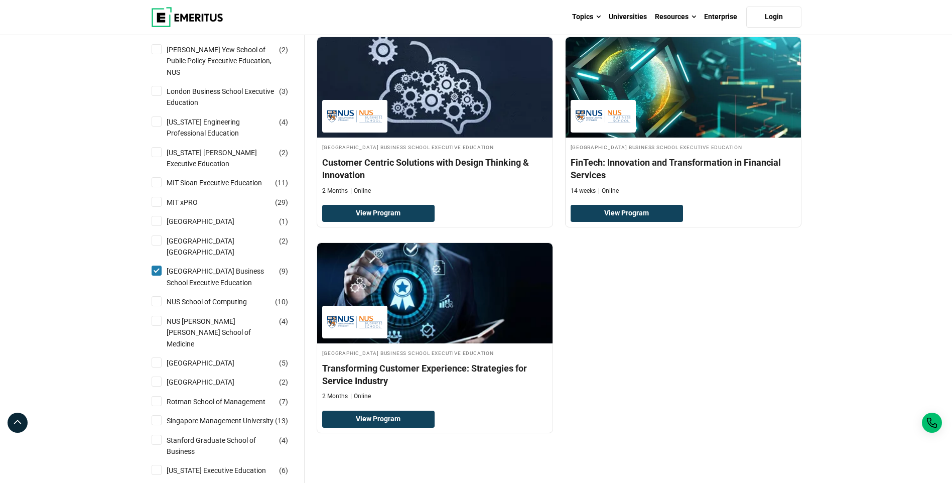
click at [151, 301] on div "Filter 1 Reset all × [GEOGRAPHIC_DATA] Business School Executive Education × Fi…" at bounding box center [228, 220] width 166 height 1639
click at [157, 302] on input "NUS School of Computing ( 10 )" at bounding box center [157, 301] width 10 height 10
checkbox input "true"
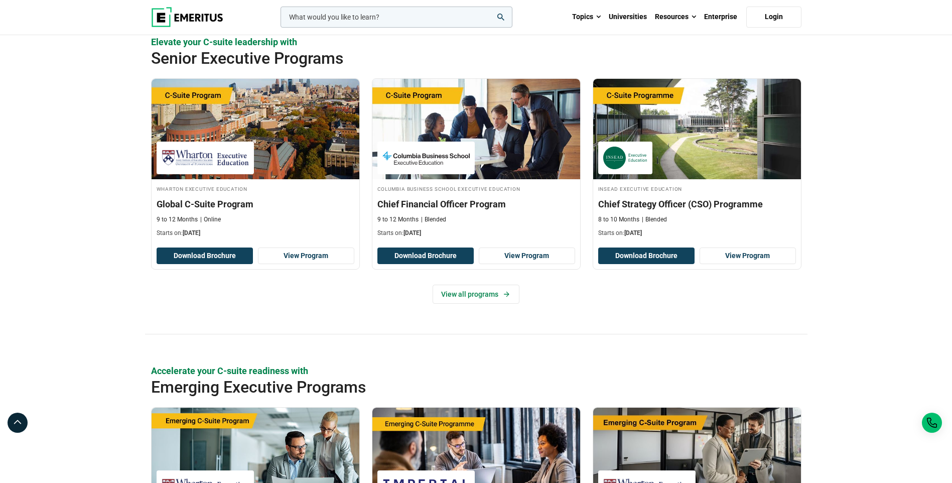
scroll to position [402, 0]
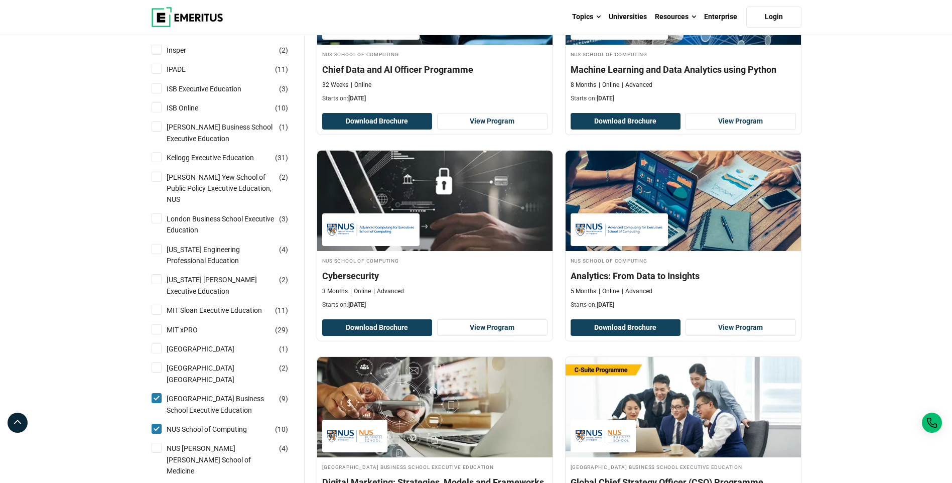
scroll to position [803, 0]
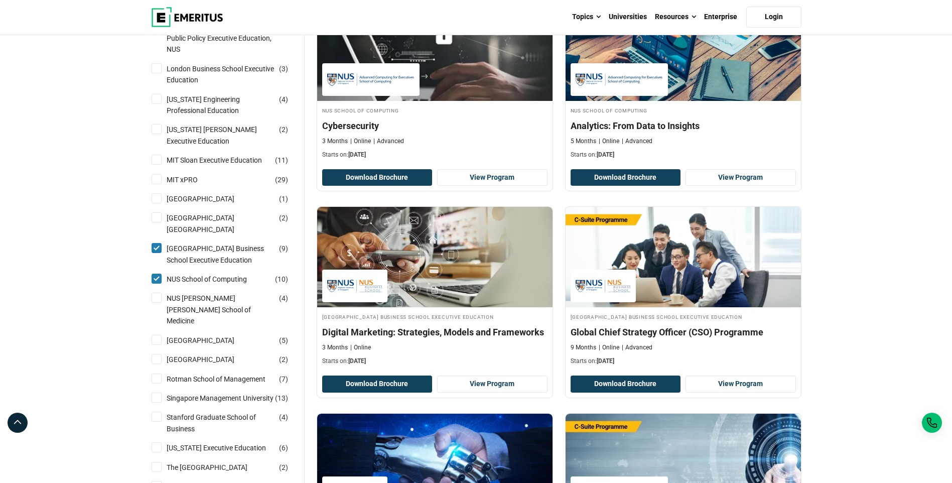
click at [157, 243] on input "[GEOGRAPHIC_DATA] Business School Executive Education ( 9 )" at bounding box center [157, 248] width 10 height 10
checkbox input "false"
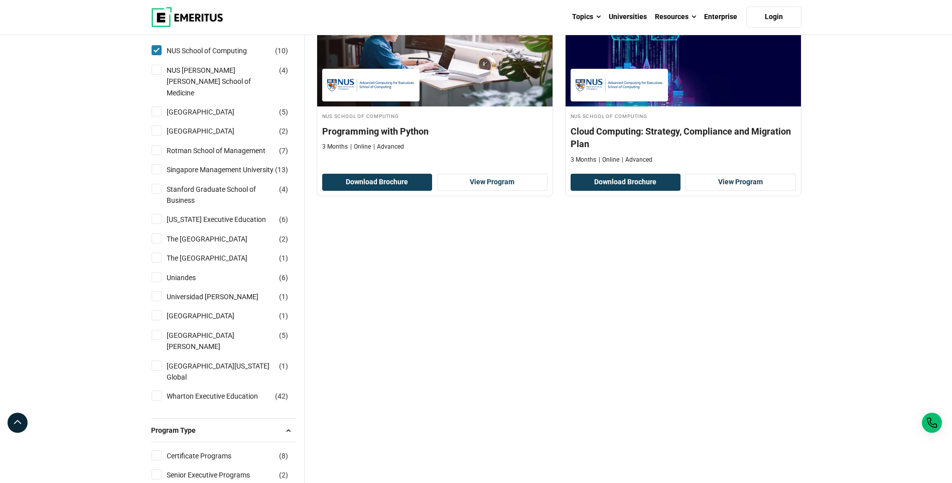
scroll to position [853, 0]
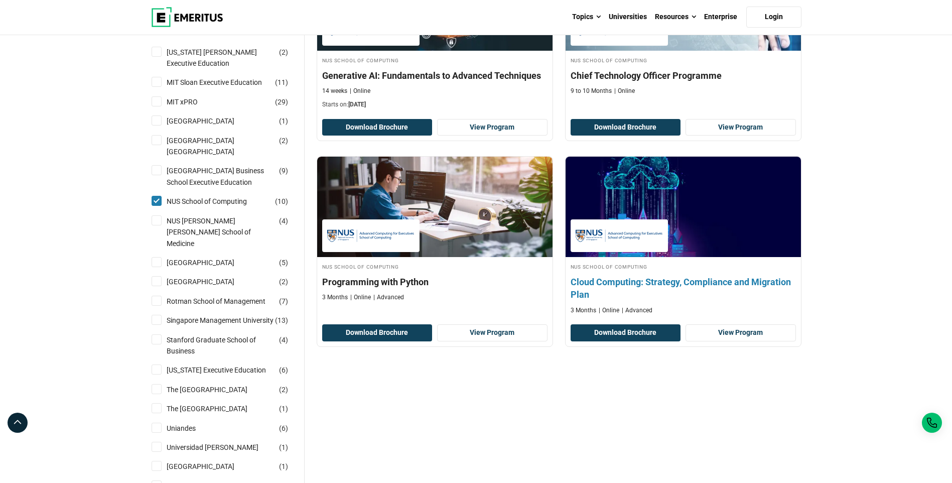
click at [671, 284] on h4 "Cloud Computing: Strategy, Compliance and Migration Plan" at bounding box center [683, 288] width 225 height 25
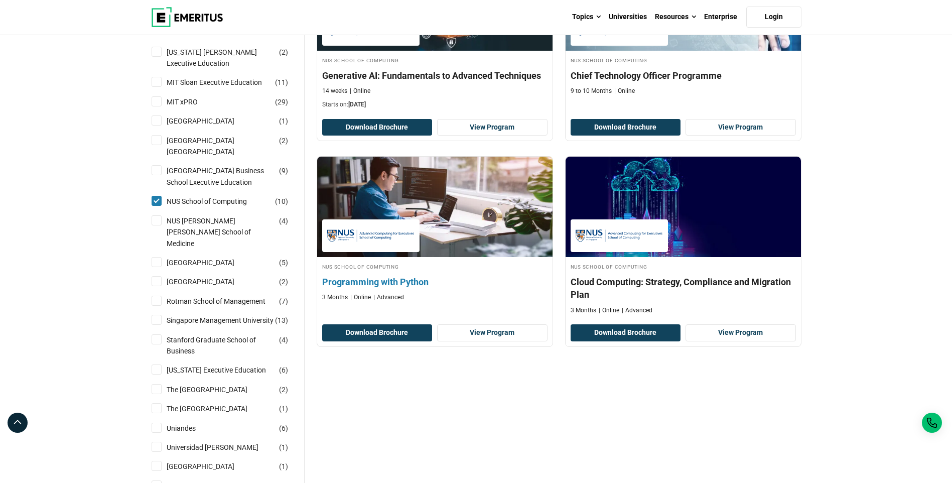
click at [412, 281] on h4 "Programming with Python" at bounding box center [434, 282] width 225 height 13
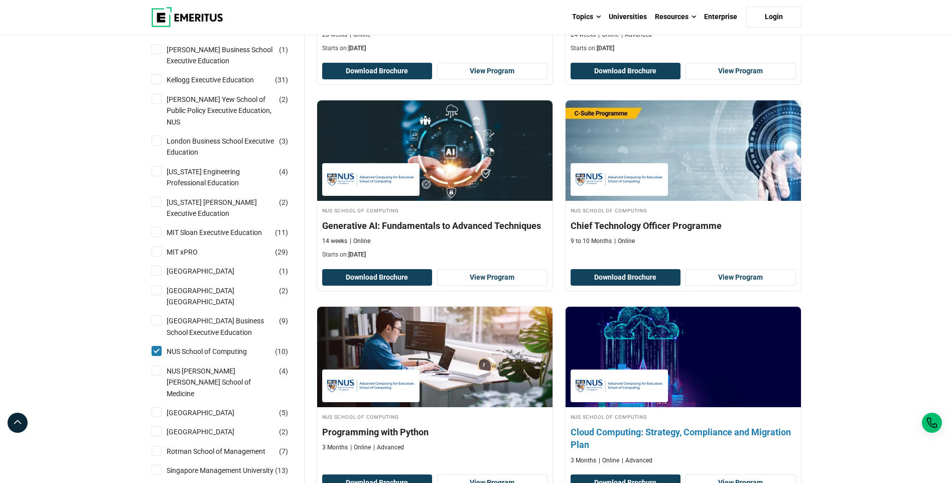
scroll to position [652, 0]
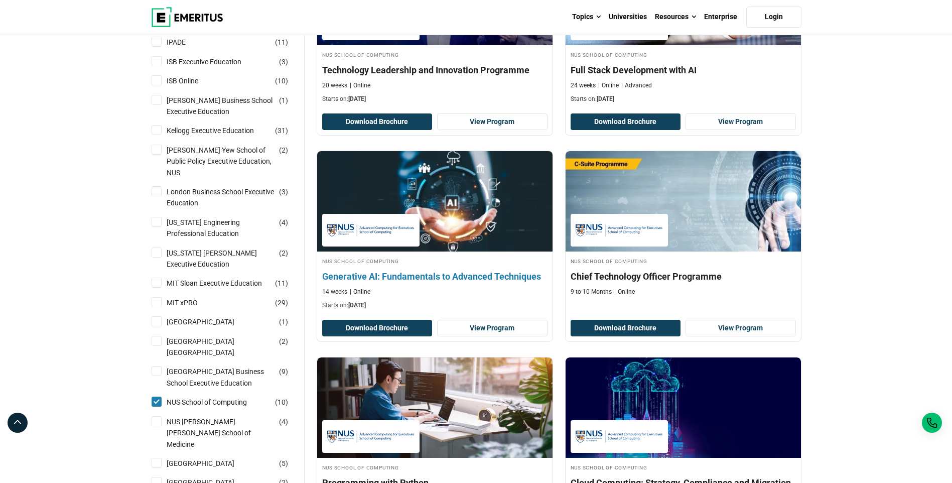
click at [505, 269] on div "NUS School of Computing Generative AI: Fundamentals to Advanced Techniques 14 w…" at bounding box center [434, 282] width 235 height 53
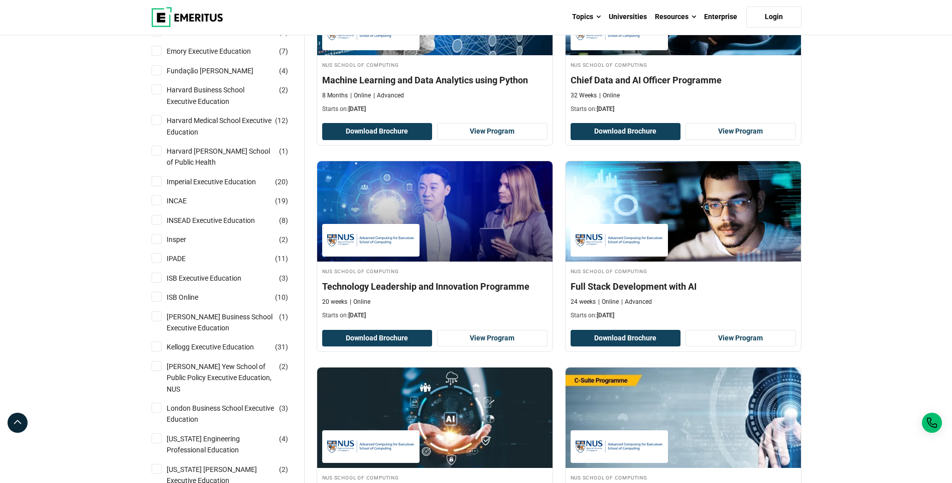
scroll to position [402, 0]
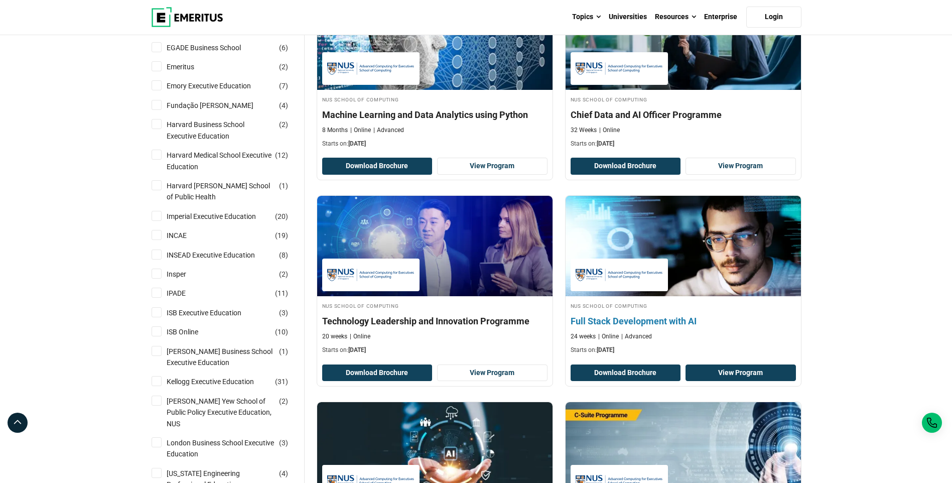
click at [701, 372] on link "View Program" at bounding box center [741, 372] width 110 height 17
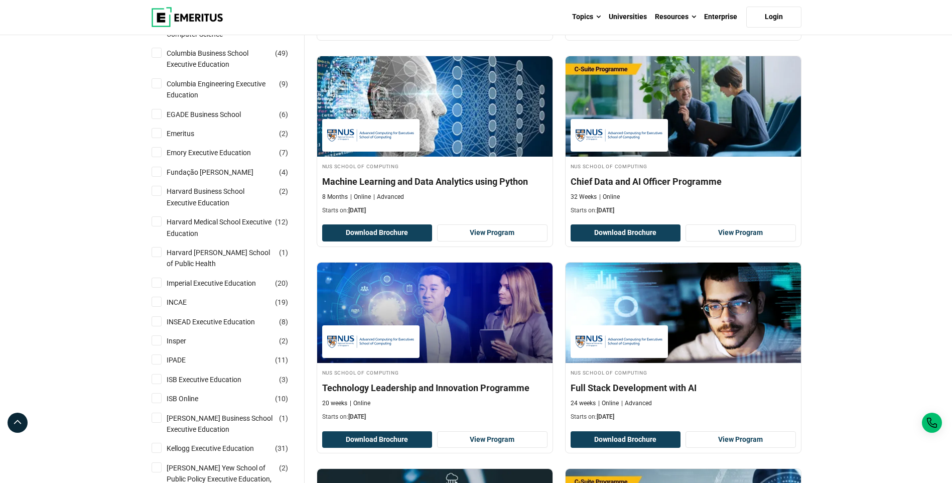
scroll to position [151, 0]
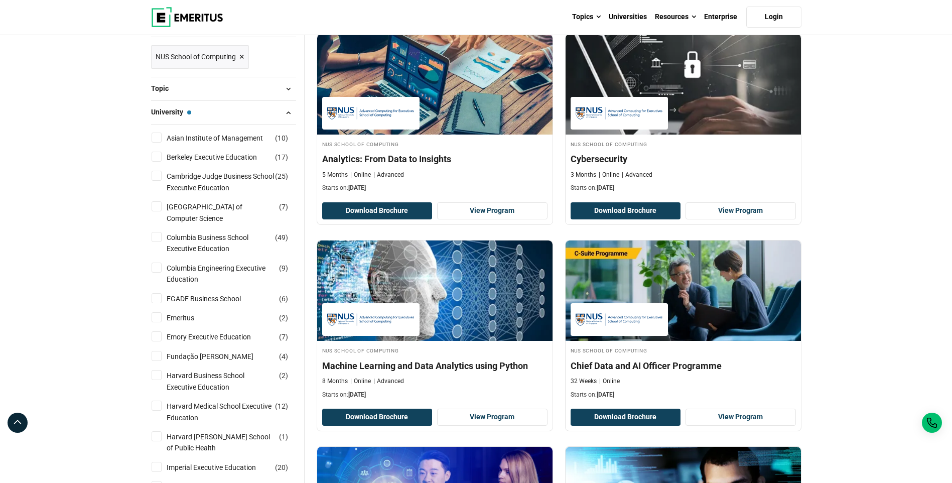
drag, startPoint x: 857, startPoint y: 237, endPoint x: 876, endPoint y: 175, distance: 64.5
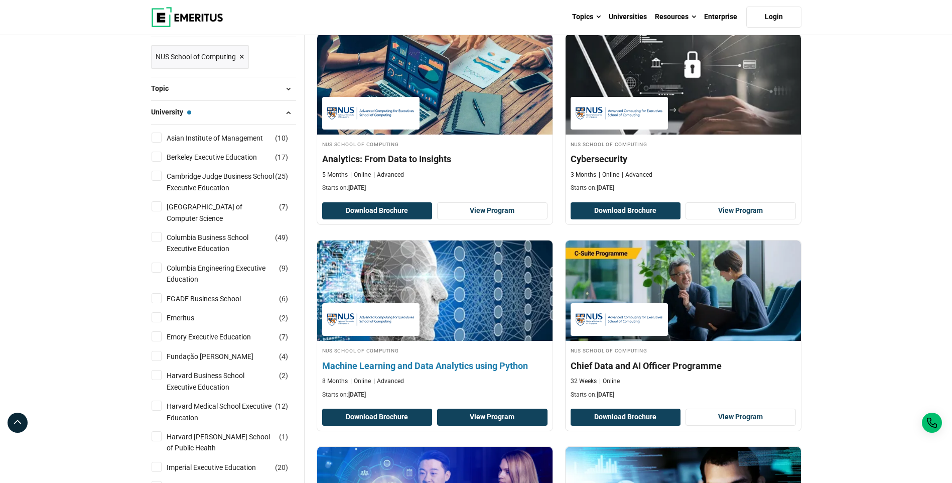
click at [502, 415] on link "View Program" at bounding box center [492, 417] width 110 height 17
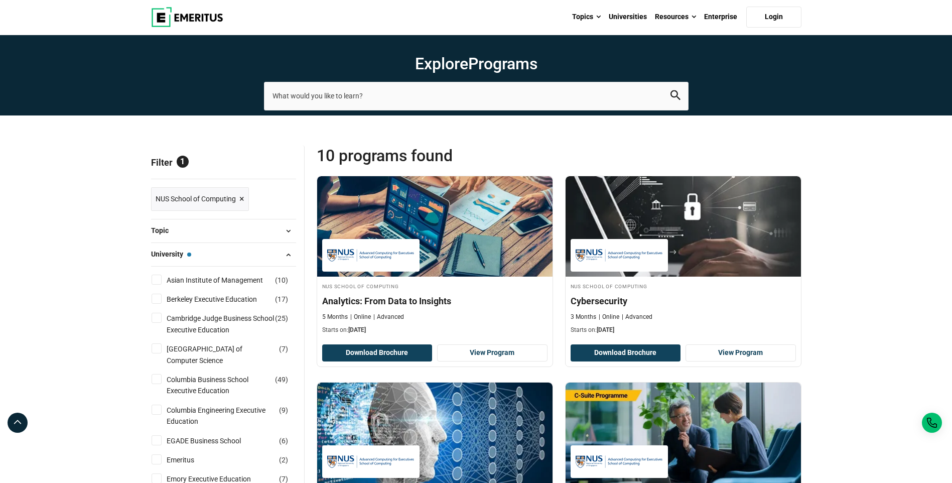
scroll to position [0, 0]
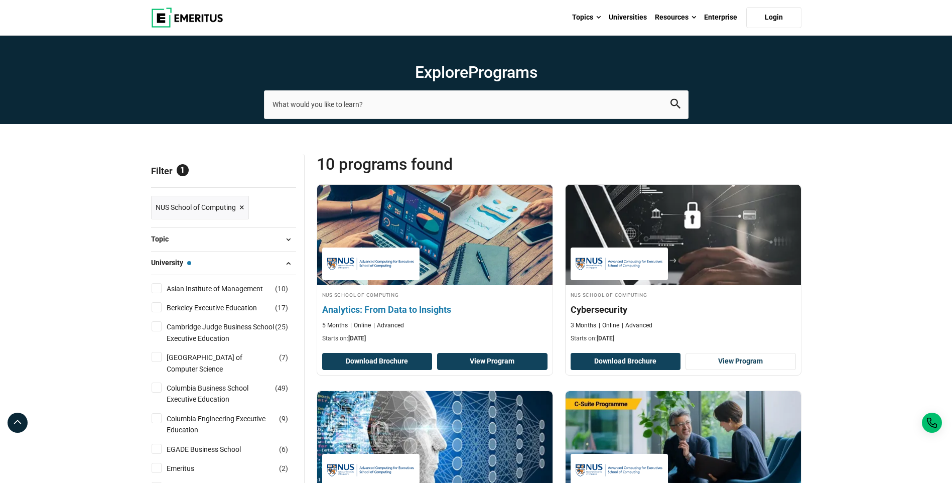
click at [474, 365] on link "View Program" at bounding box center [492, 361] width 110 height 17
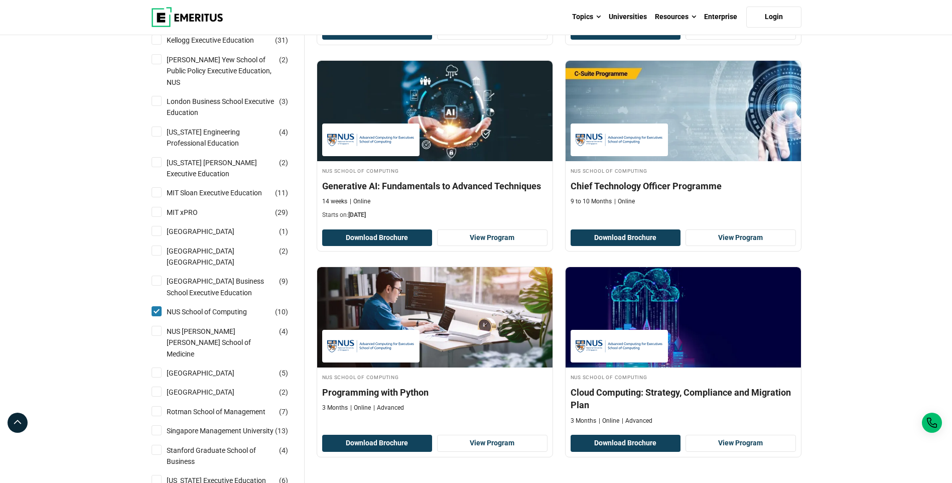
scroll to position [903, 0]
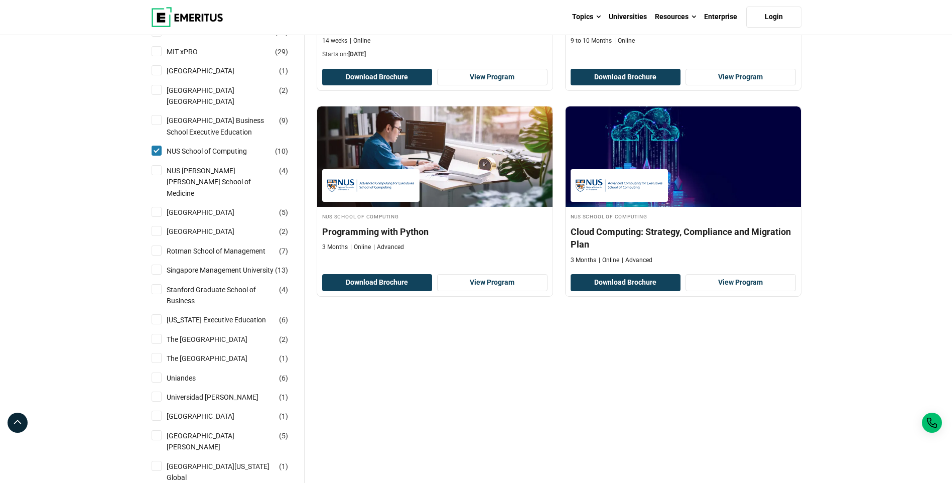
click at [156, 272] on input "Singapore Management University ( 13 )" at bounding box center [157, 270] width 10 height 10
checkbox input "true"
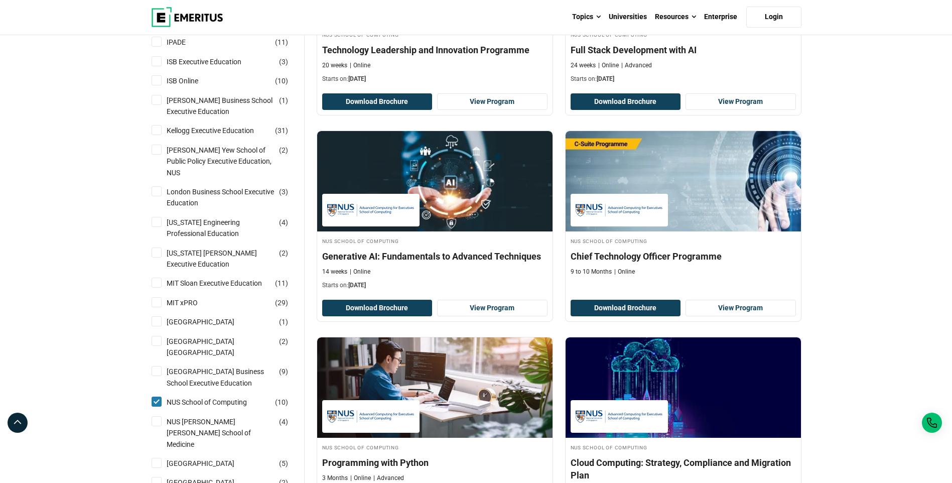
scroll to position [301, 0]
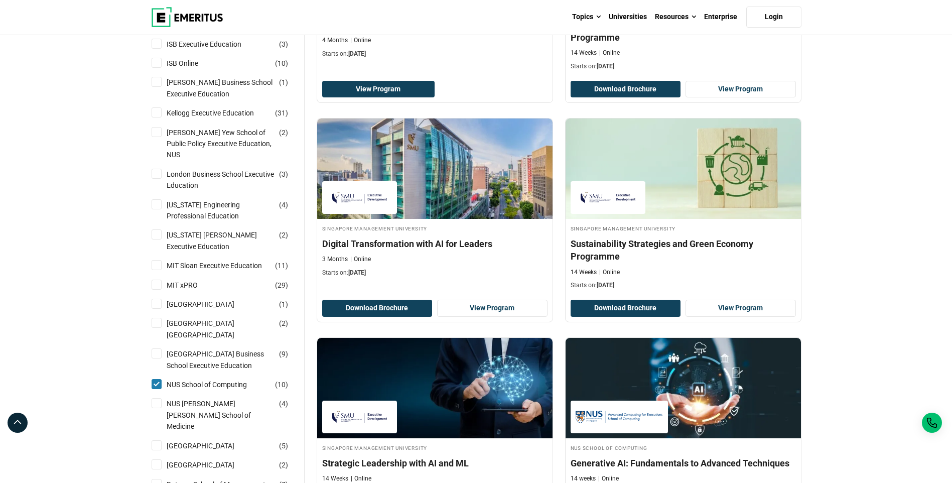
scroll to position [703, 0]
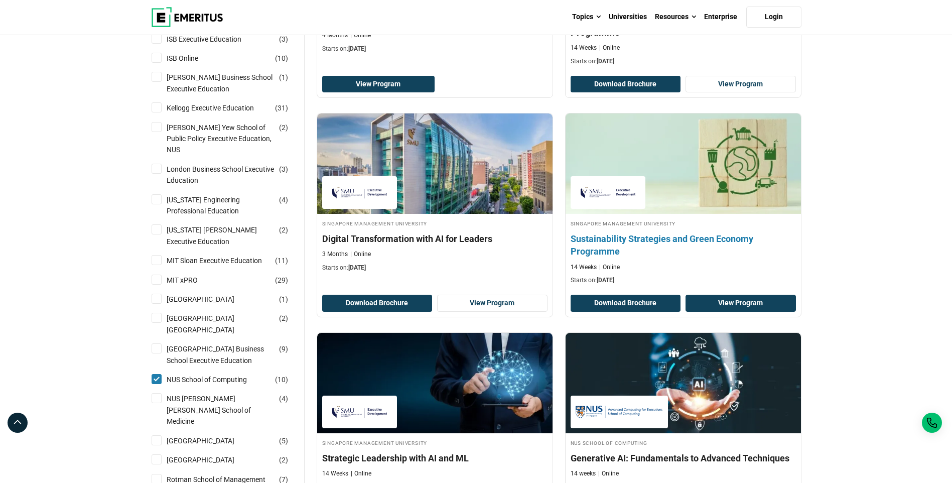
click at [710, 296] on link "View Program" at bounding box center [741, 303] width 110 height 17
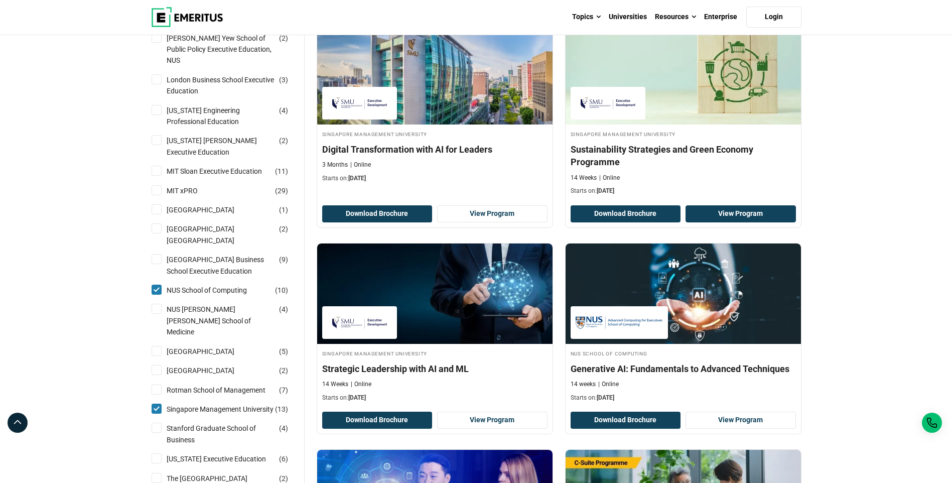
scroll to position [803, 0]
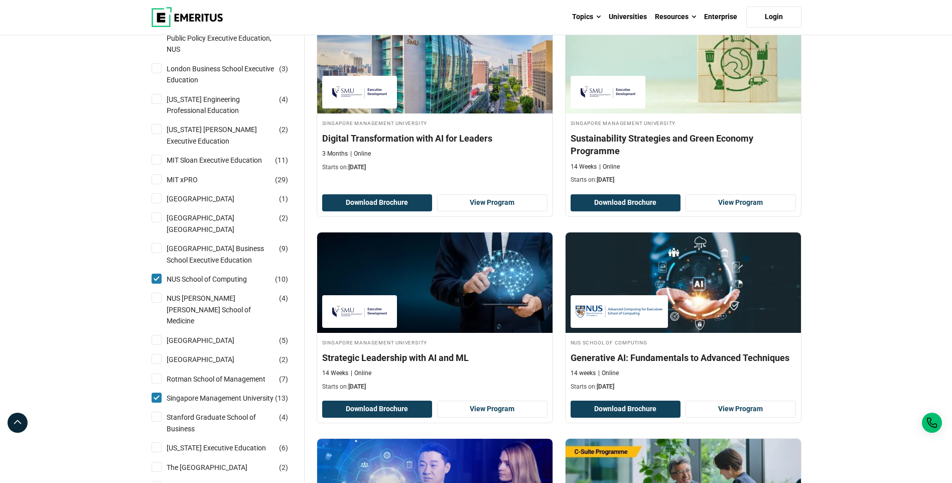
click at [156, 398] on input "Singapore Management University ( 13 )" at bounding box center [157, 397] width 10 height 10
checkbox input "false"
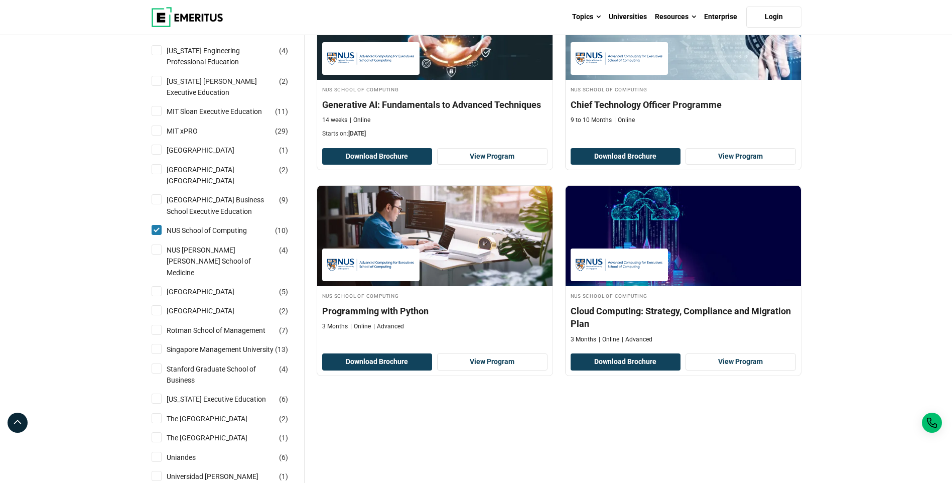
scroll to position [803, 0]
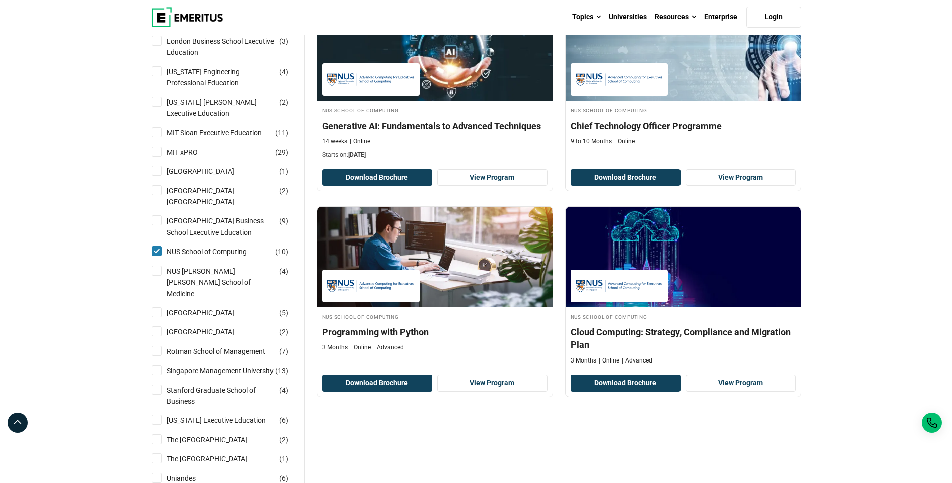
click at [155, 215] on input "[GEOGRAPHIC_DATA] Business School Executive Education ( 9 )" at bounding box center [157, 220] width 10 height 10
checkbox input "true"
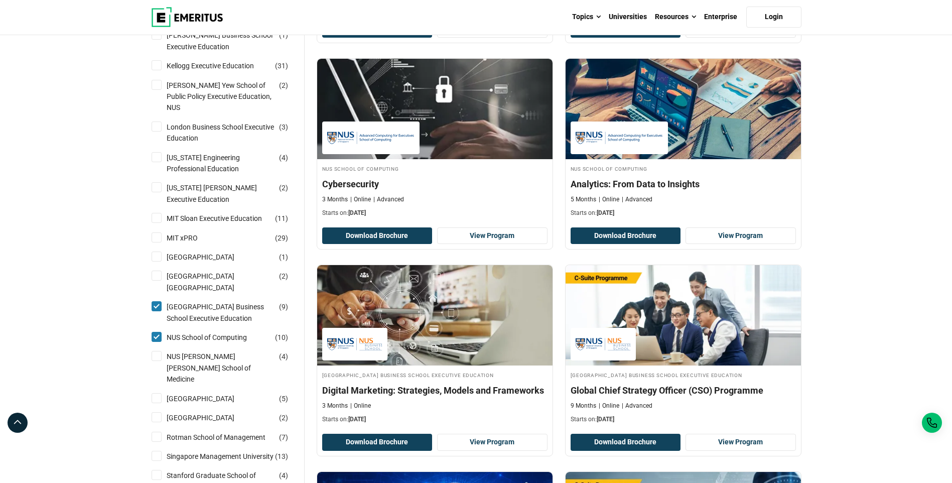
scroll to position [903, 0]
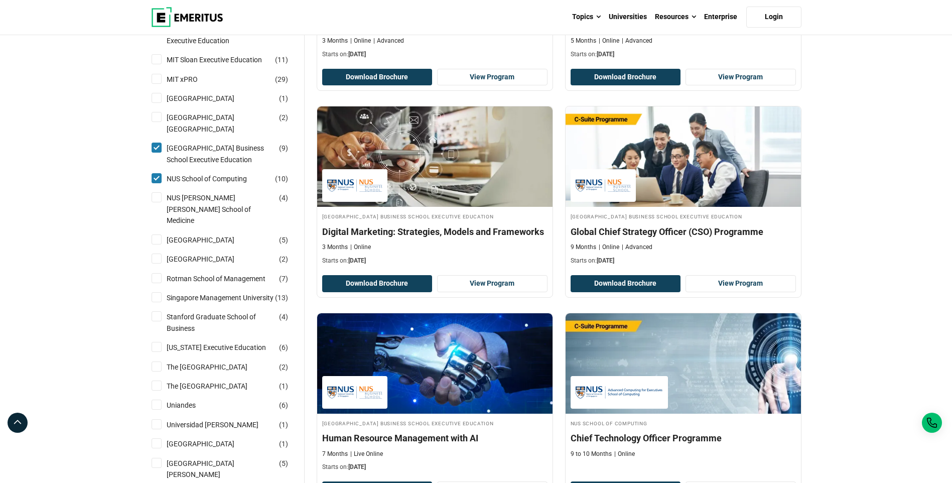
click at [155, 183] on input "NUS School of Computing ( 10 )" at bounding box center [157, 178] width 10 height 10
checkbox input "false"
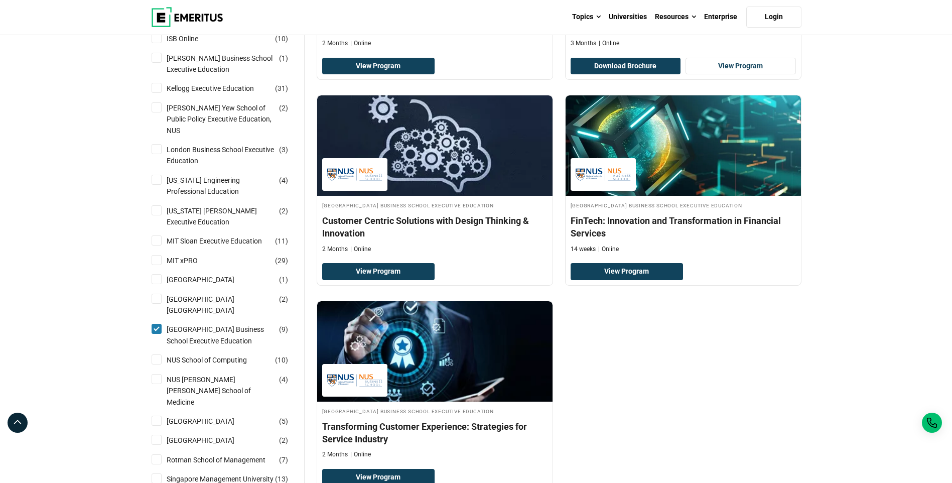
scroll to position [703, 0]
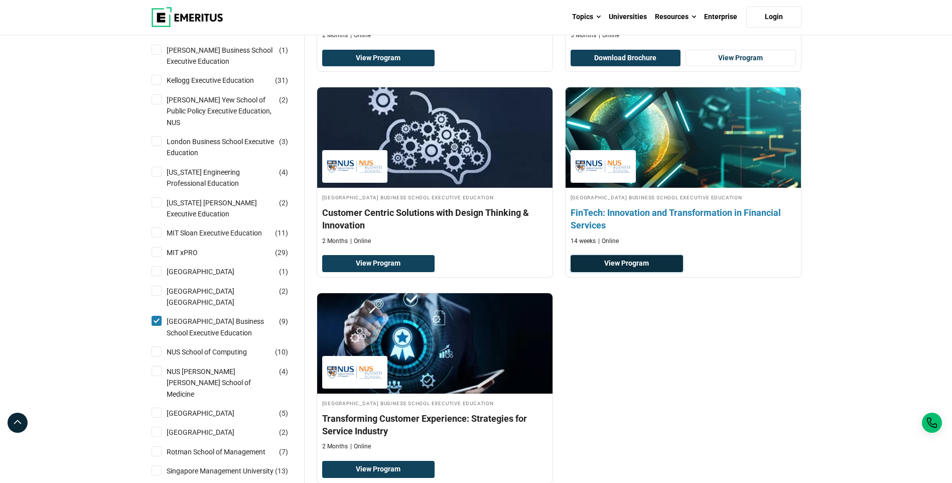
click at [641, 267] on link "View Program" at bounding box center [627, 263] width 113 height 17
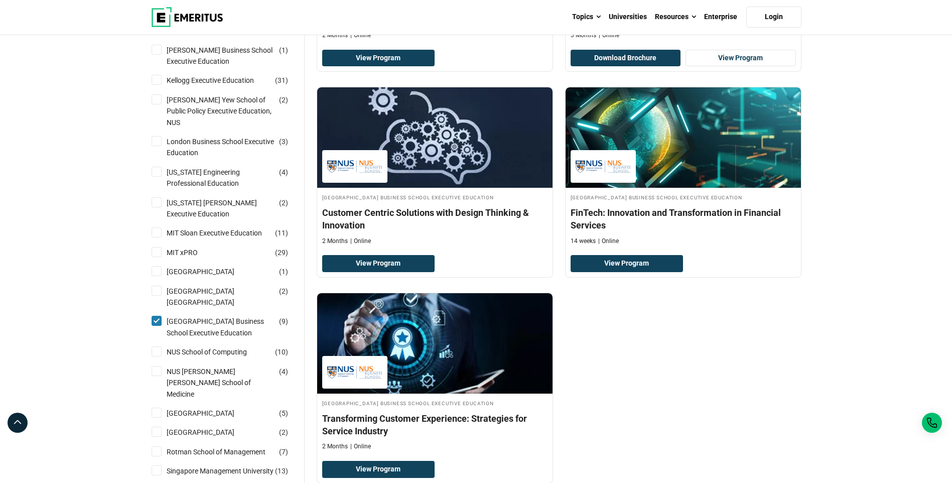
click at [155, 360] on li "NUS School of Computing ( 10 )" at bounding box center [223, 351] width 145 height 19
click at [156, 353] on input "NUS School of Computing ( 10 )" at bounding box center [157, 351] width 10 height 10
checkbox input "true"
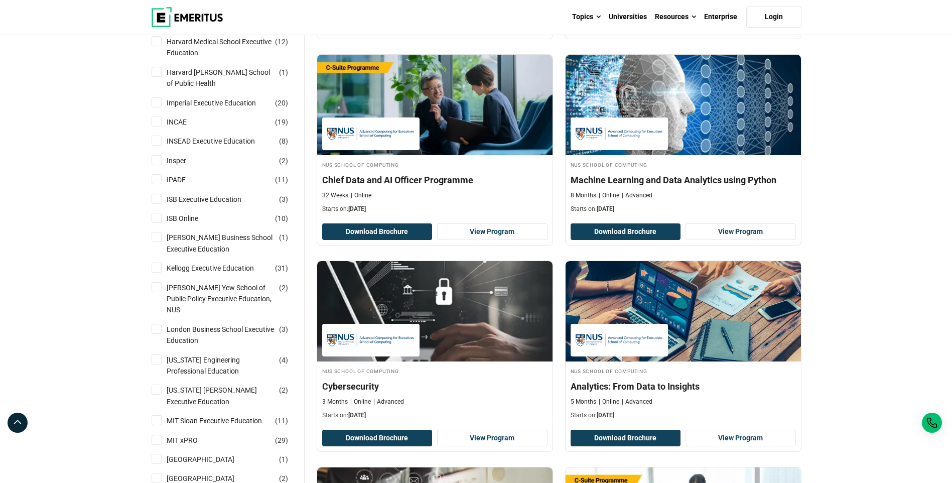
scroll to position [652, 0]
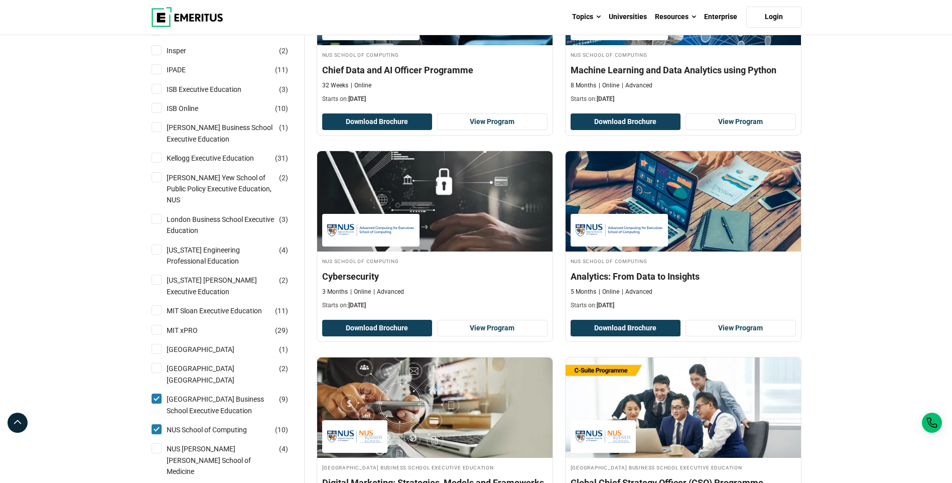
click at [156, 394] on input "[GEOGRAPHIC_DATA] Business School Executive Education ( 9 )" at bounding box center [157, 399] width 10 height 10
checkbox input "false"
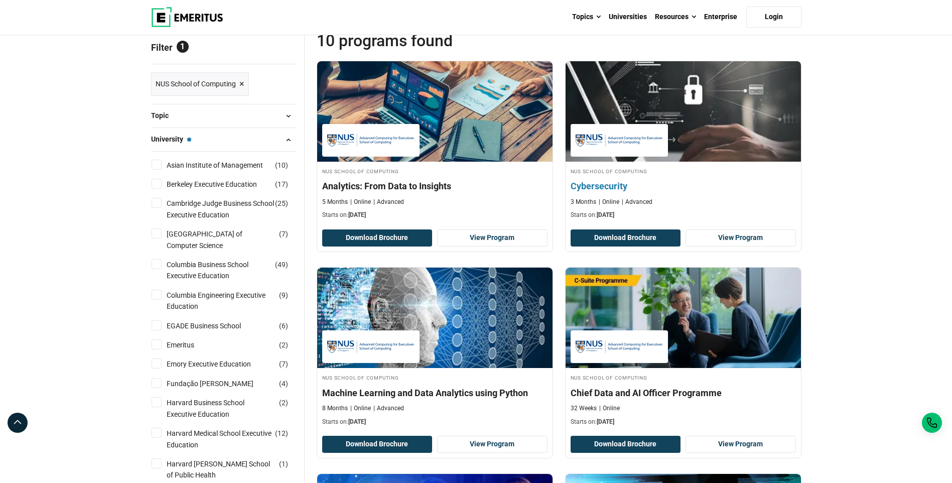
scroll to position [151, 0]
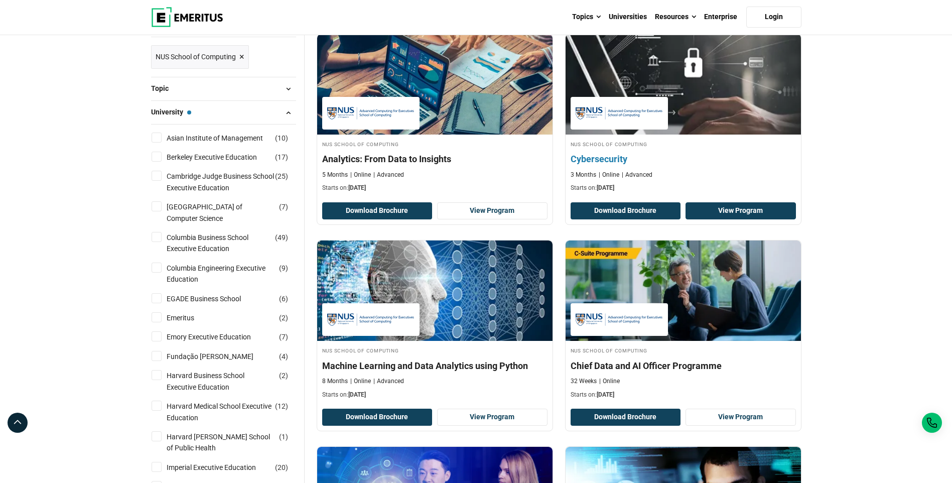
click at [716, 207] on link "View Program" at bounding box center [741, 210] width 110 height 17
